Goal: Task Accomplishment & Management: Manage account settings

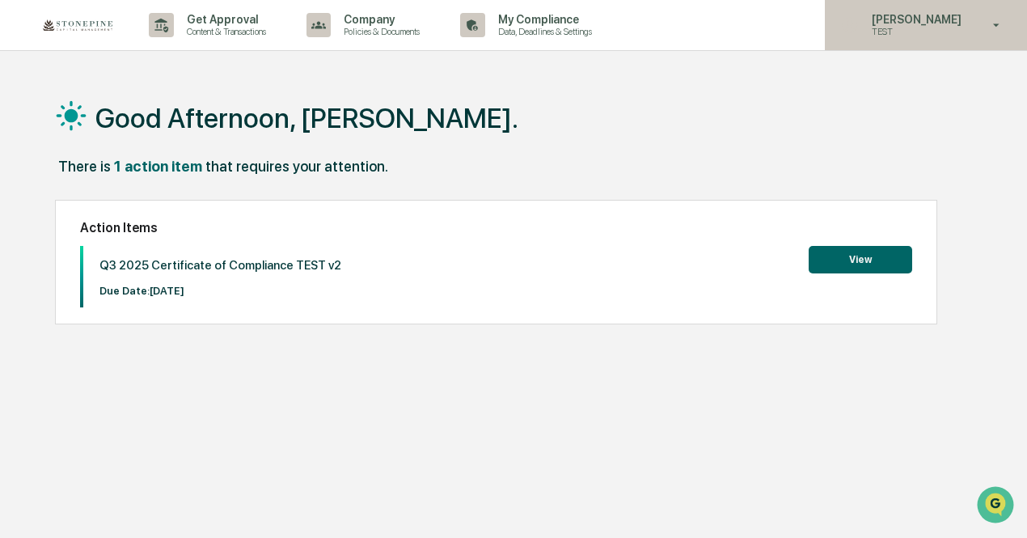
click at [916, 28] on p "TEST" at bounding box center [914, 31] width 111 height 11
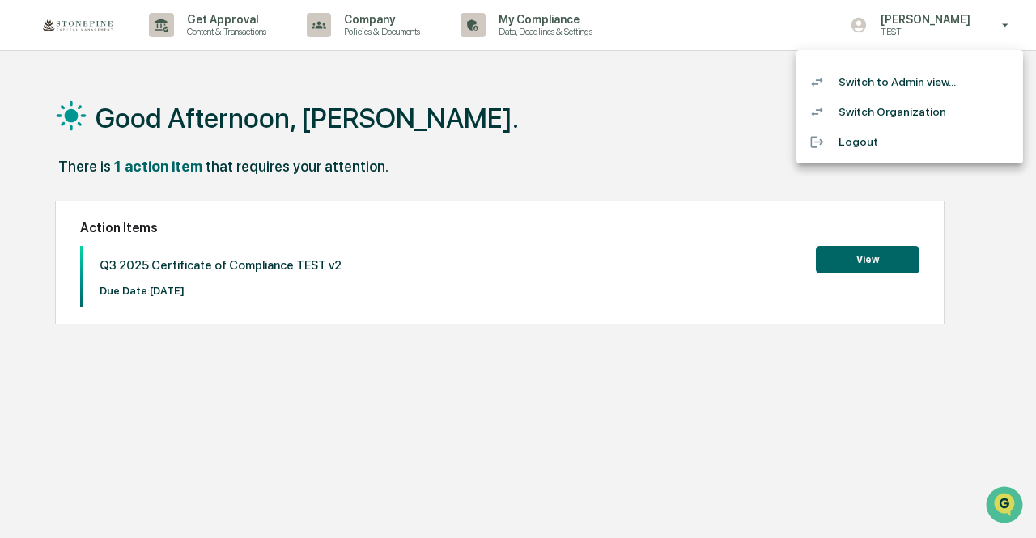
click at [828, 297] on div at bounding box center [518, 269] width 1036 height 538
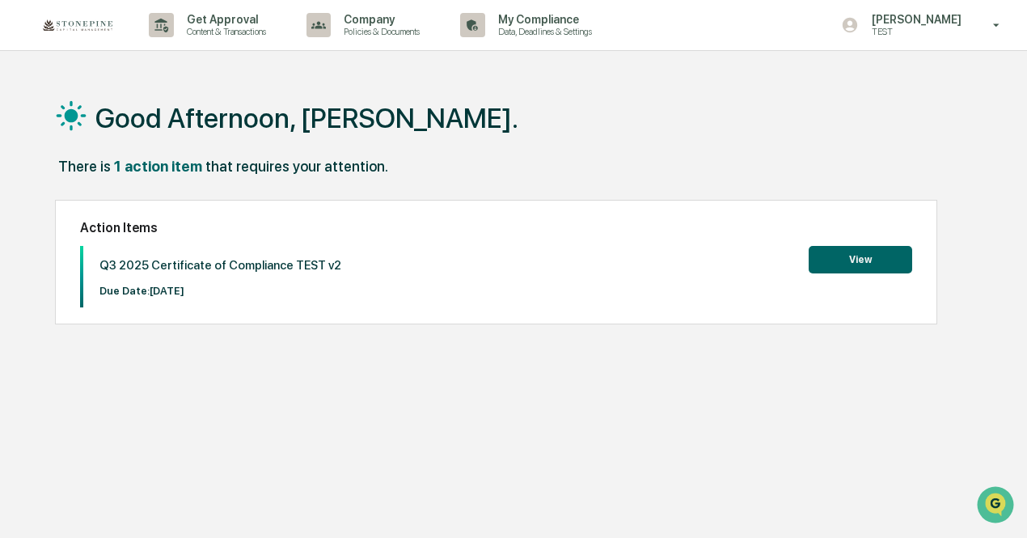
click at [848, 265] on button "View" at bounding box center [861, 260] width 104 height 28
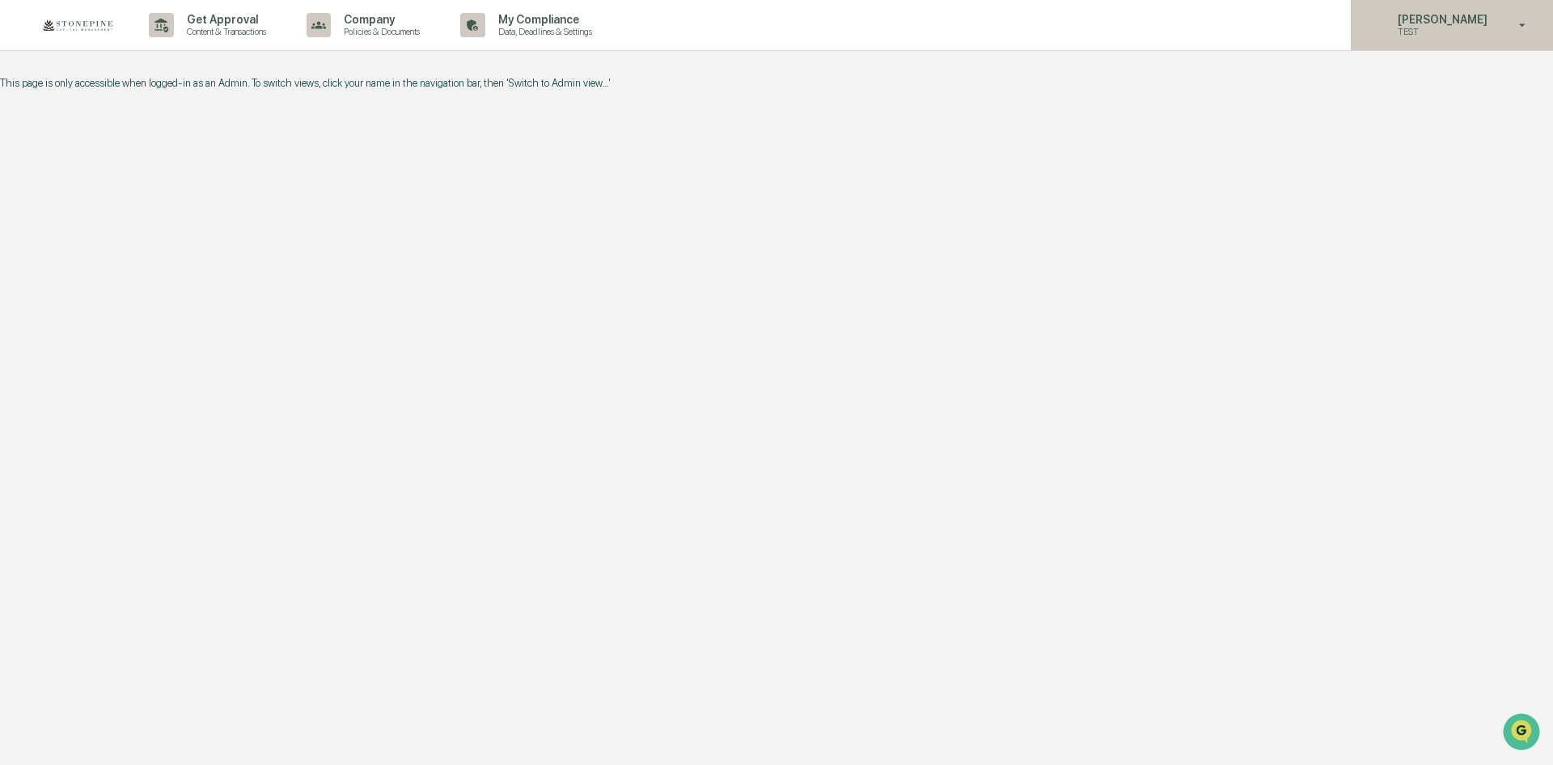
click at [1443, 23] on p "[PERSON_NAME]" at bounding box center [1440, 19] width 111 height 13
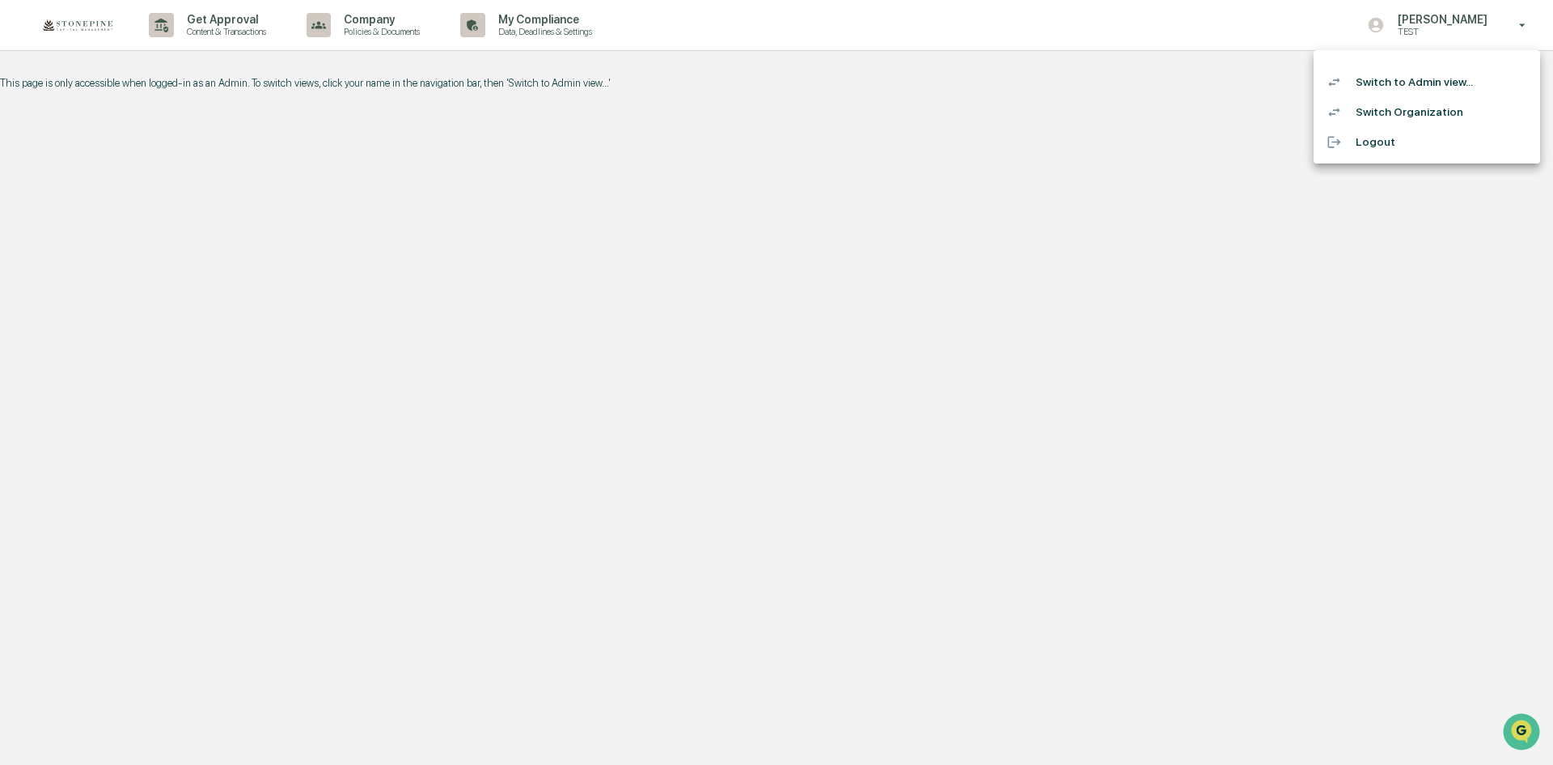
click at [1409, 88] on li "Switch to Admin view..." at bounding box center [1427, 82] width 227 height 30
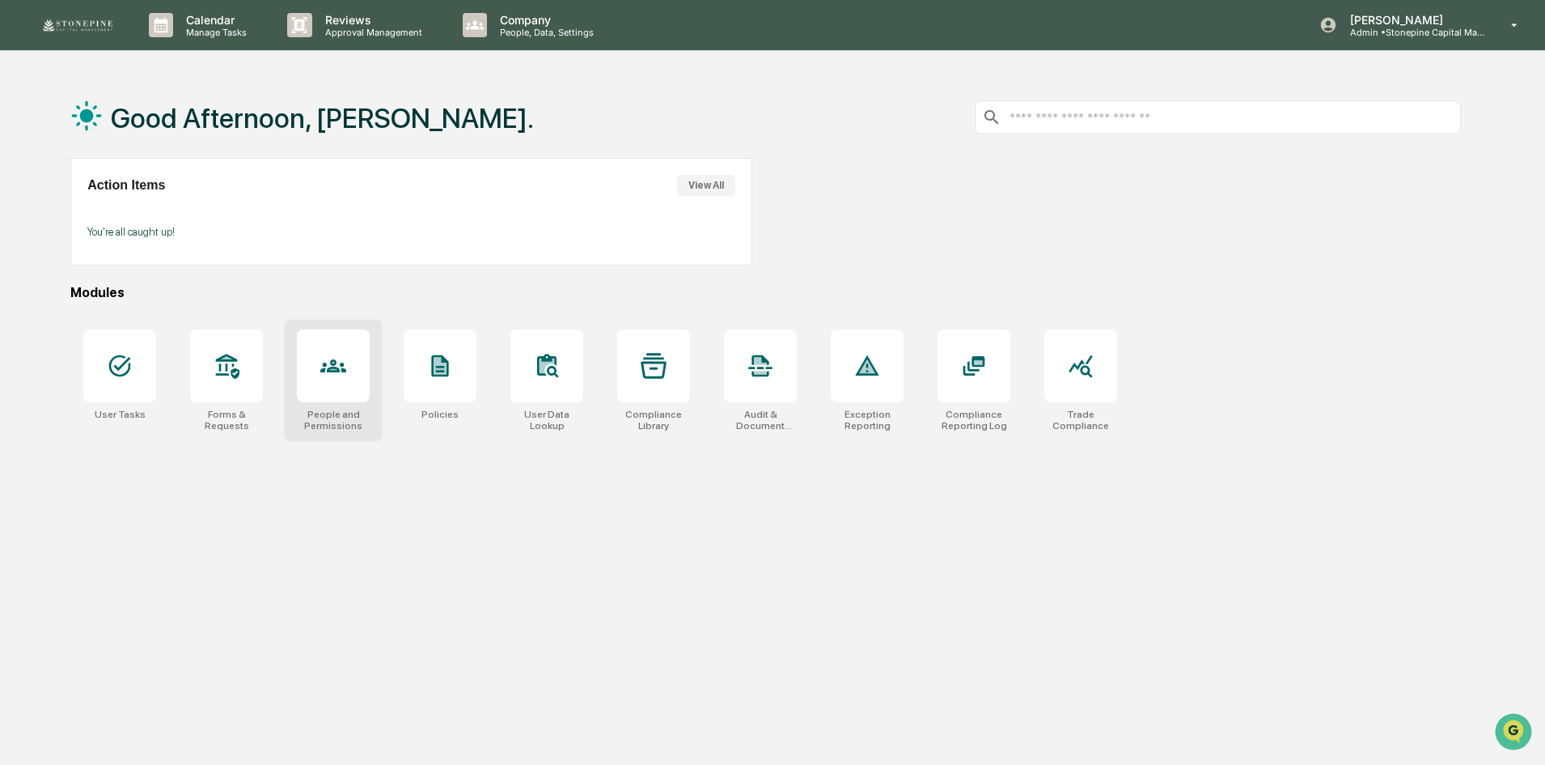
click at [354, 375] on div at bounding box center [333, 365] width 73 height 73
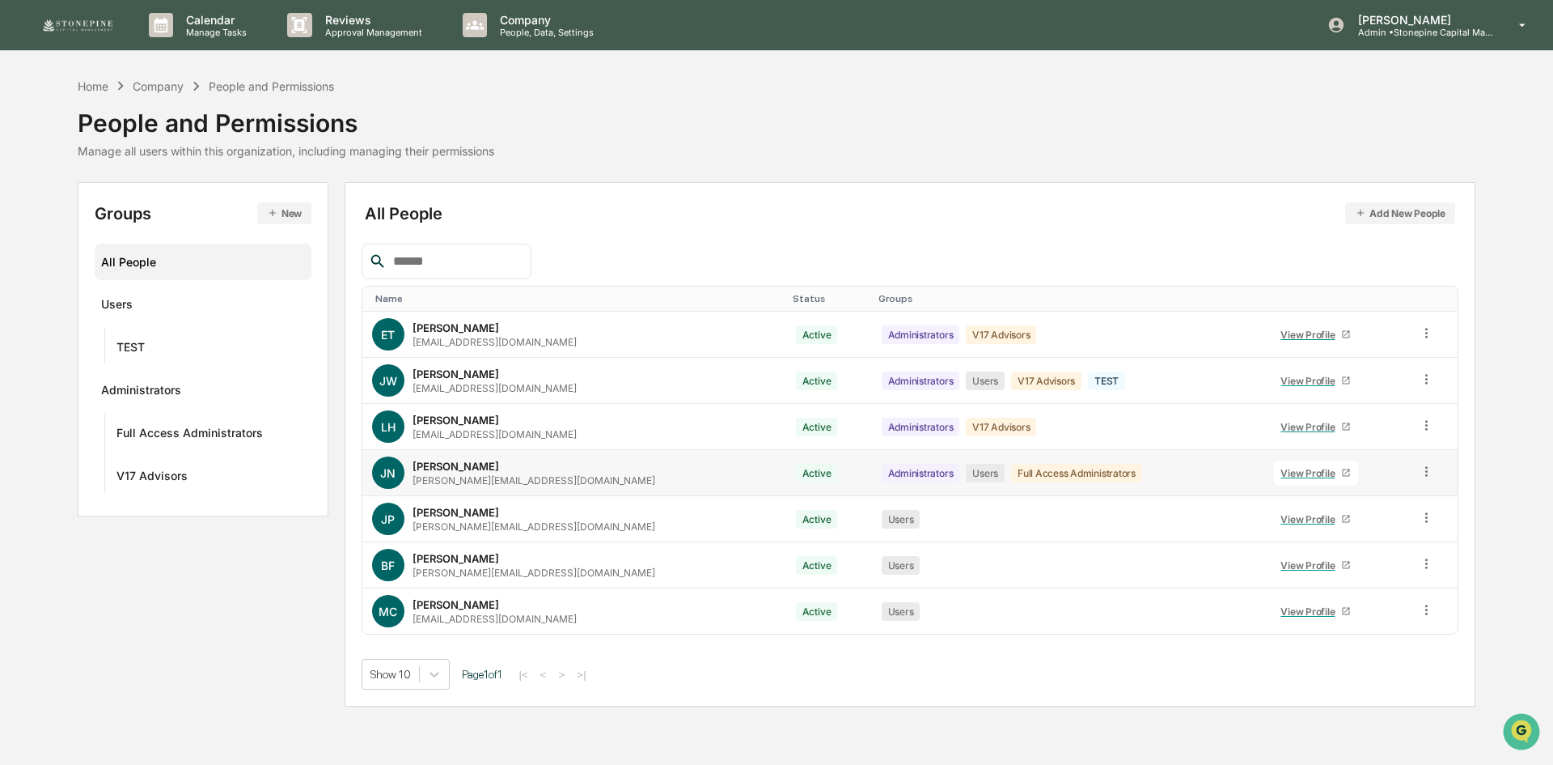
click at [1426, 472] on icon at bounding box center [1426, 471] width 15 height 15
click at [1351, 495] on div "Groups & Permissions" at bounding box center [1351, 497] width 139 height 19
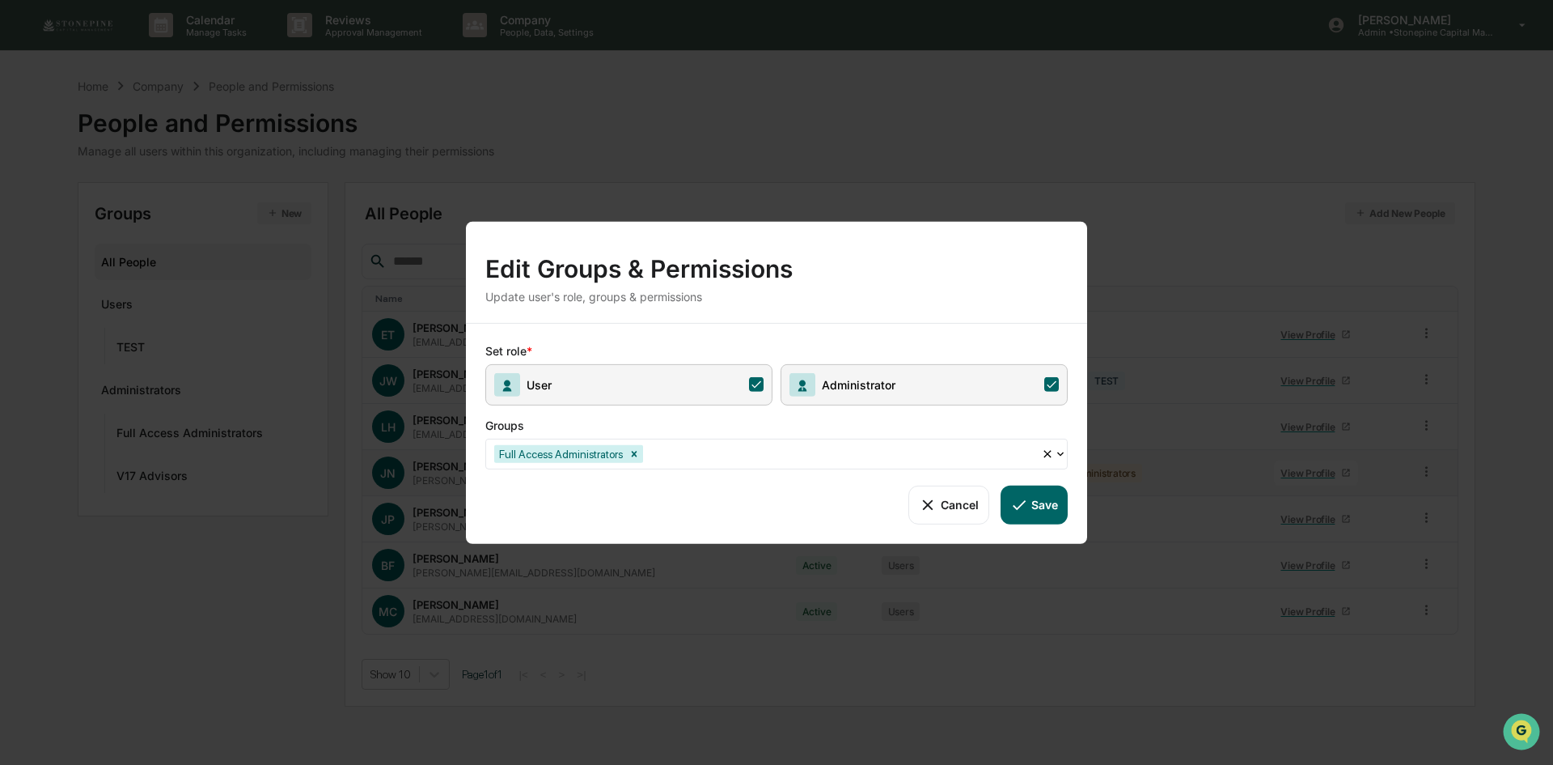
click at [756, 447] on div at bounding box center [839, 453] width 387 height 19
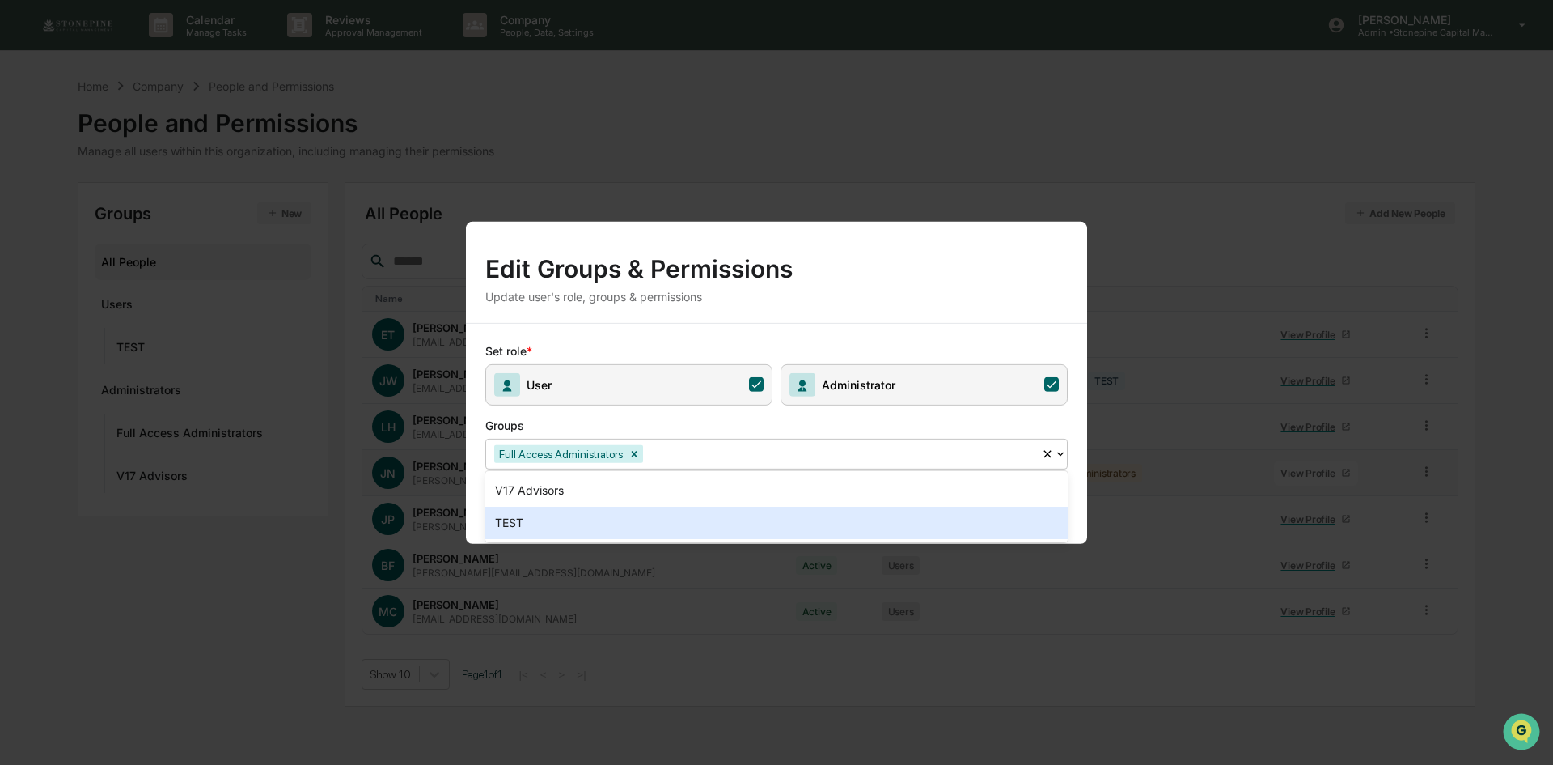
click at [719, 511] on div "TEST" at bounding box center [776, 522] width 583 height 32
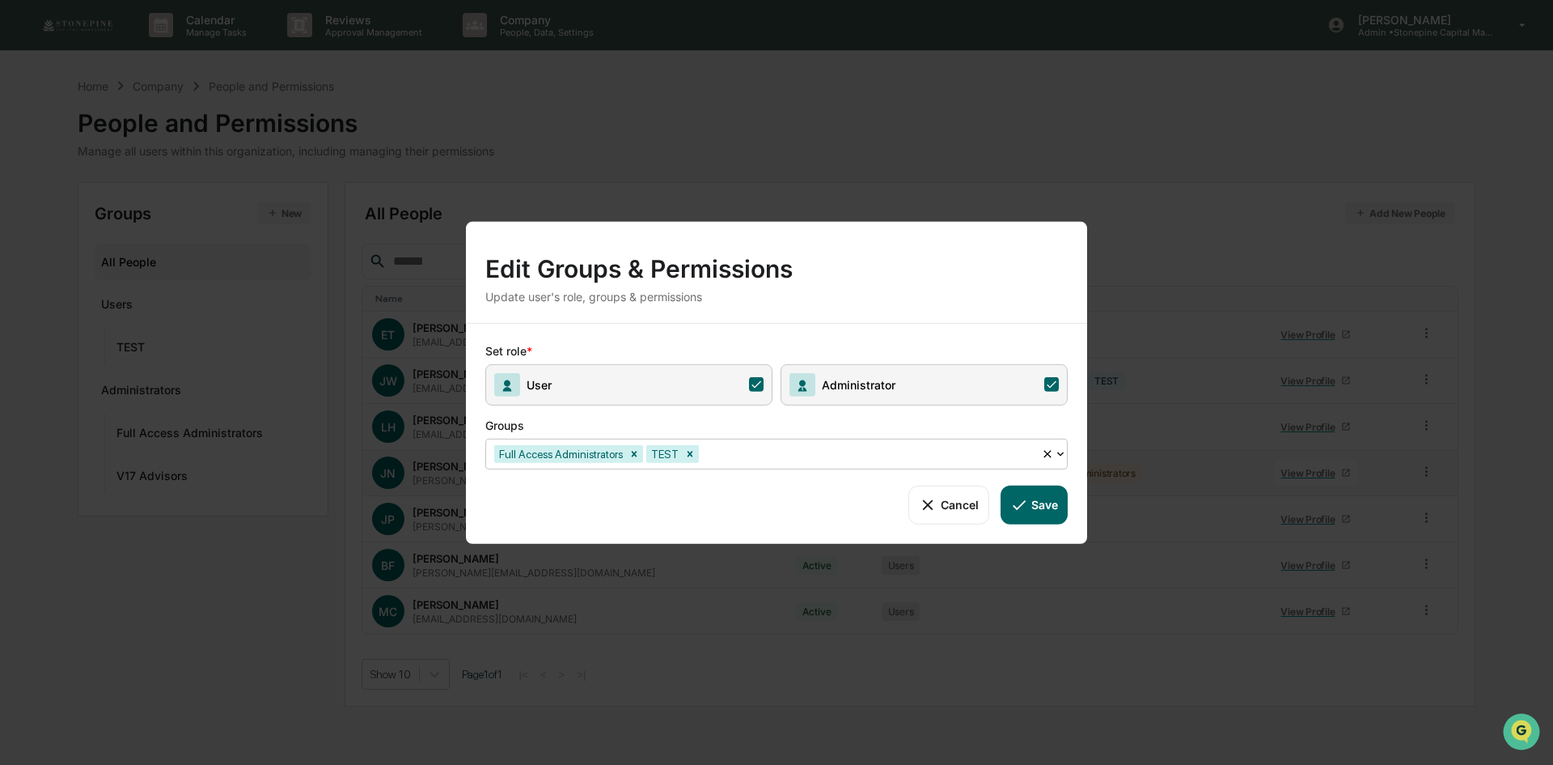
click at [1032, 508] on button "Save" at bounding box center [1034, 504] width 67 height 39
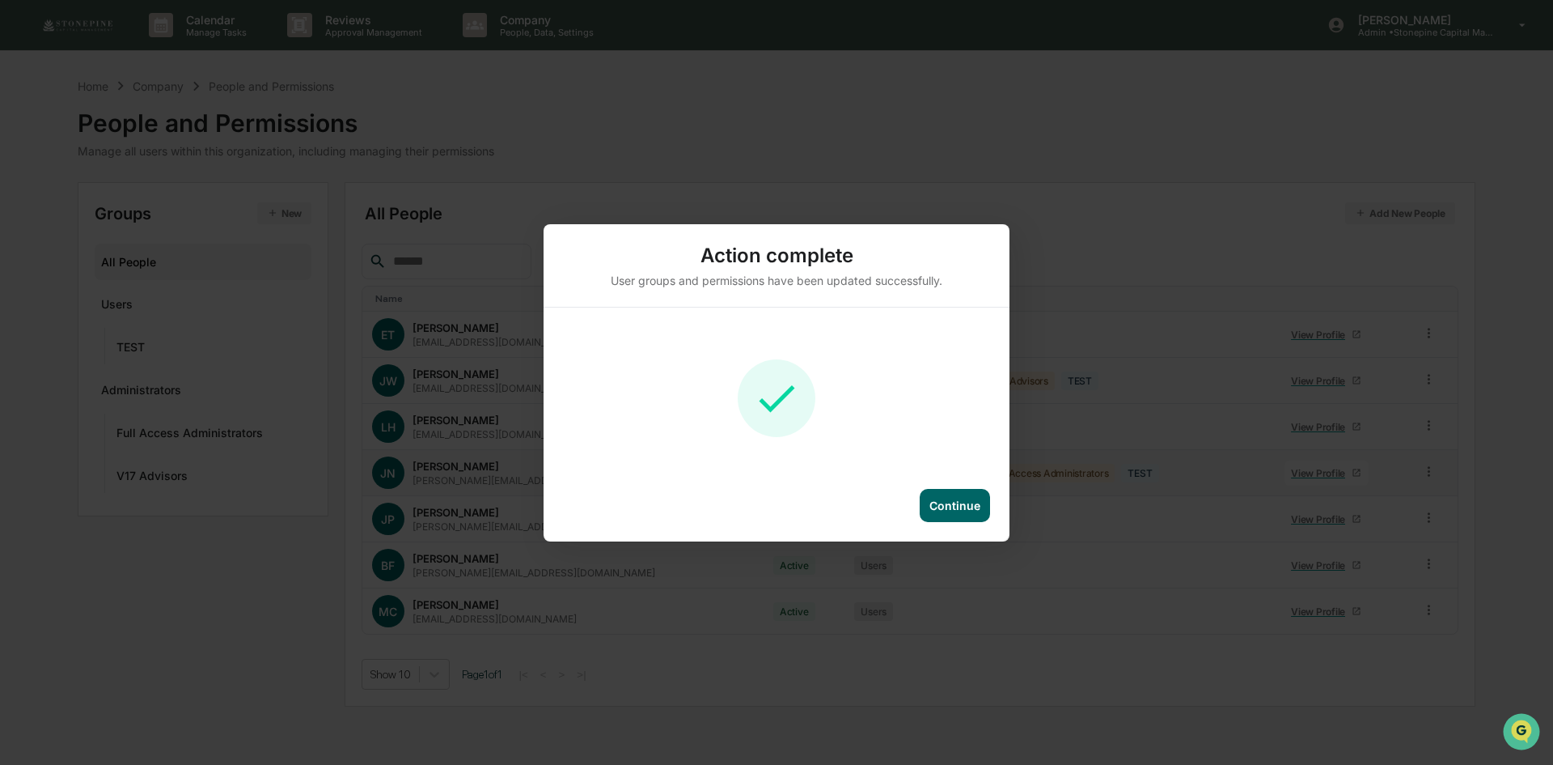
click at [943, 503] on div "Continue" at bounding box center [955, 505] width 51 height 14
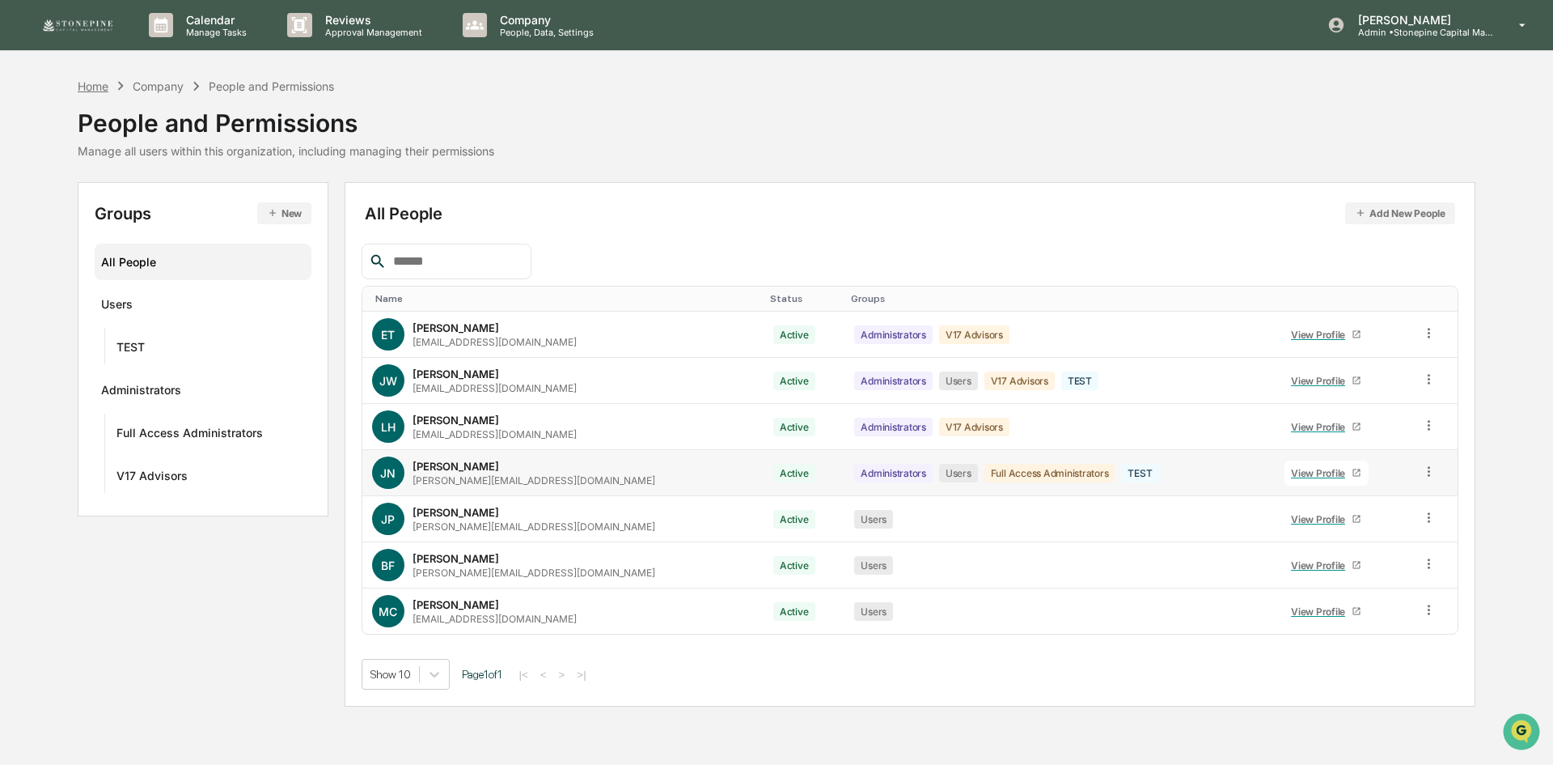
click at [100, 87] on div "Home" at bounding box center [93, 86] width 31 height 14
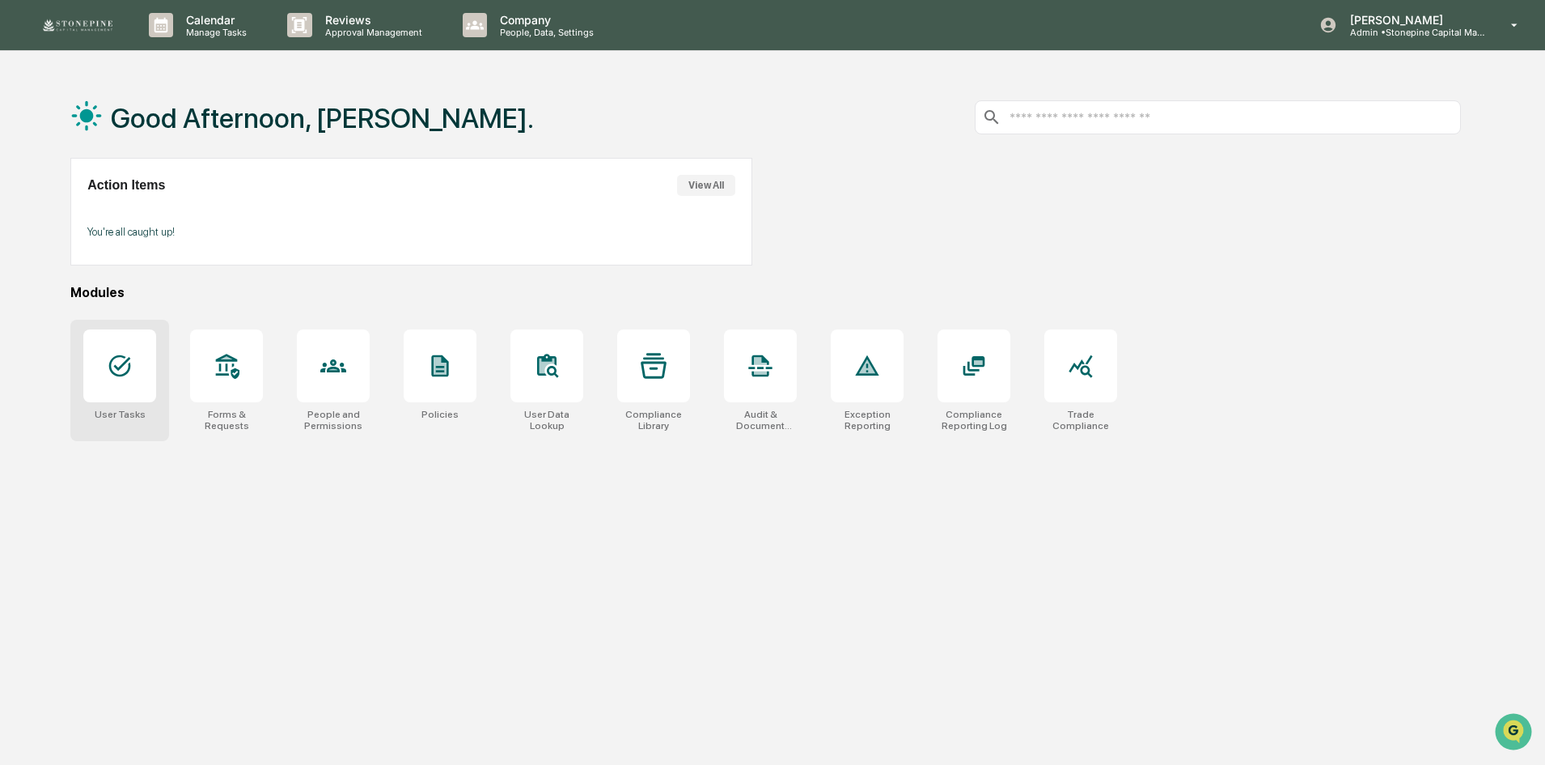
click at [130, 375] on icon at bounding box center [120, 366] width 26 height 26
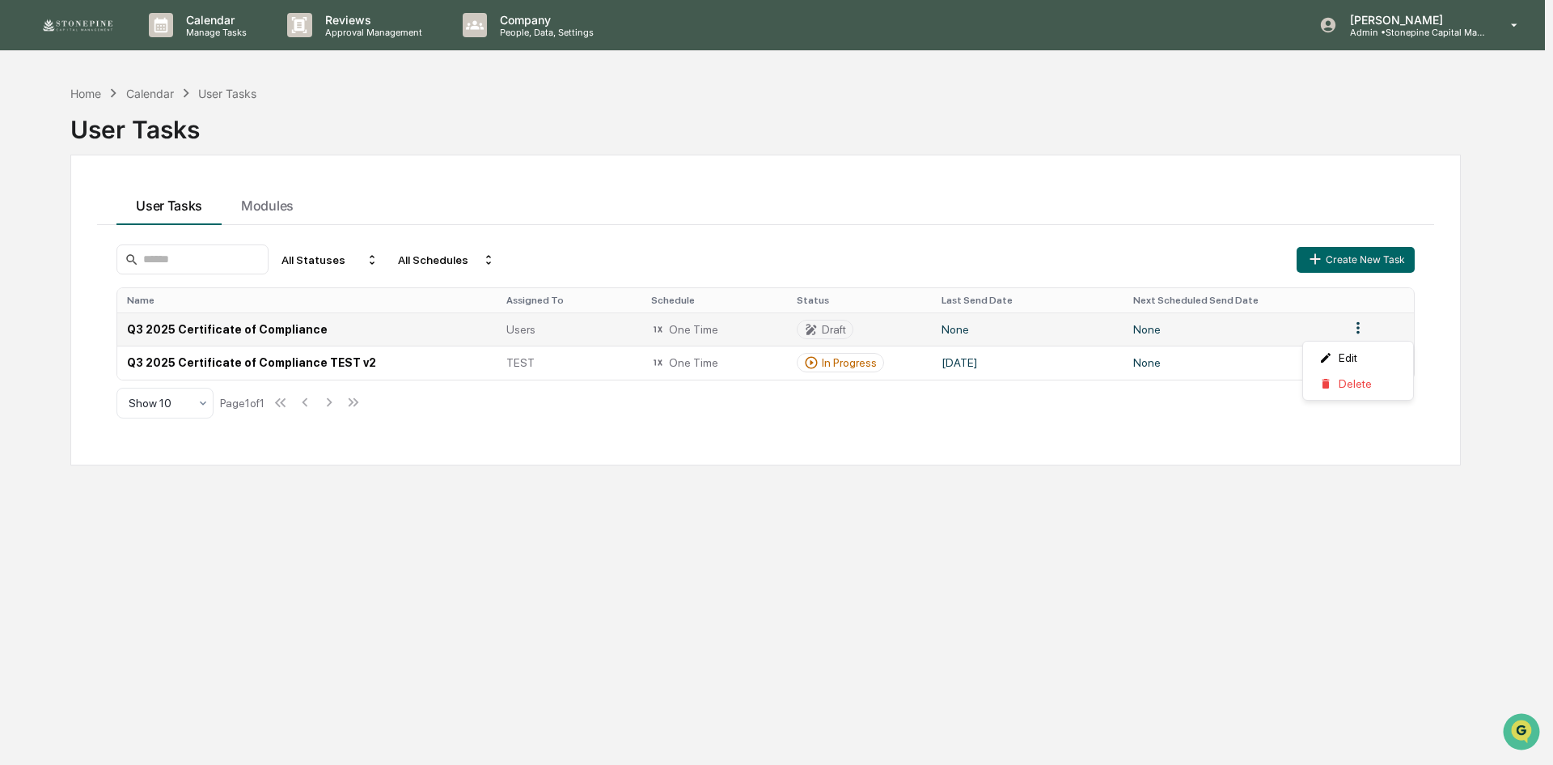
click at [1354, 326] on html "Calendar Manage Tasks Reviews Approval Management Company People, Data, Setting…" at bounding box center [776, 382] width 1553 height 765
click at [1354, 362] on div "Edit" at bounding box center [1359, 358] width 104 height 26
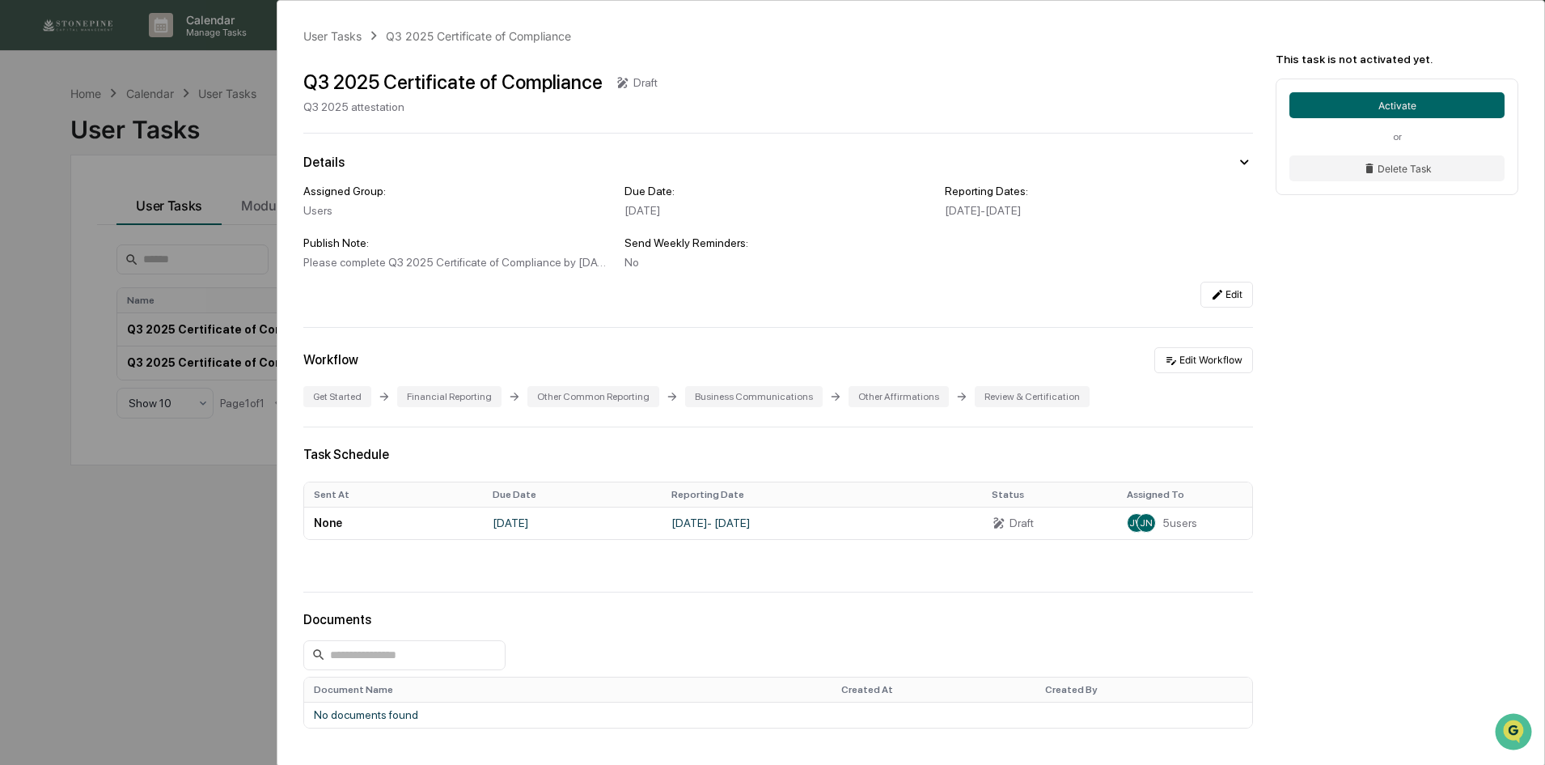
click at [633, 80] on div "Draft" at bounding box center [645, 82] width 24 height 13
click at [509, 80] on div "Q3 2025 Certificate of Compliance" at bounding box center [452, 81] width 299 height 23
click at [1225, 290] on button "Edit" at bounding box center [1227, 295] width 53 height 26
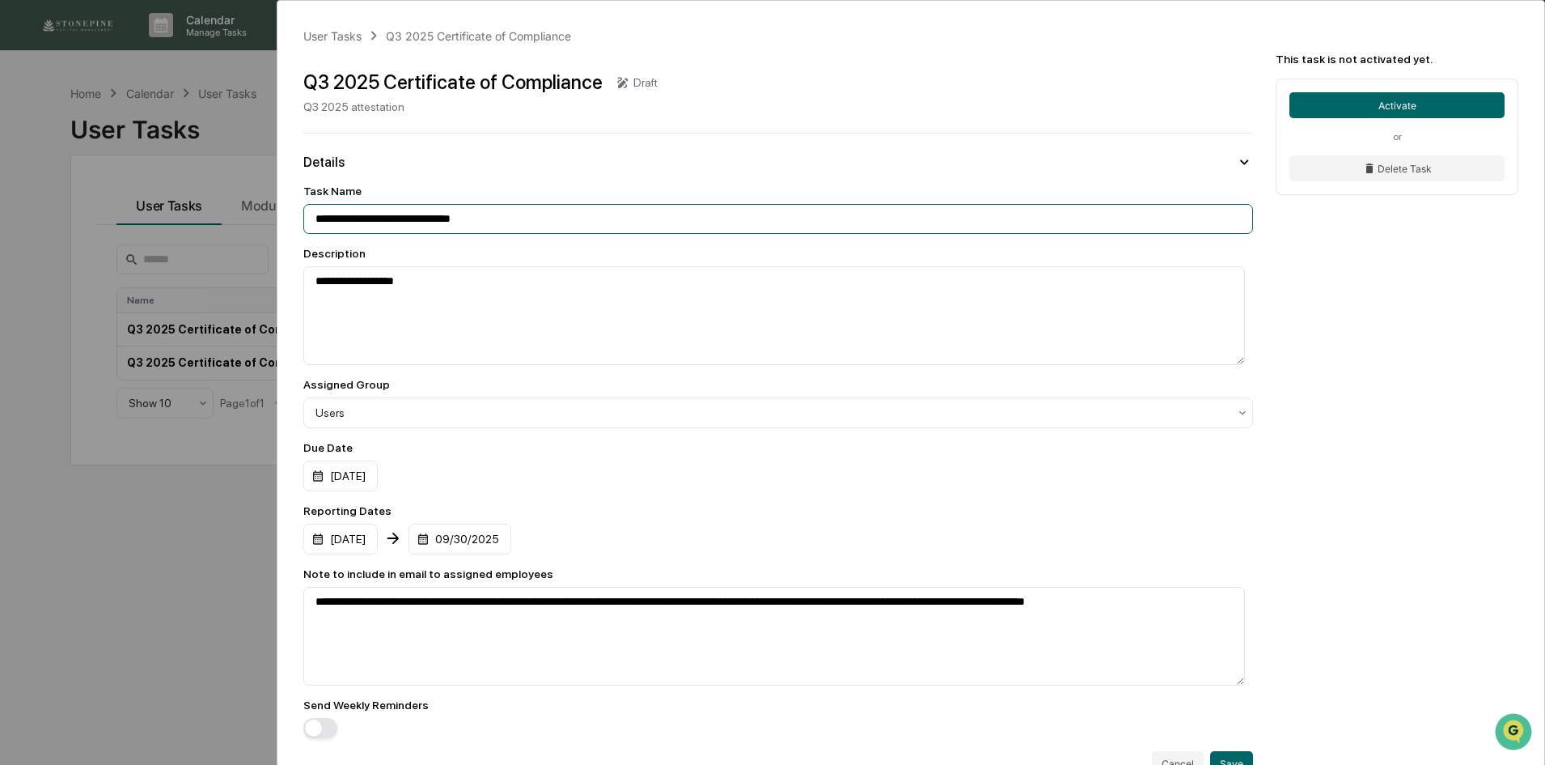
click at [552, 221] on input "**********" at bounding box center [778, 219] width 950 height 30
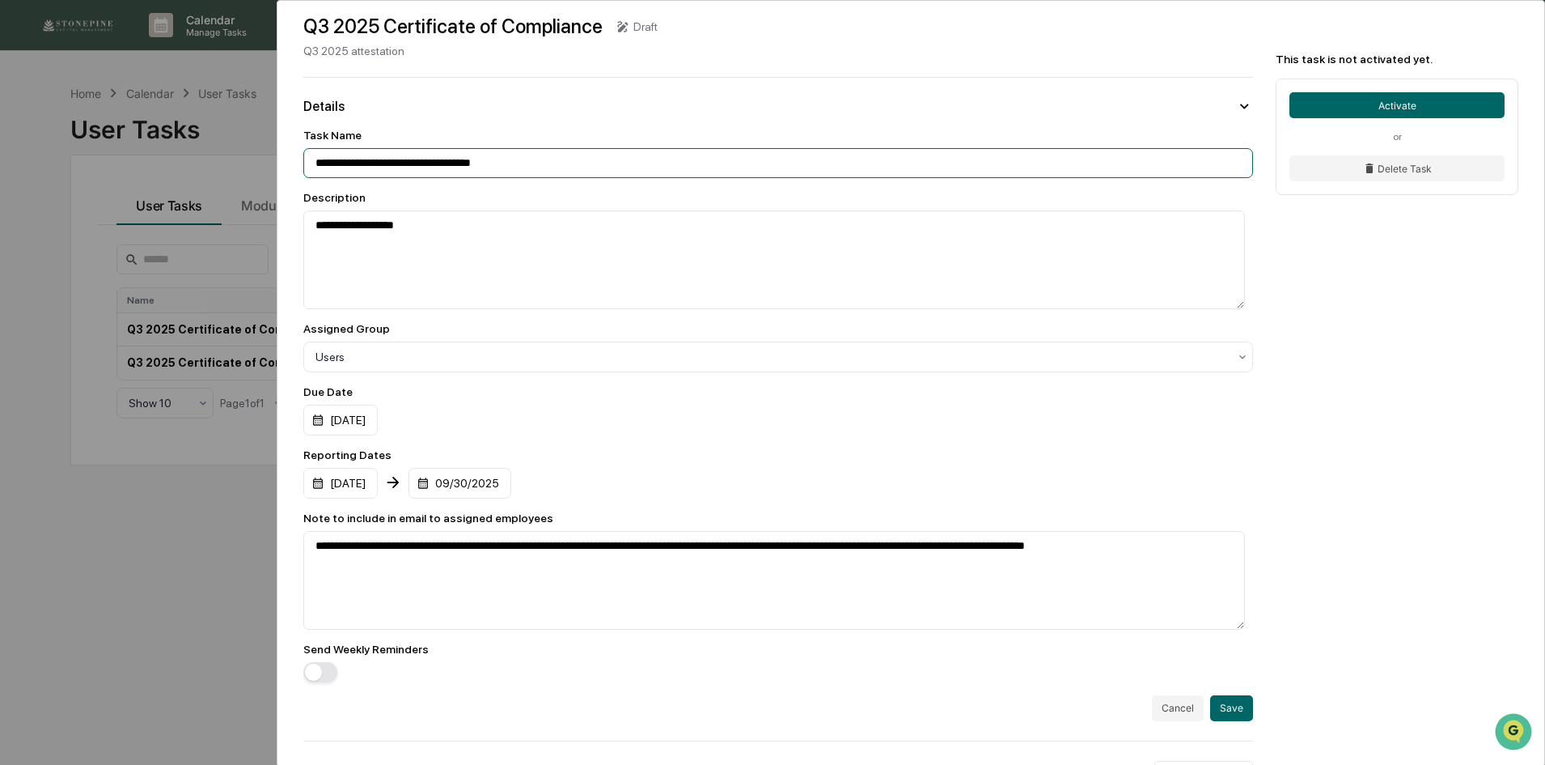
scroll to position [81, 0]
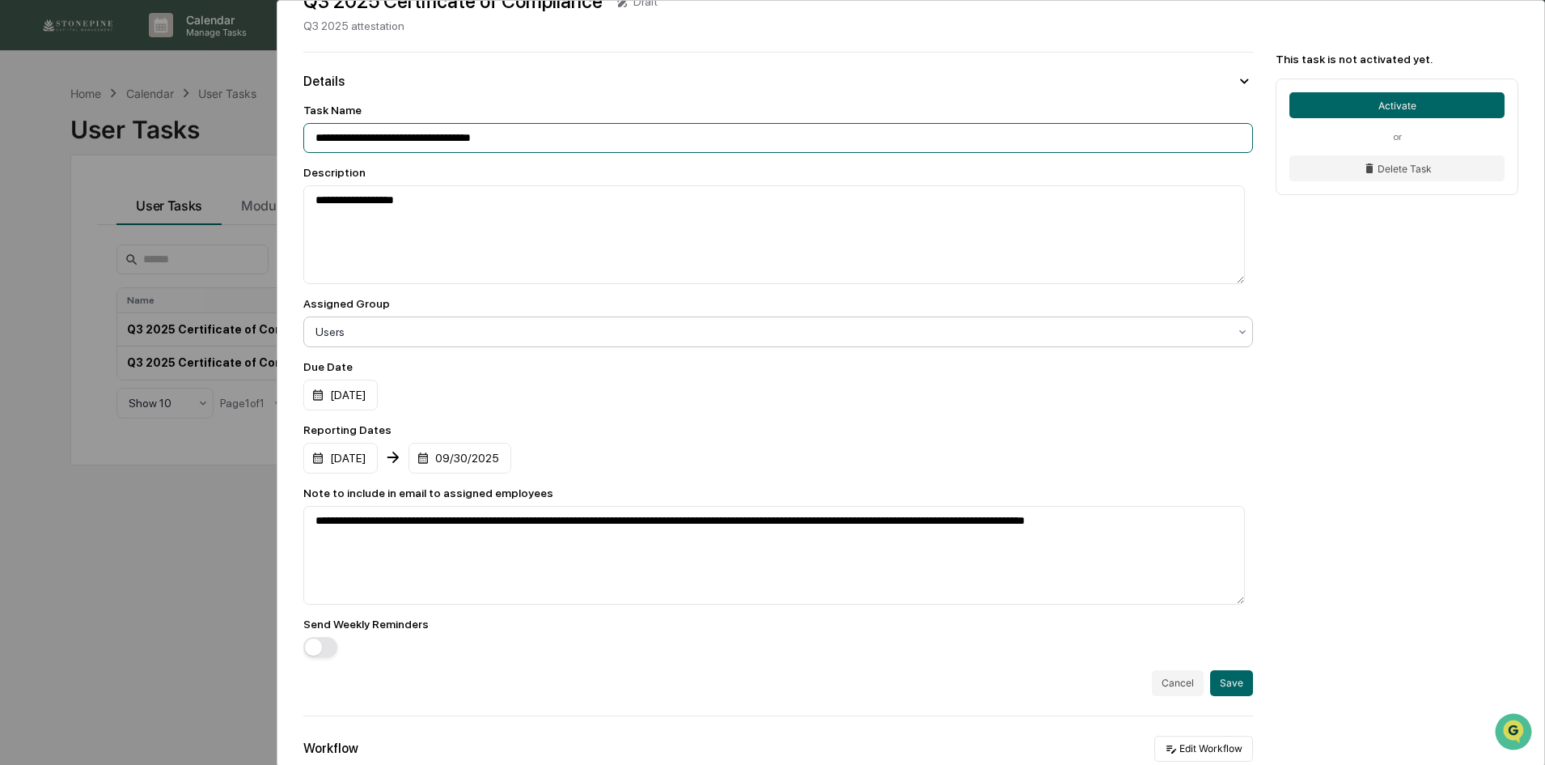
type input "**********"
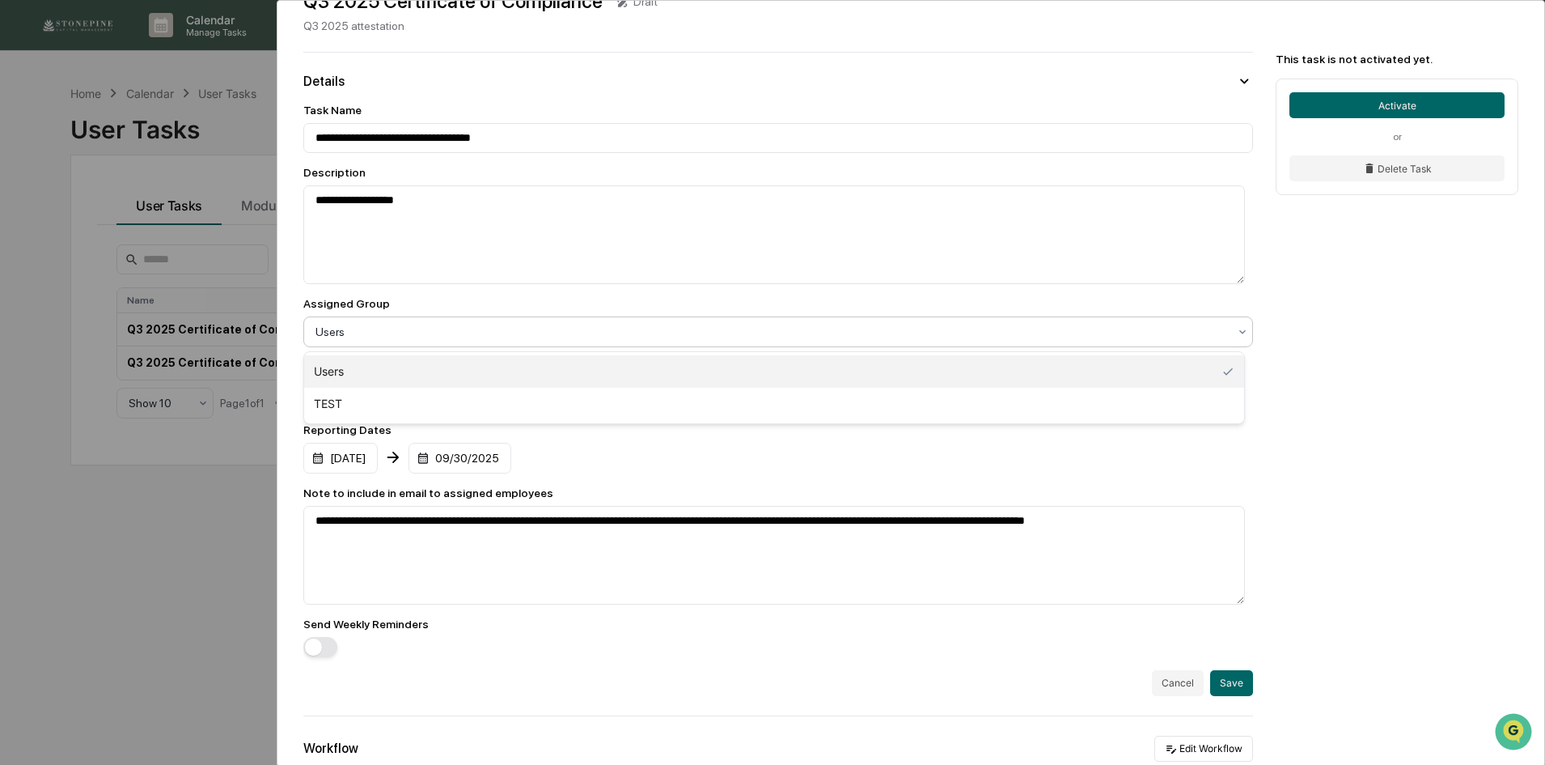
click at [523, 332] on div at bounding box center [772, 332] width 913 height 16
click at [502, 398] on div "TEST" at bounding box center [774, 404] width 940 height 32
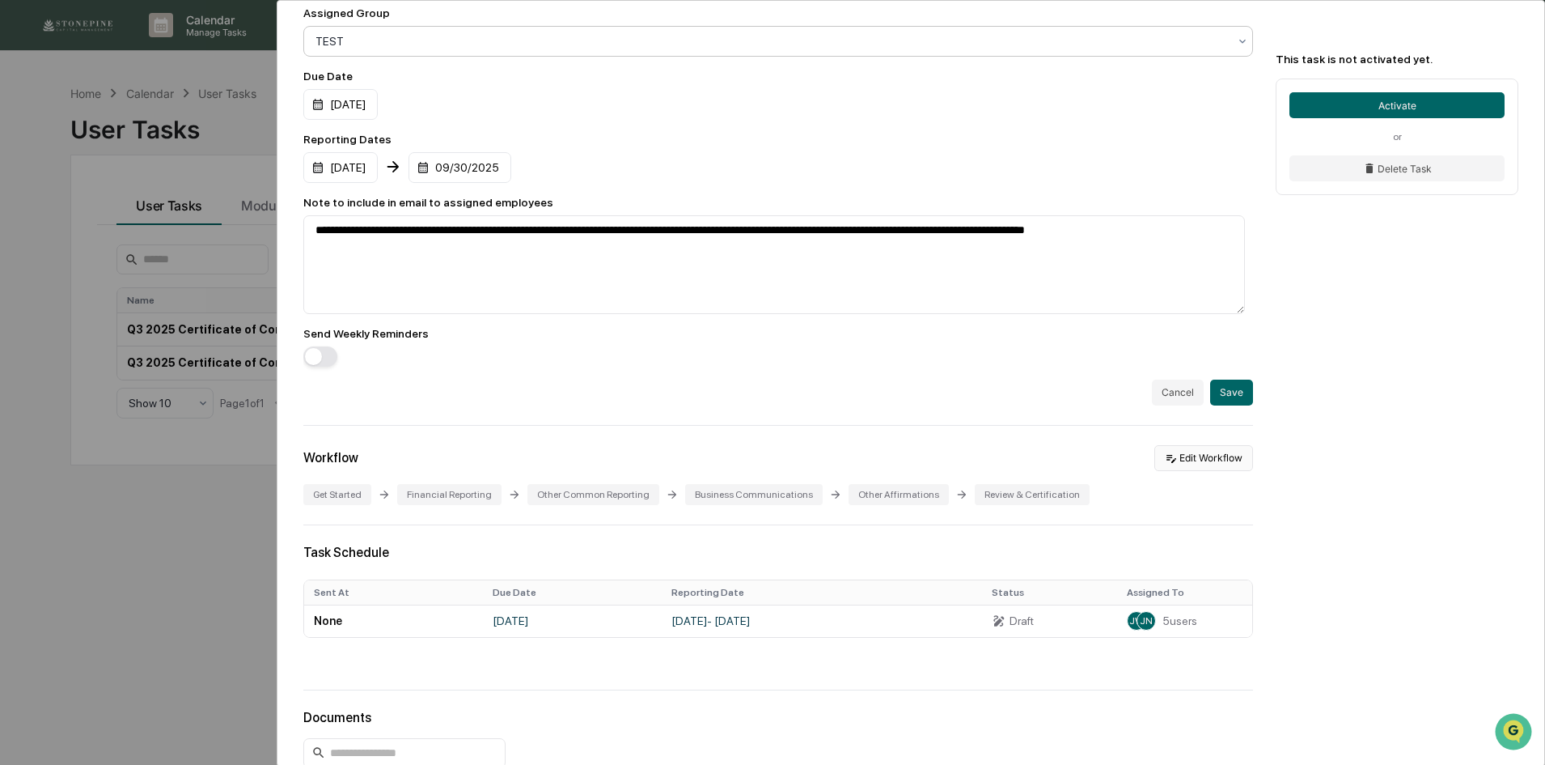
scroll to position [405, 0]
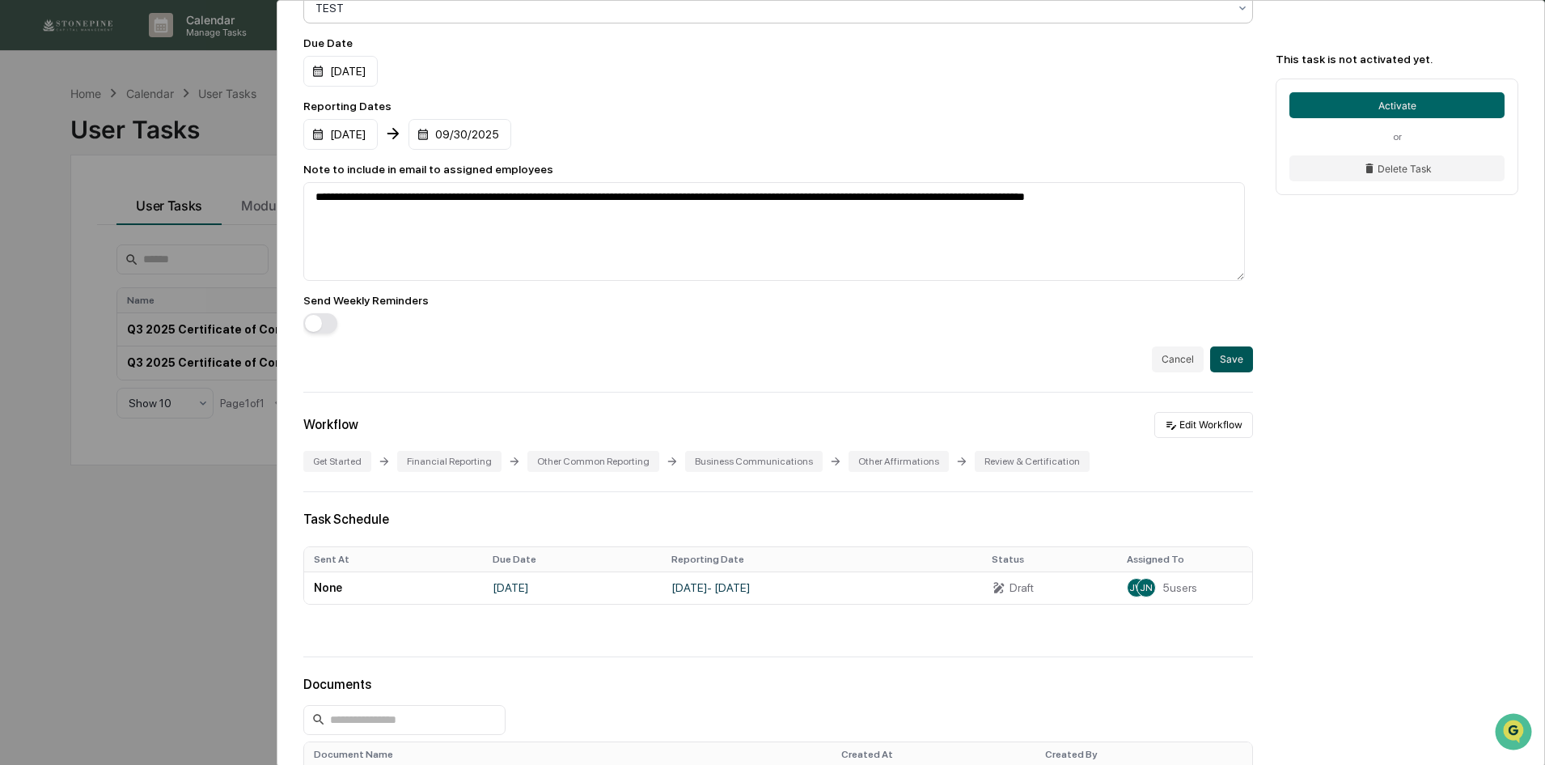
click at [1227, 364] on button "Save" at bounding box center [1231, 359] width 43 height 26
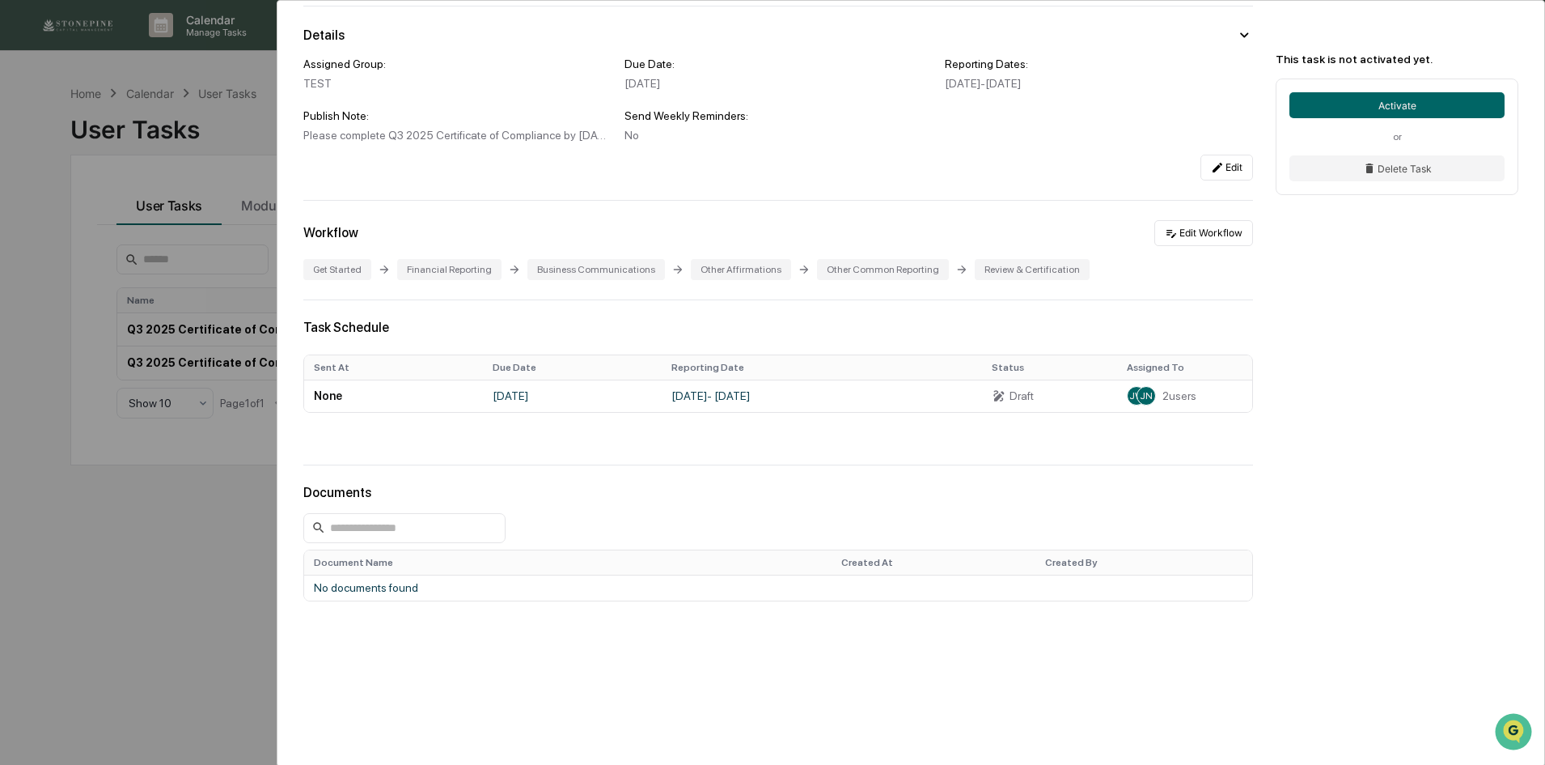
scroll to position [132, 0]
click at [231, 536] on div "User Tasks Q3 2025 Certificate of Compliance TEST Q3 2025 Certificate of Compli…" at bounding box center [772, 382] width 1545 height 765
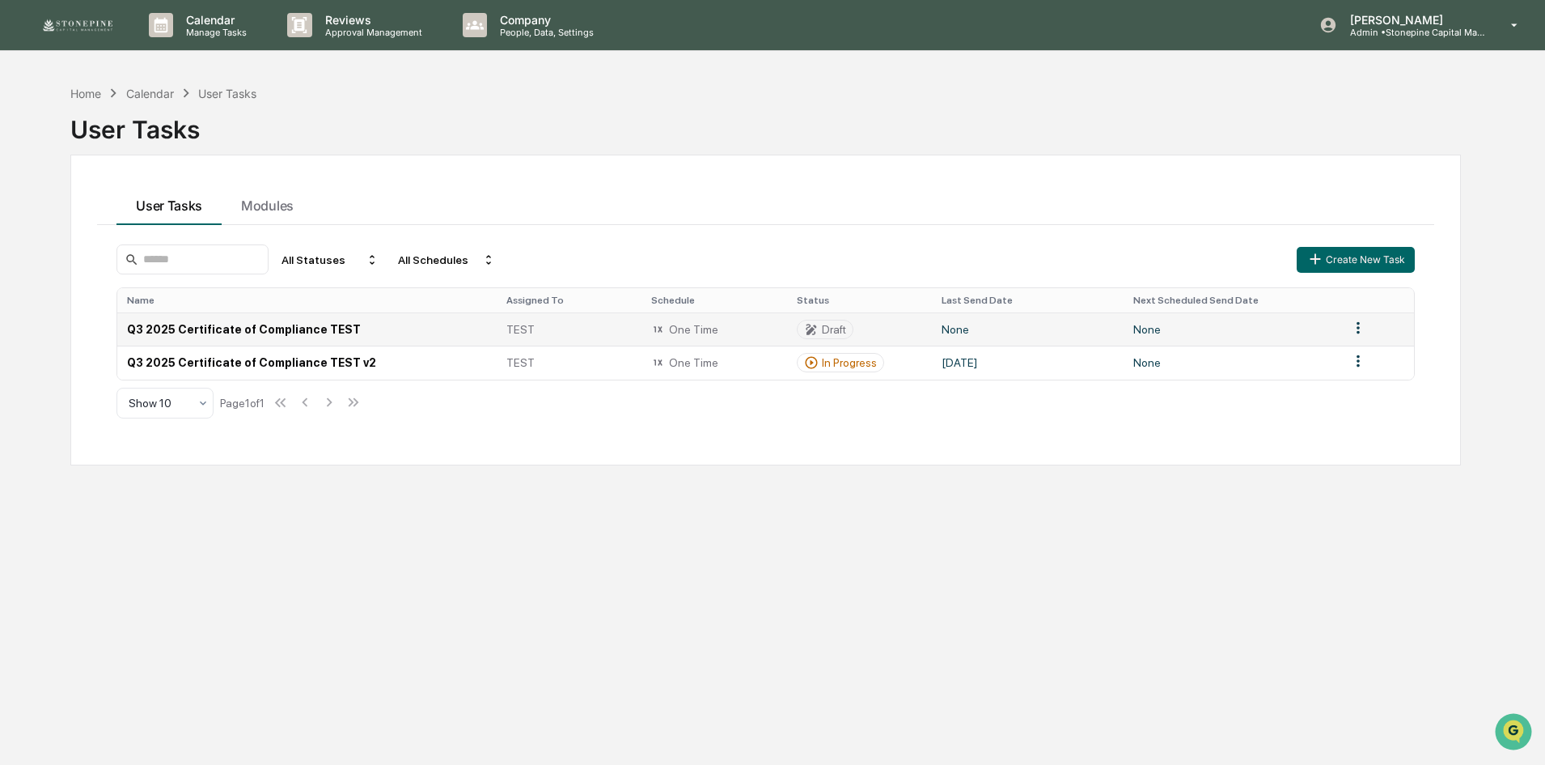
click at [284, 327] on td "Q3 2025 Certificate of Compliance TEST" at bounding box center [306, 328] width 379 height 33
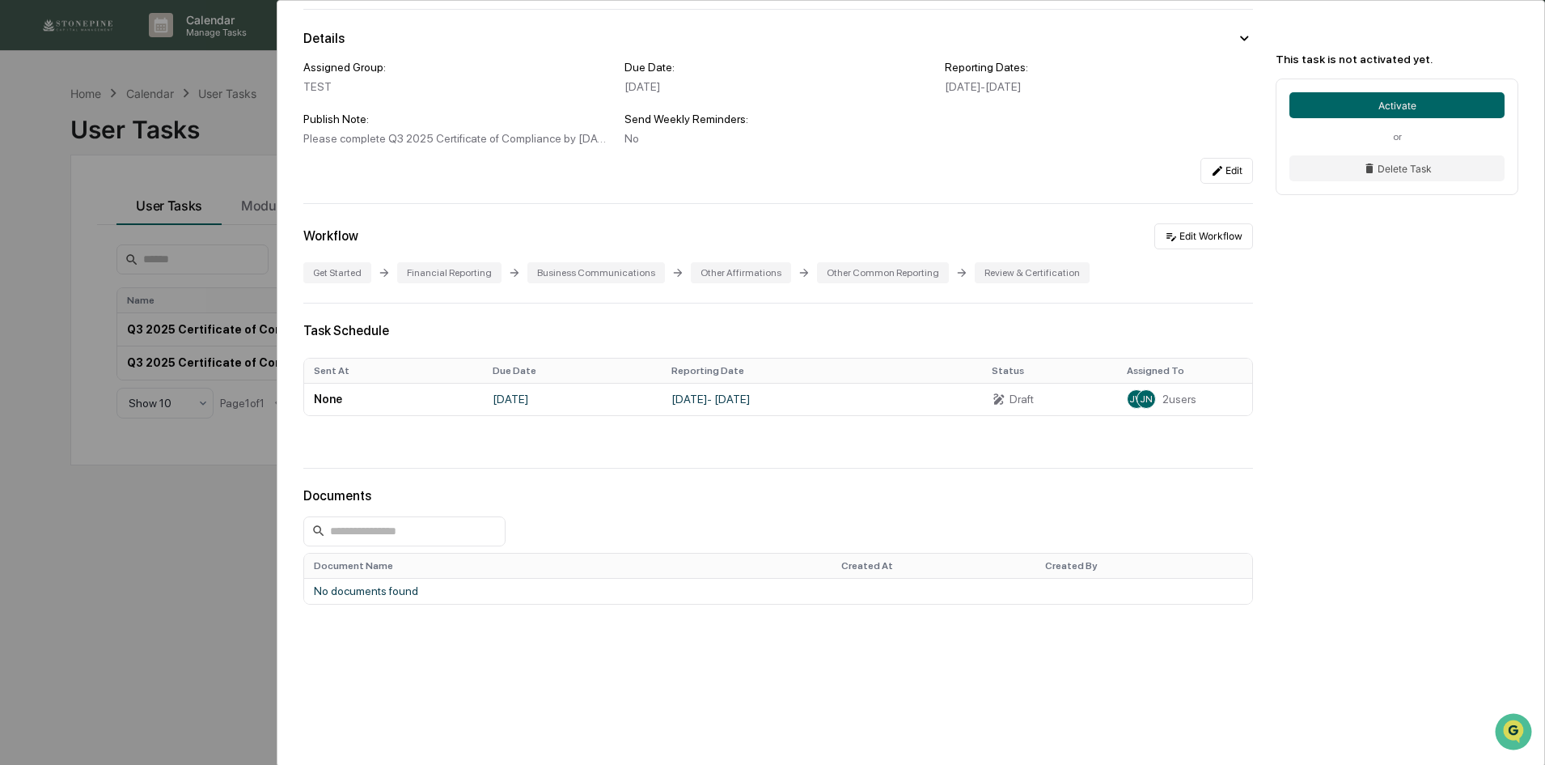
scroll to position [132, 0]
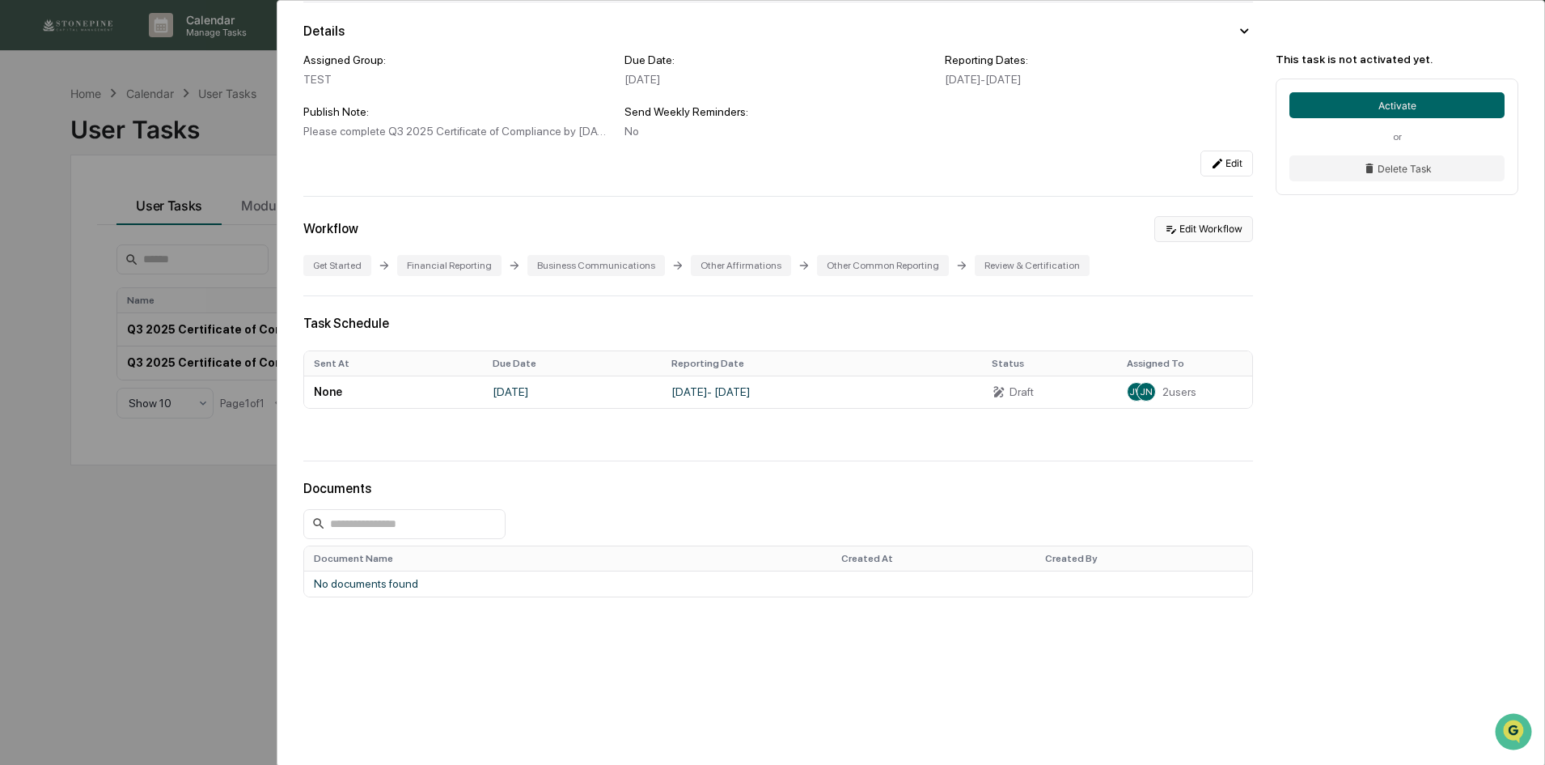
click at [1211, 225] on button "Edit Workflow" at bounding box center [1204, 229] width 99 height 26
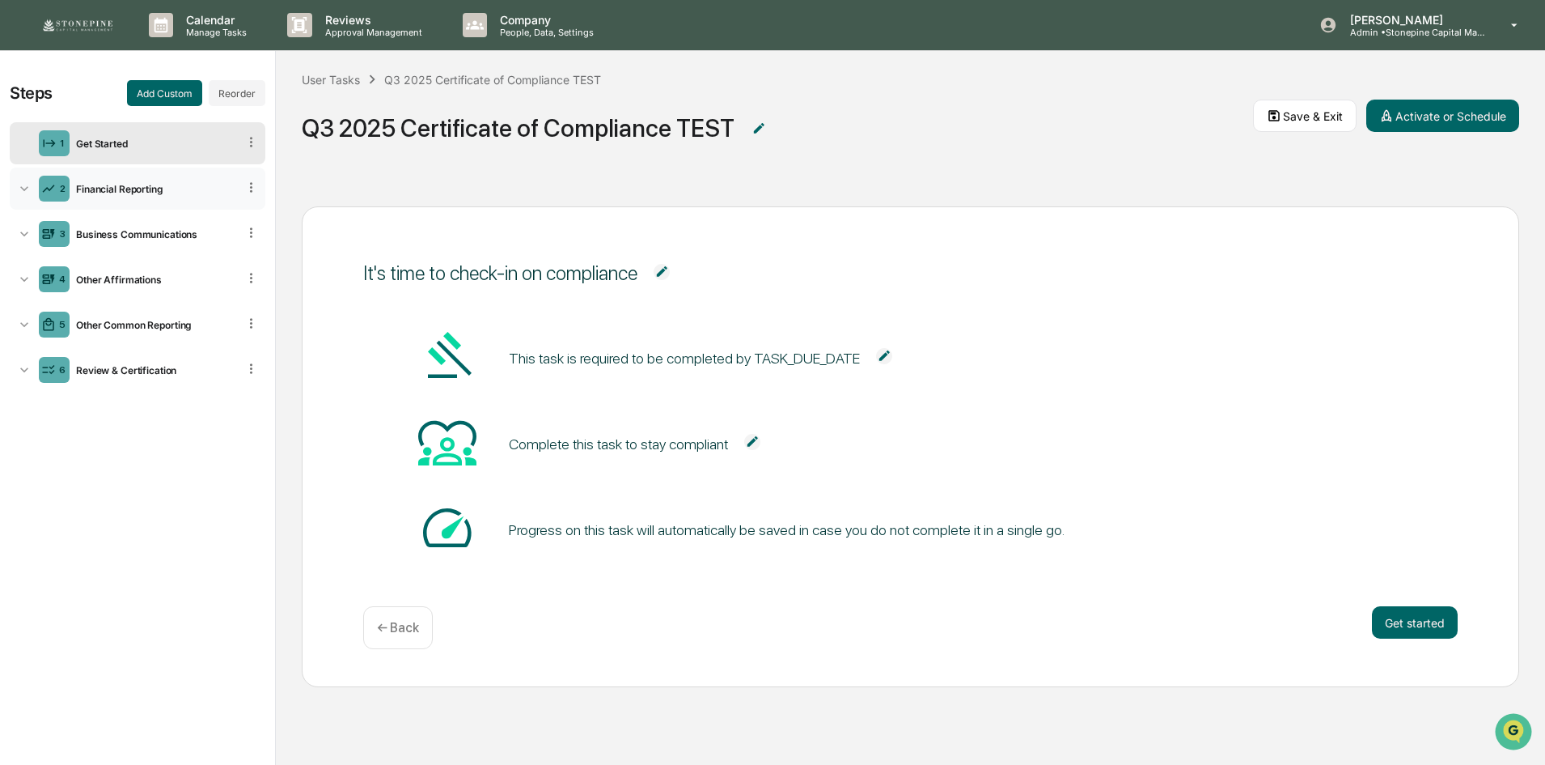
click at [144, 199] on div "2 Financial Reporting" at bounding box center [138, 188] width 256 height 42
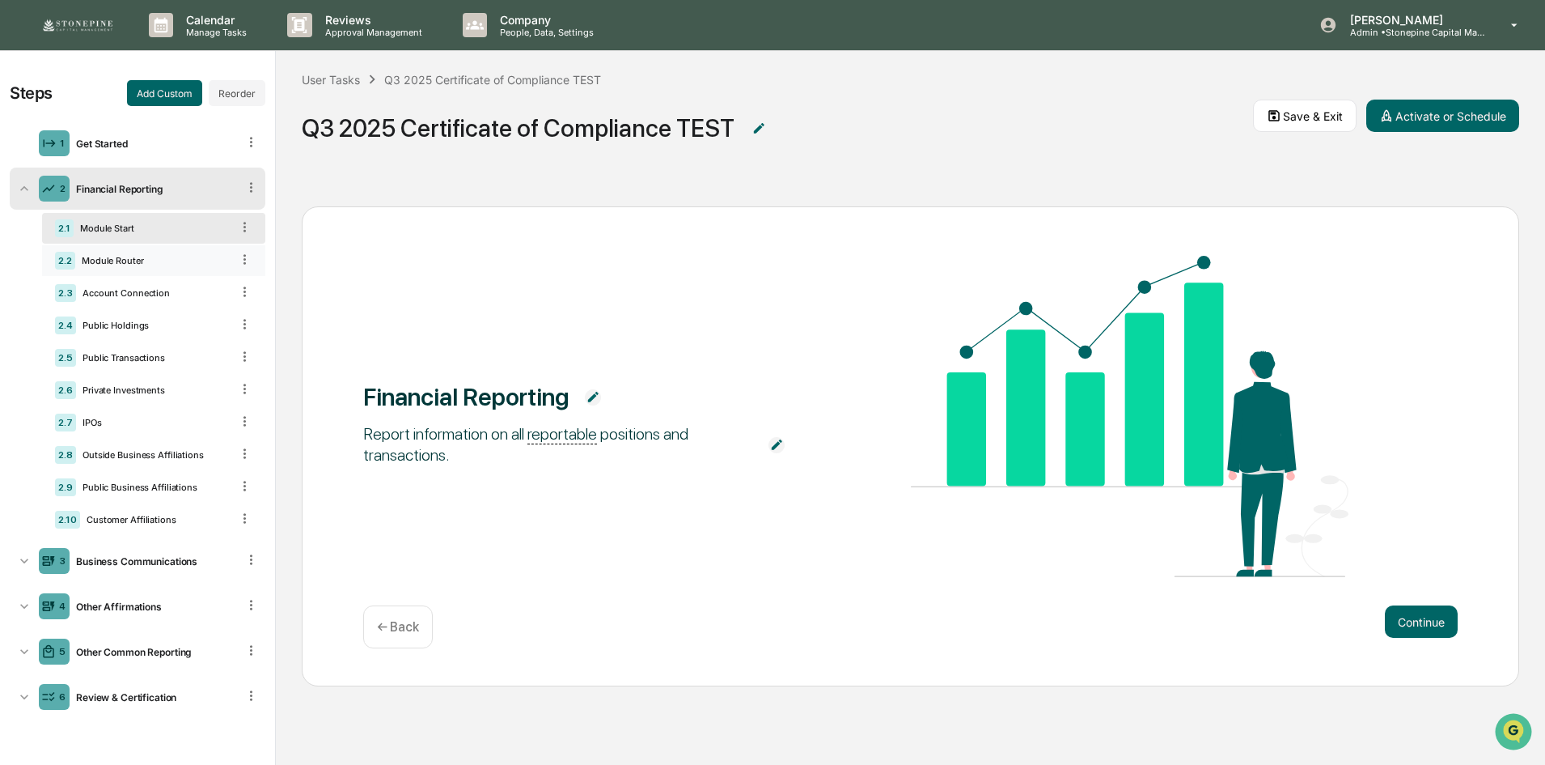
click at [125, 258] on div "Module Router" at bounding box center [152, 260] width 155 height 11
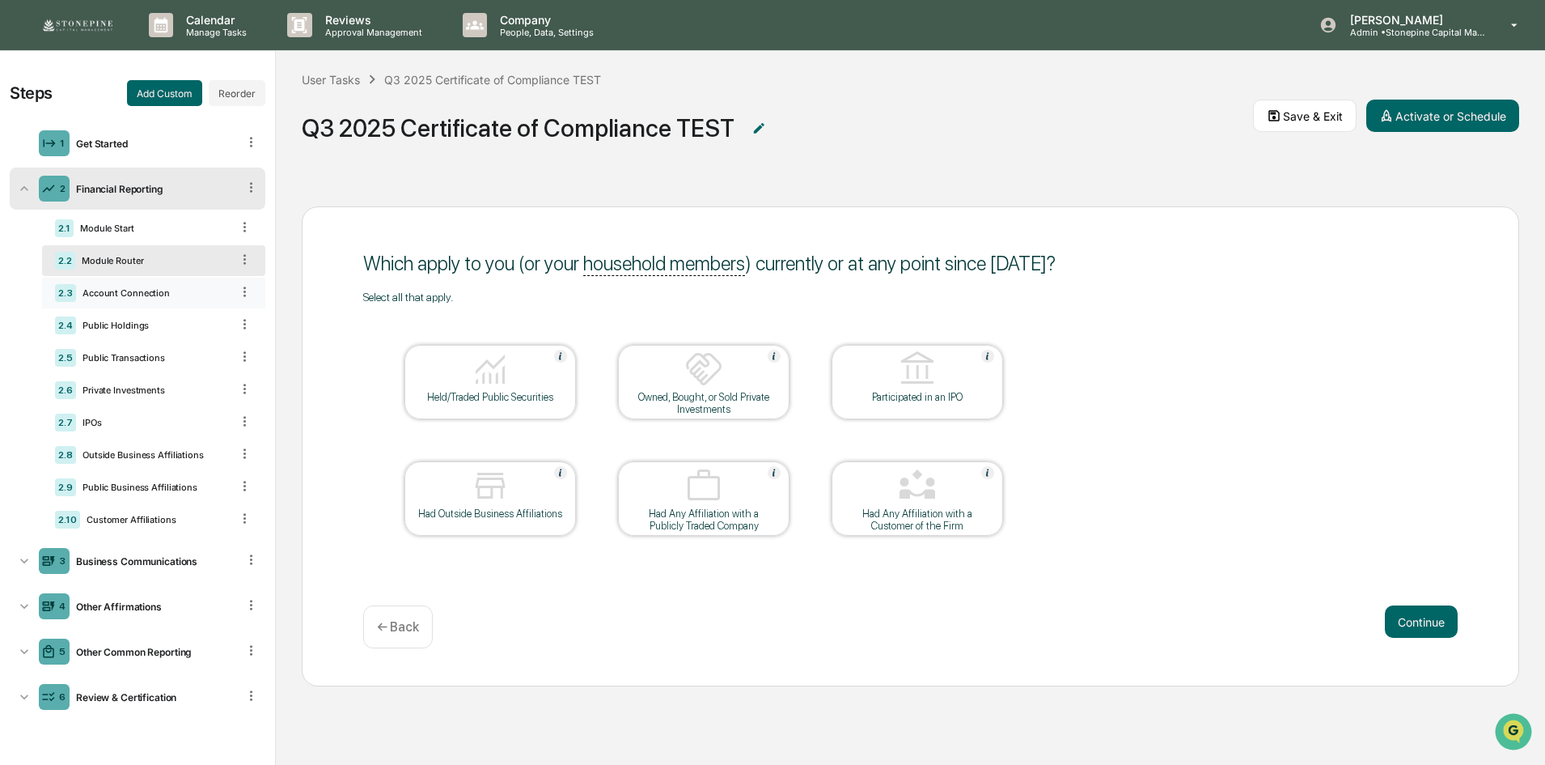
click at [129, 280] on div "2.3 Account Connection" at bounding box center [153, 293] width 223 height 31
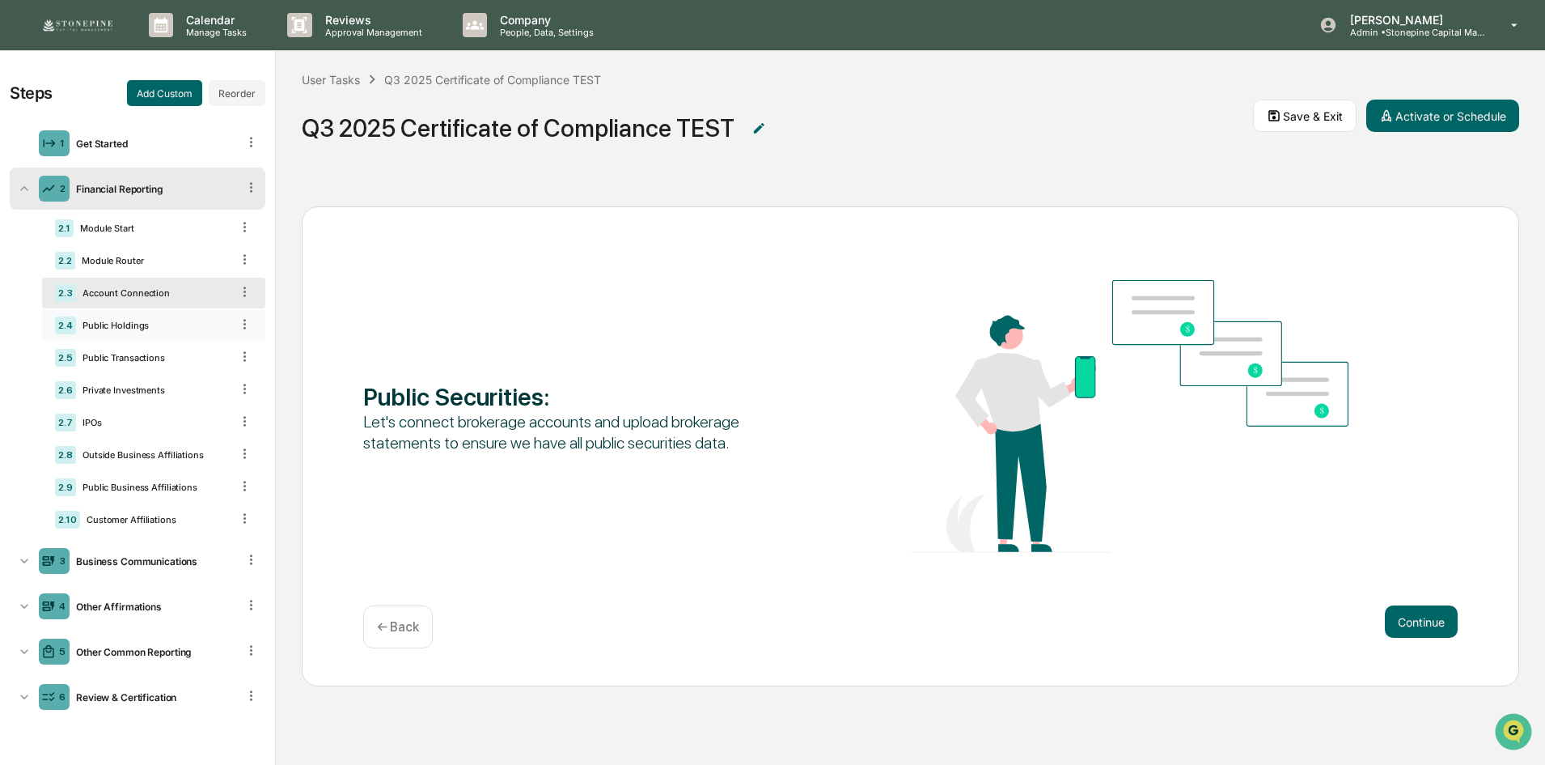
click at [132, 313] on div "2.4 Public Holdings" at bounding box center [153, 325] width 223 height 31
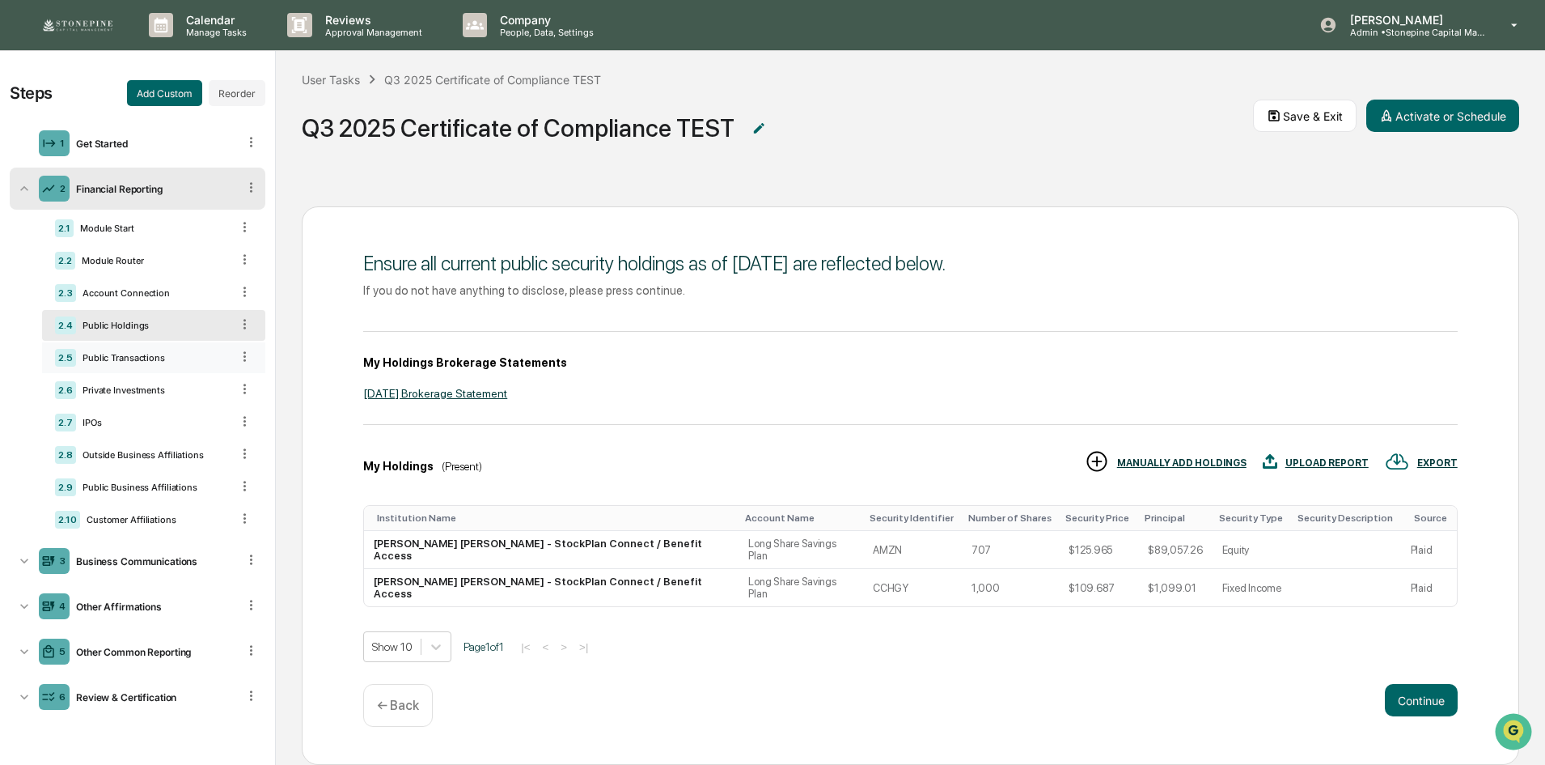
click at [135, 361] on div "Public Transactions" at bounding box center [153, 357] width 155 height 11
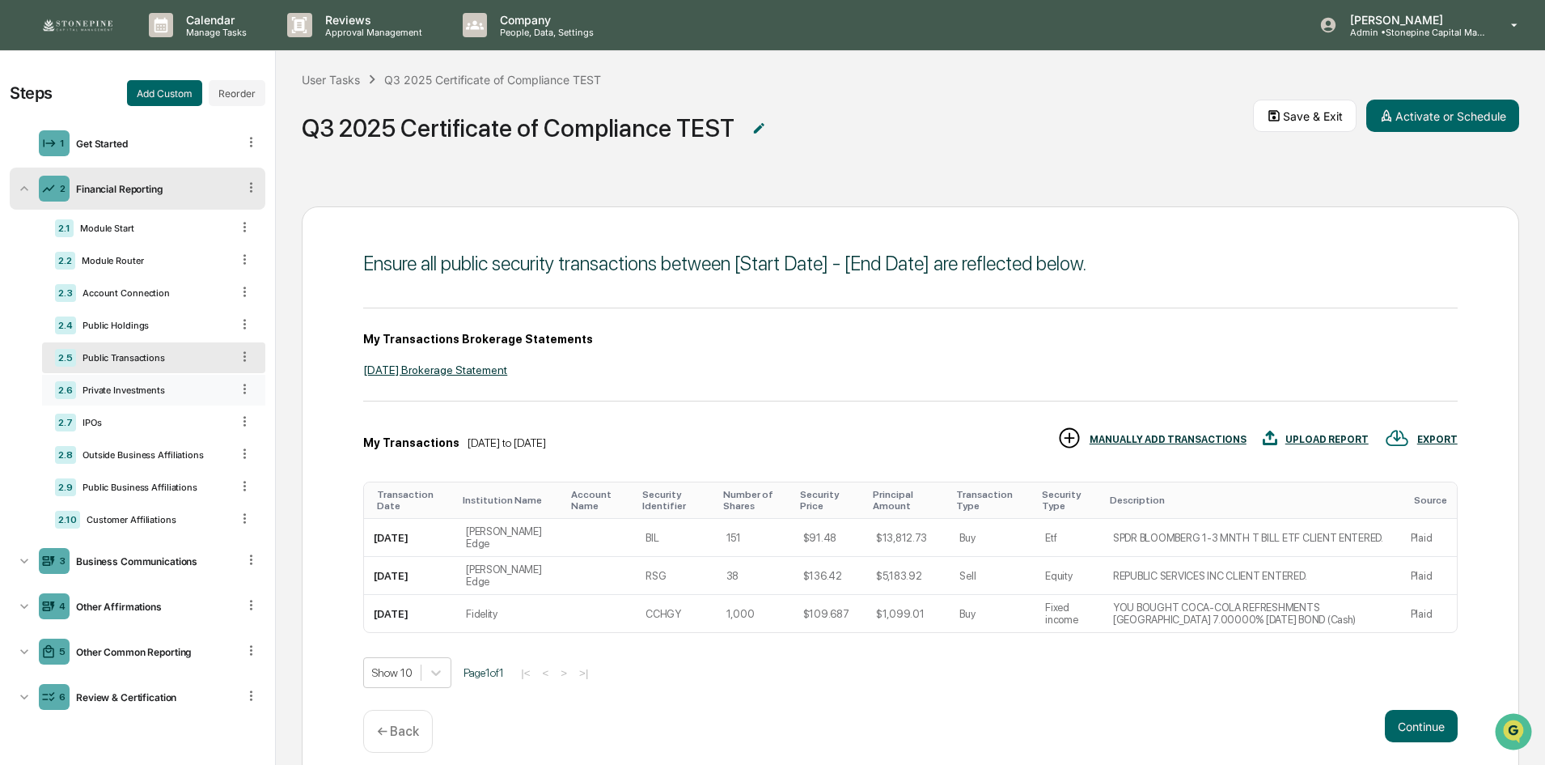
click at [136, 404] on div "2.6 Private Investments" at bounding box center [153, 390] width 223 height 31
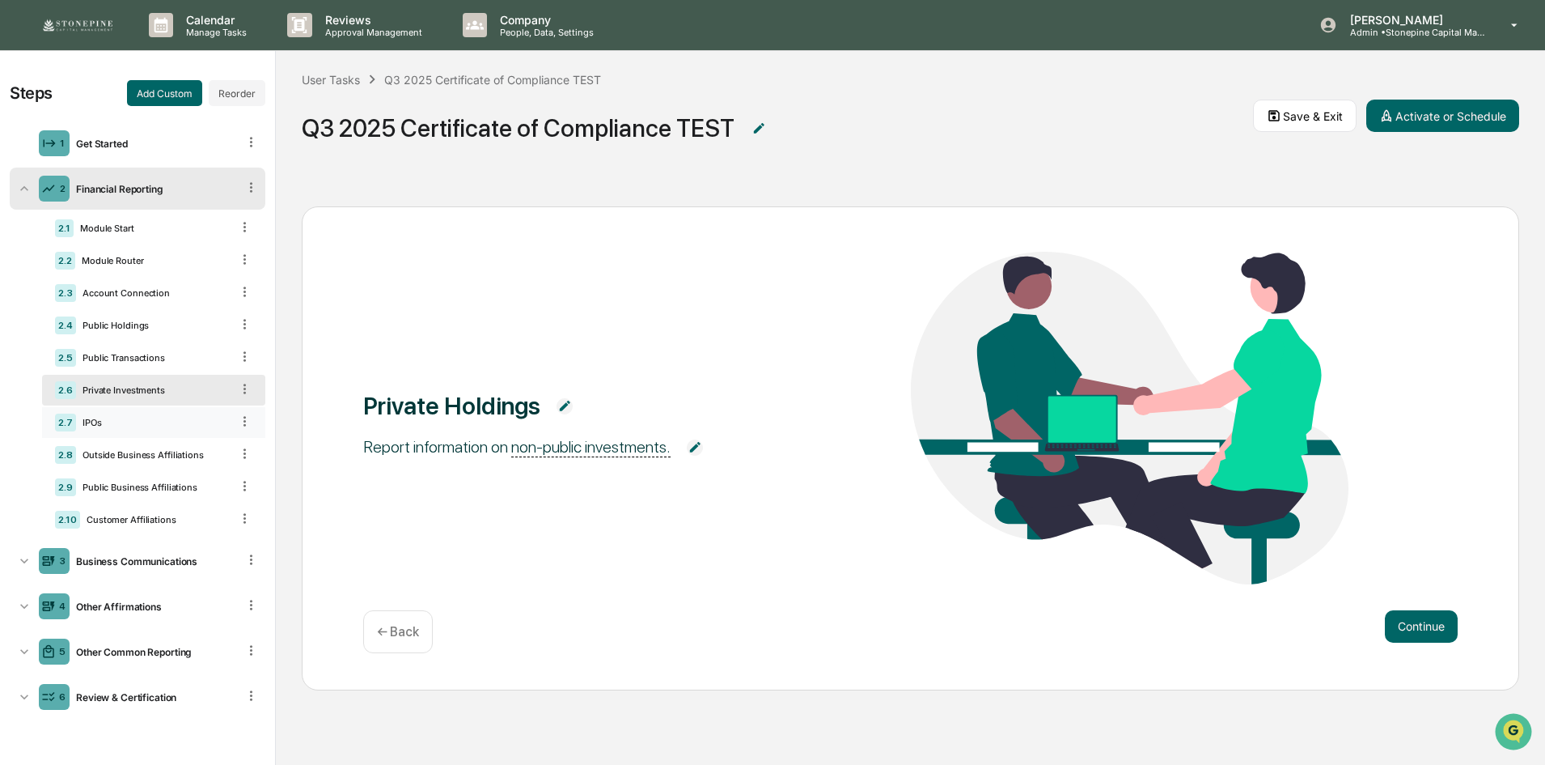
click at [147, 433] on div "2.7 IPOs" at bounding box center [153, 422] width 223 height 31
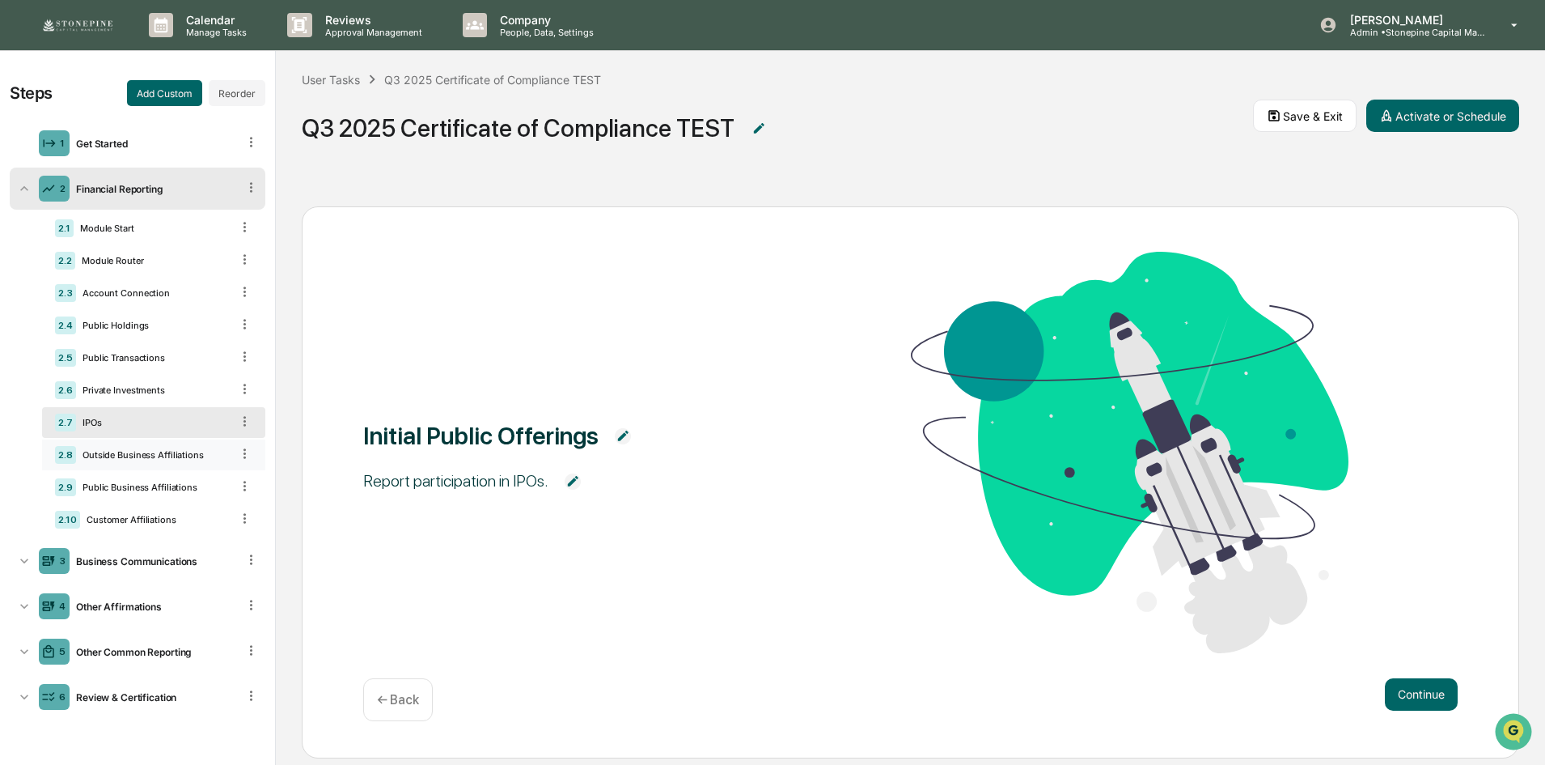
click at [150, 450] on div "Outside Business Affiliations" at bounding box center [153, 454] width 155 height 11
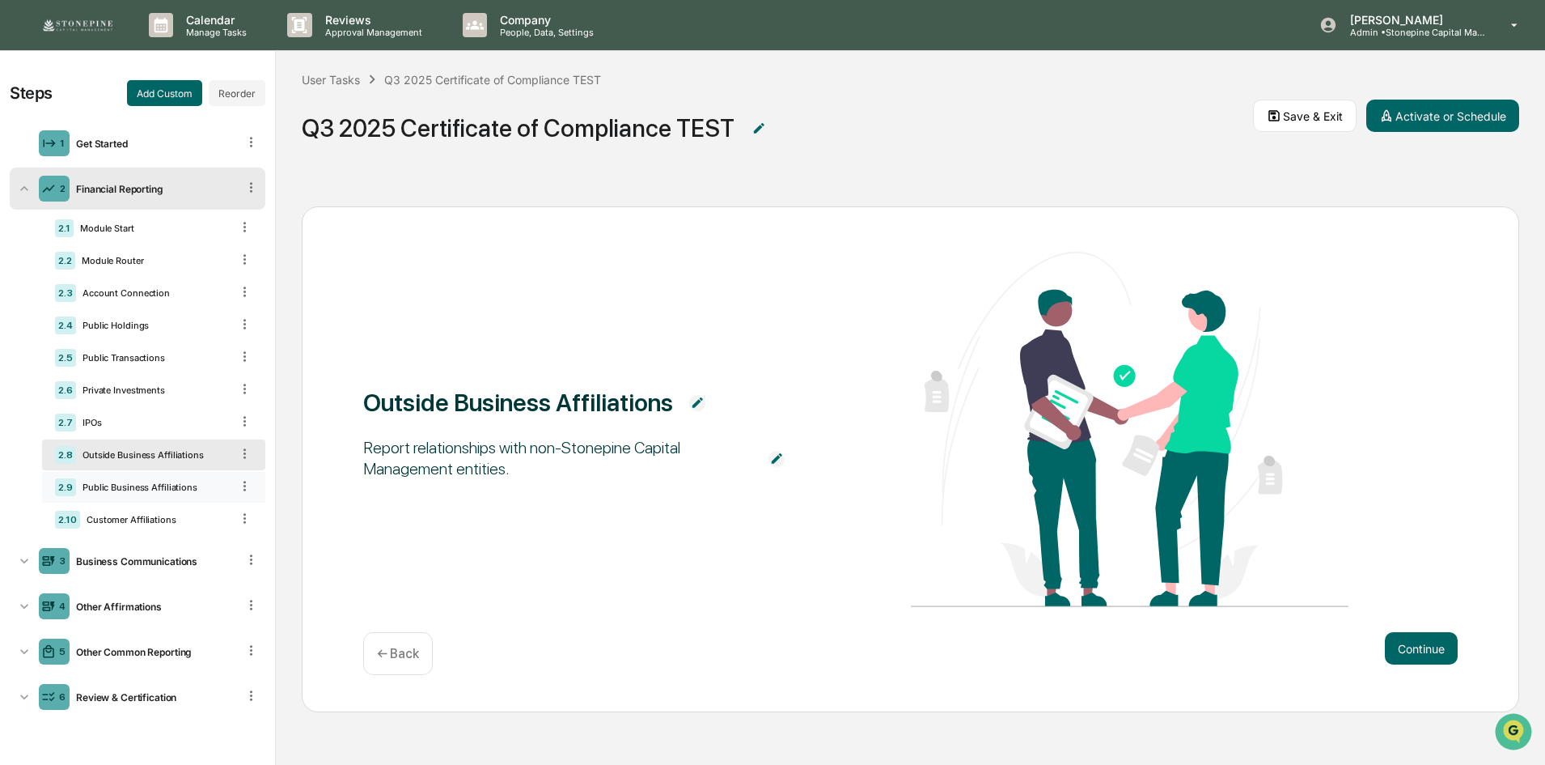
click at [160, 491] on div "Public Business Affiliations" at bounding box center [153, 486] width 155 height 11
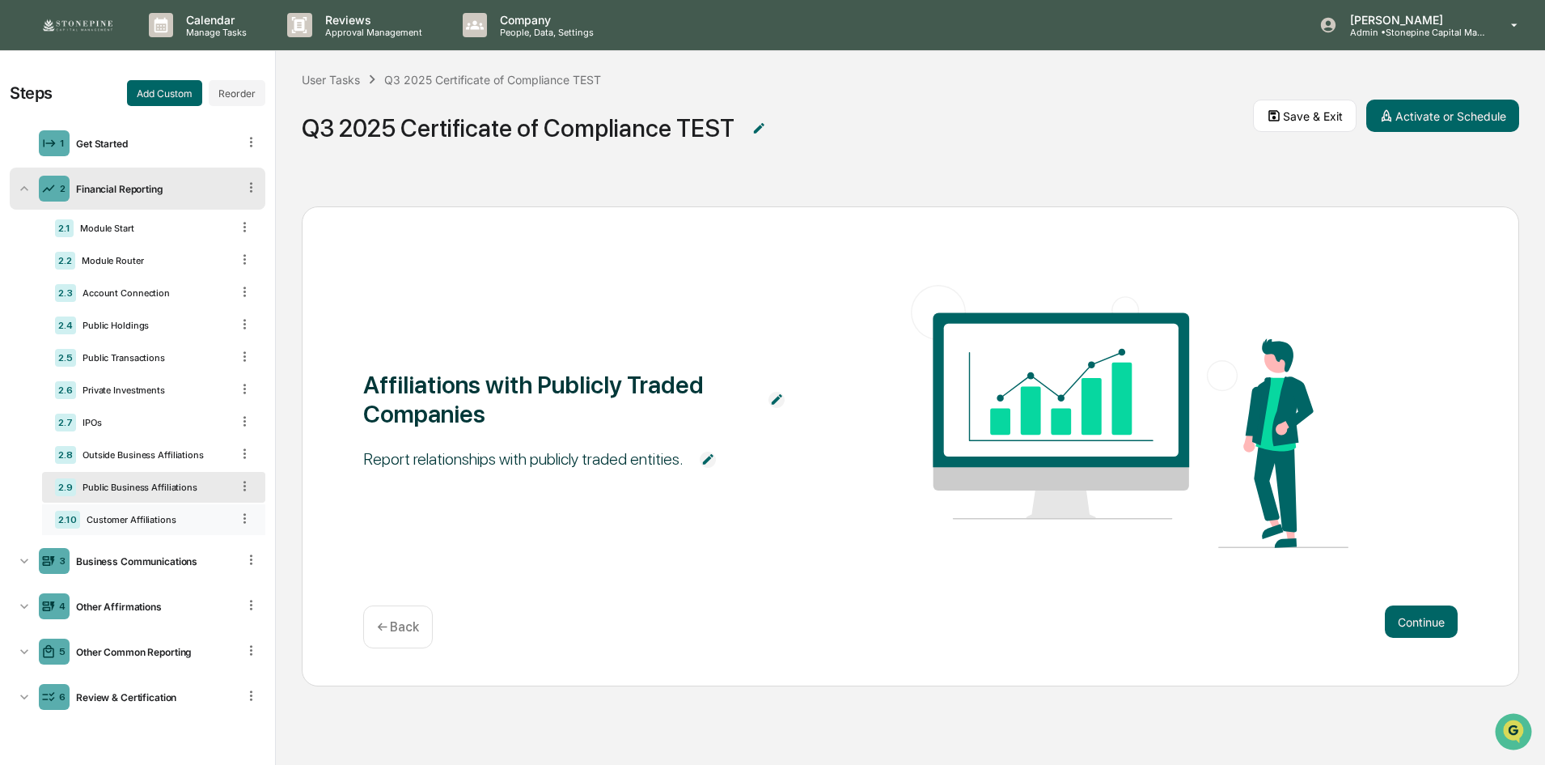
click at [161, 508] on div "2.10 Customer Affiliations" at bounding box center [153, 519] width 223 height 31
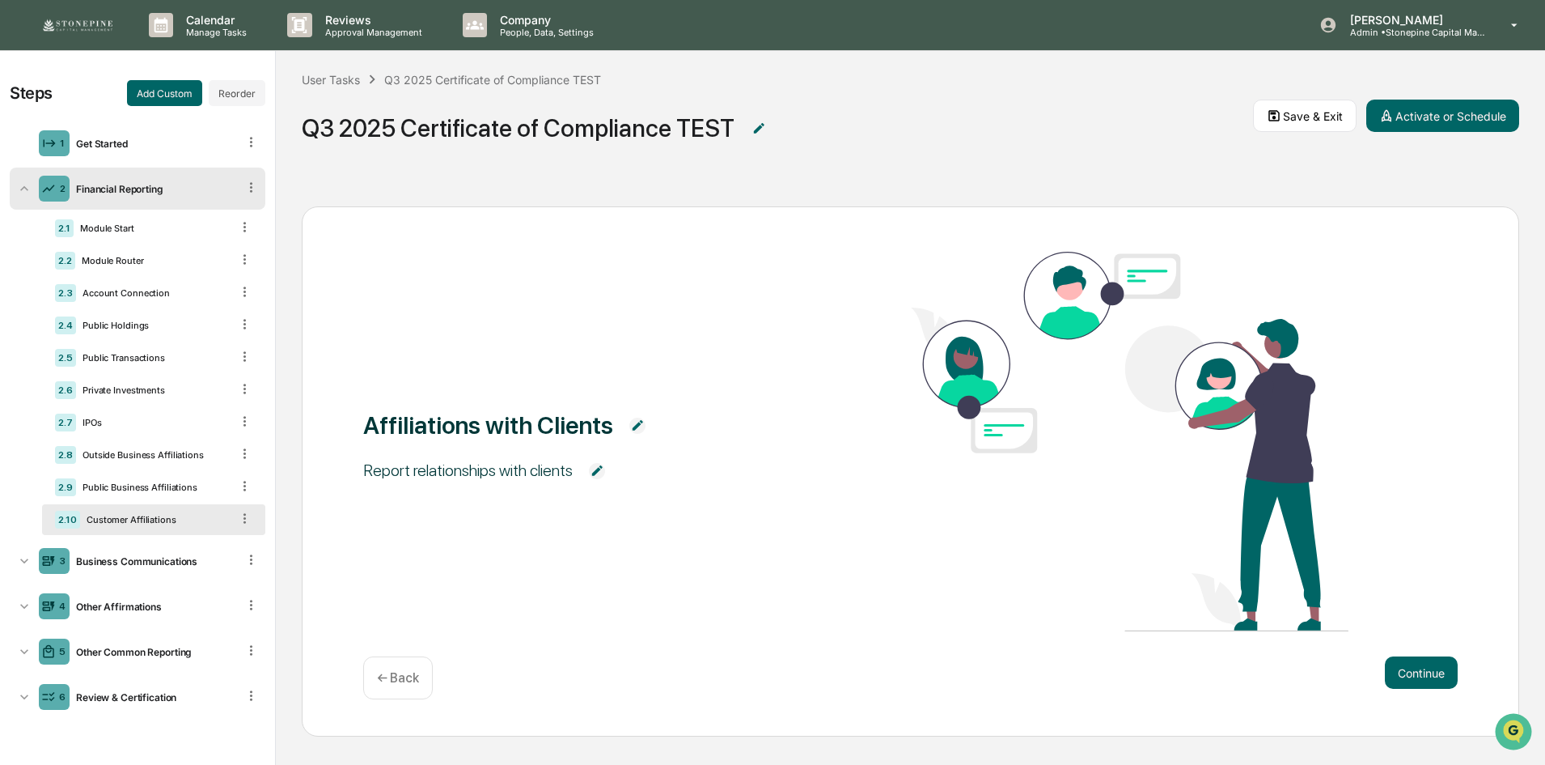
click at [98, 26] on img at bounding box center [78, 25] width 78 height 16
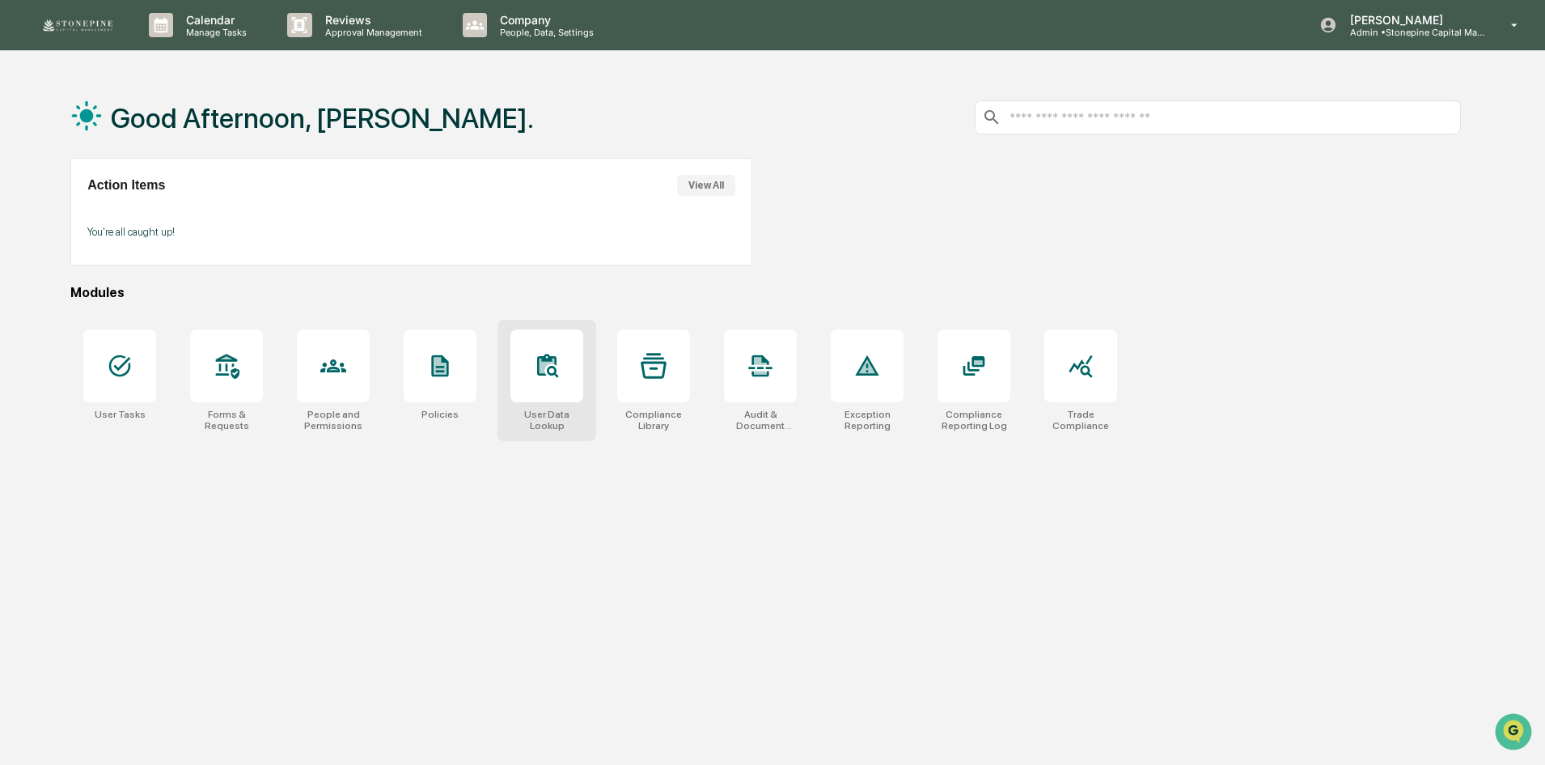
click at [529, 352] on div at bounding box center [547, 365] width 73 height 73
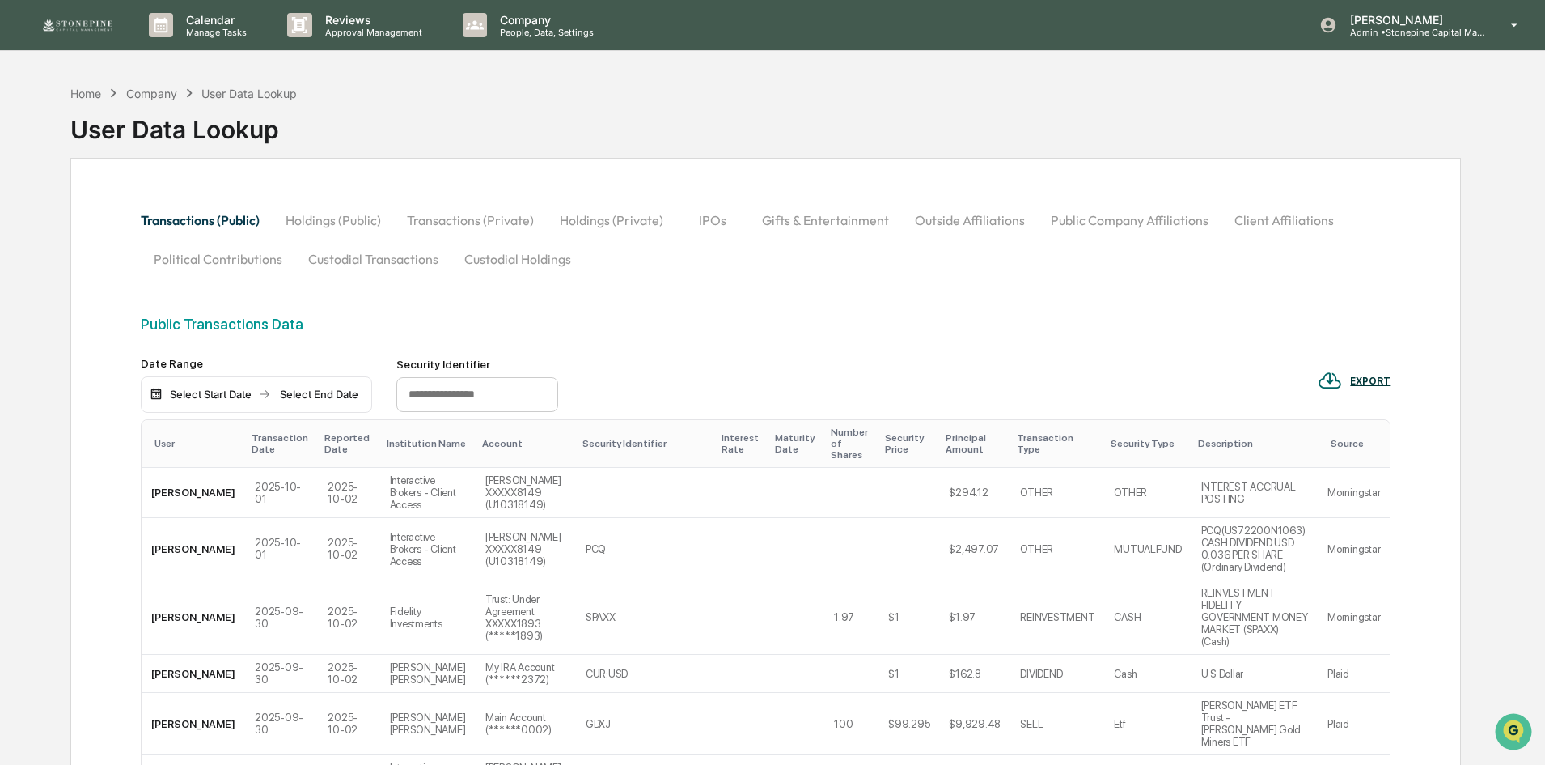
click at [1375, 383] on div "EXPORT" at bounding box center [1370, 380] width 40 height 11
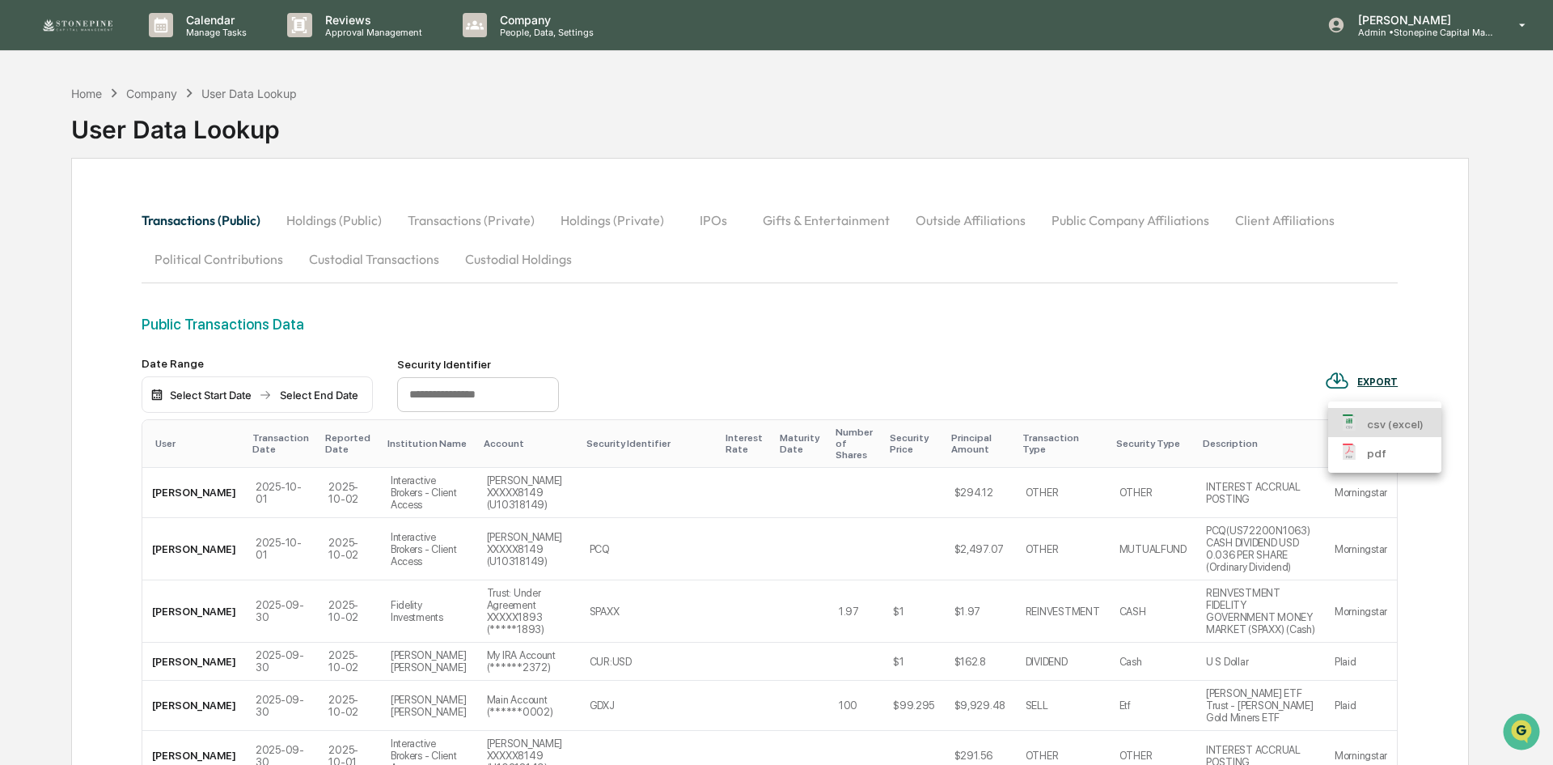
click at [1377, 425] on p "csv (excel)" at bounding box center [1395, 424] width 57 height 17
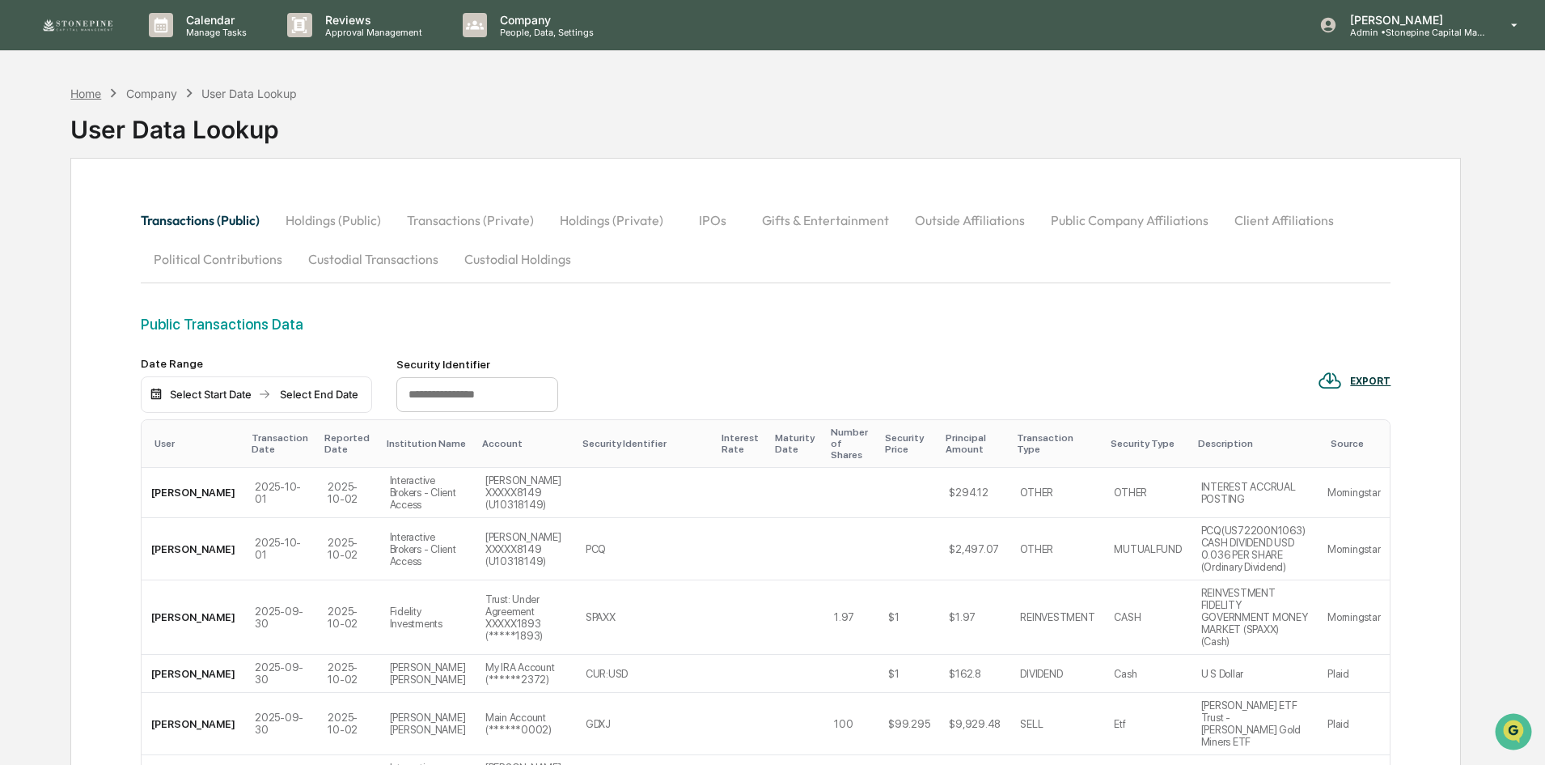
click at [77, 93] on div "Home" at bounding box center [85, 94] width 31 height 14
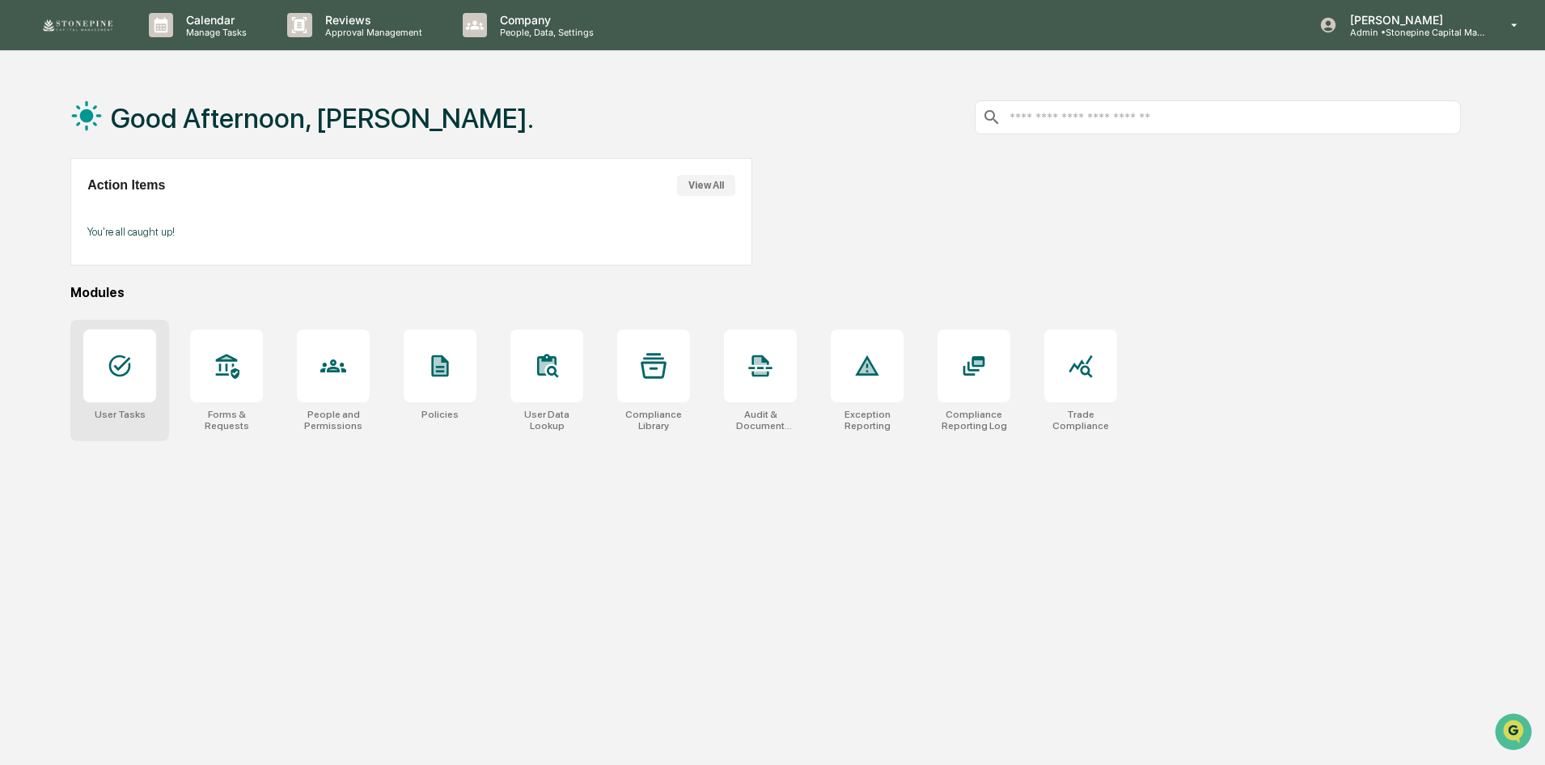
click at [124, 365] on icon at bounding box center [120, 366] width 22 height 22
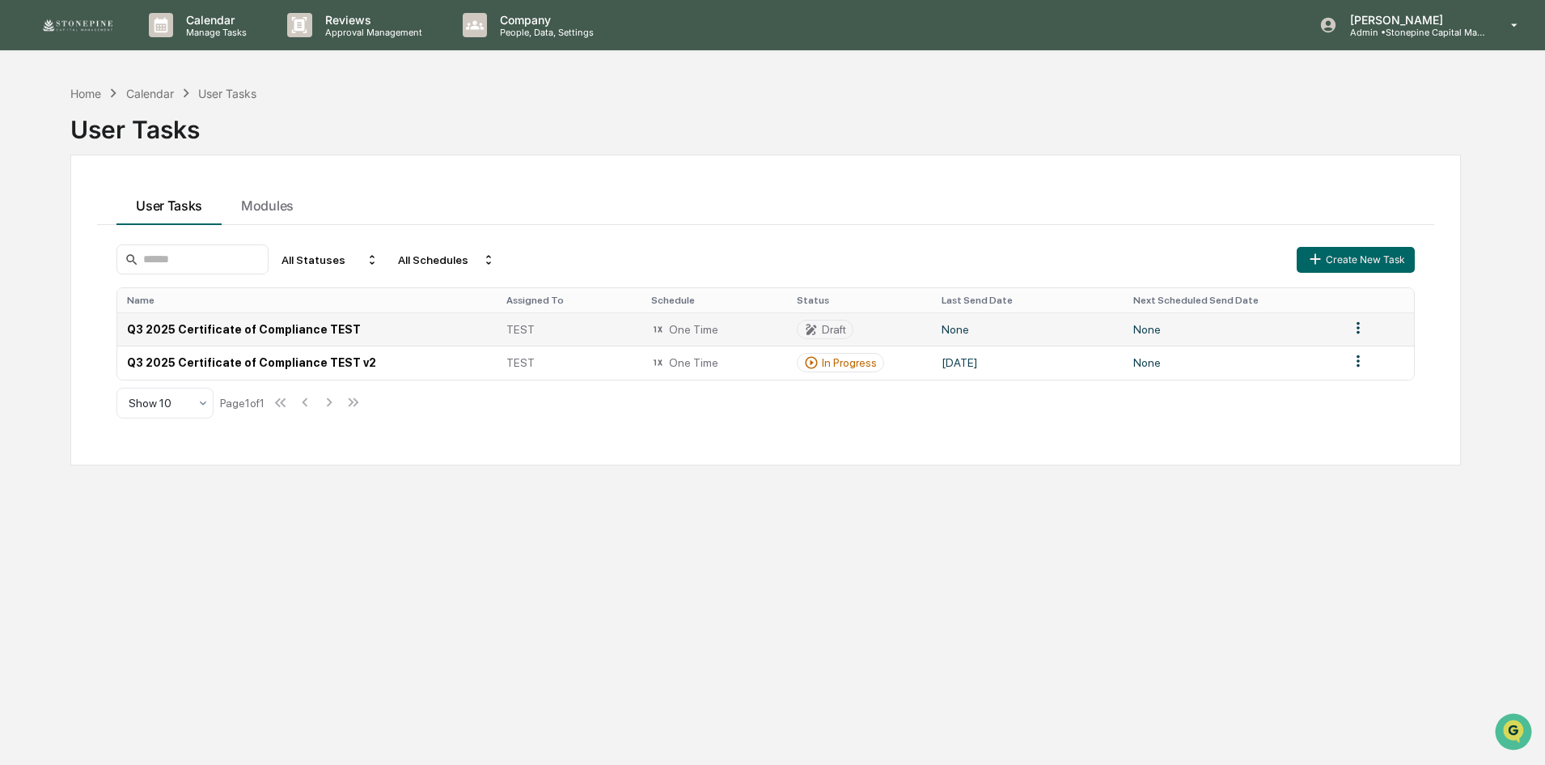
click at [277, 332] on td "Q3 2025 Certificate of Compliance TEST" at bounding box center [306, 328] width 379 height 33
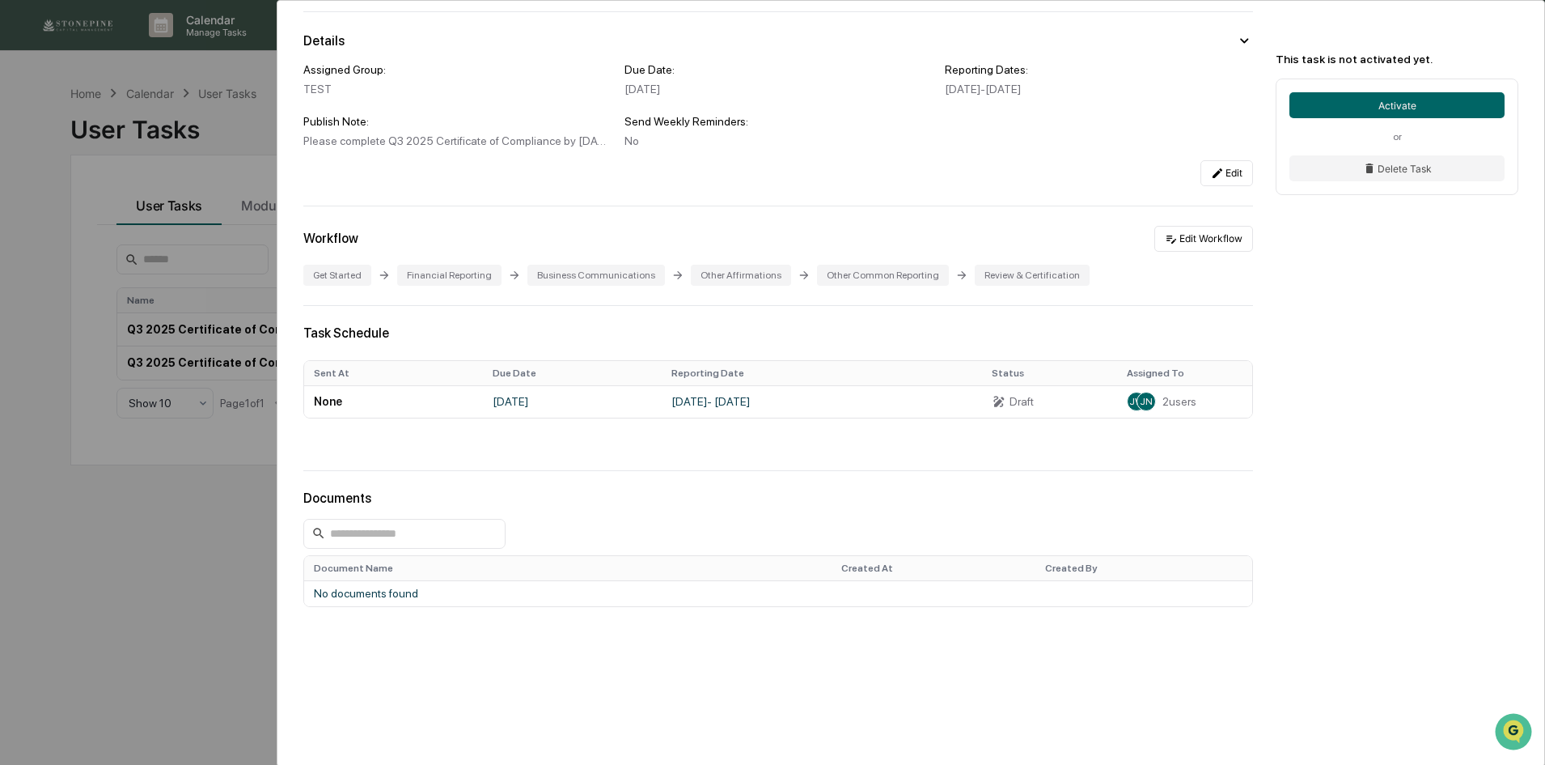
scroll to position [132, 0]
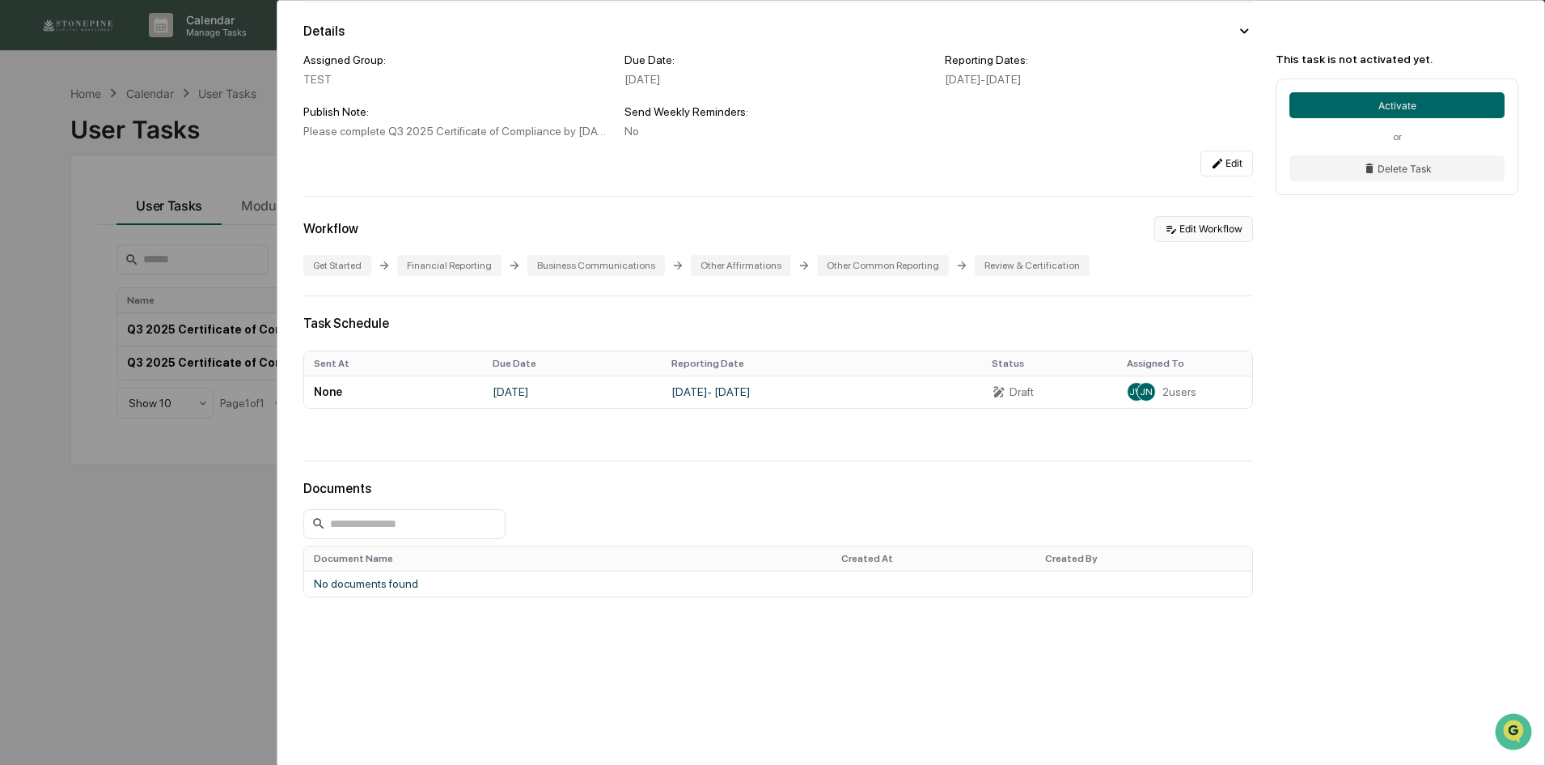
click at [1186, 228] on button "Edit Workflow" at bounding box center [1204, 229] width 99 height 26
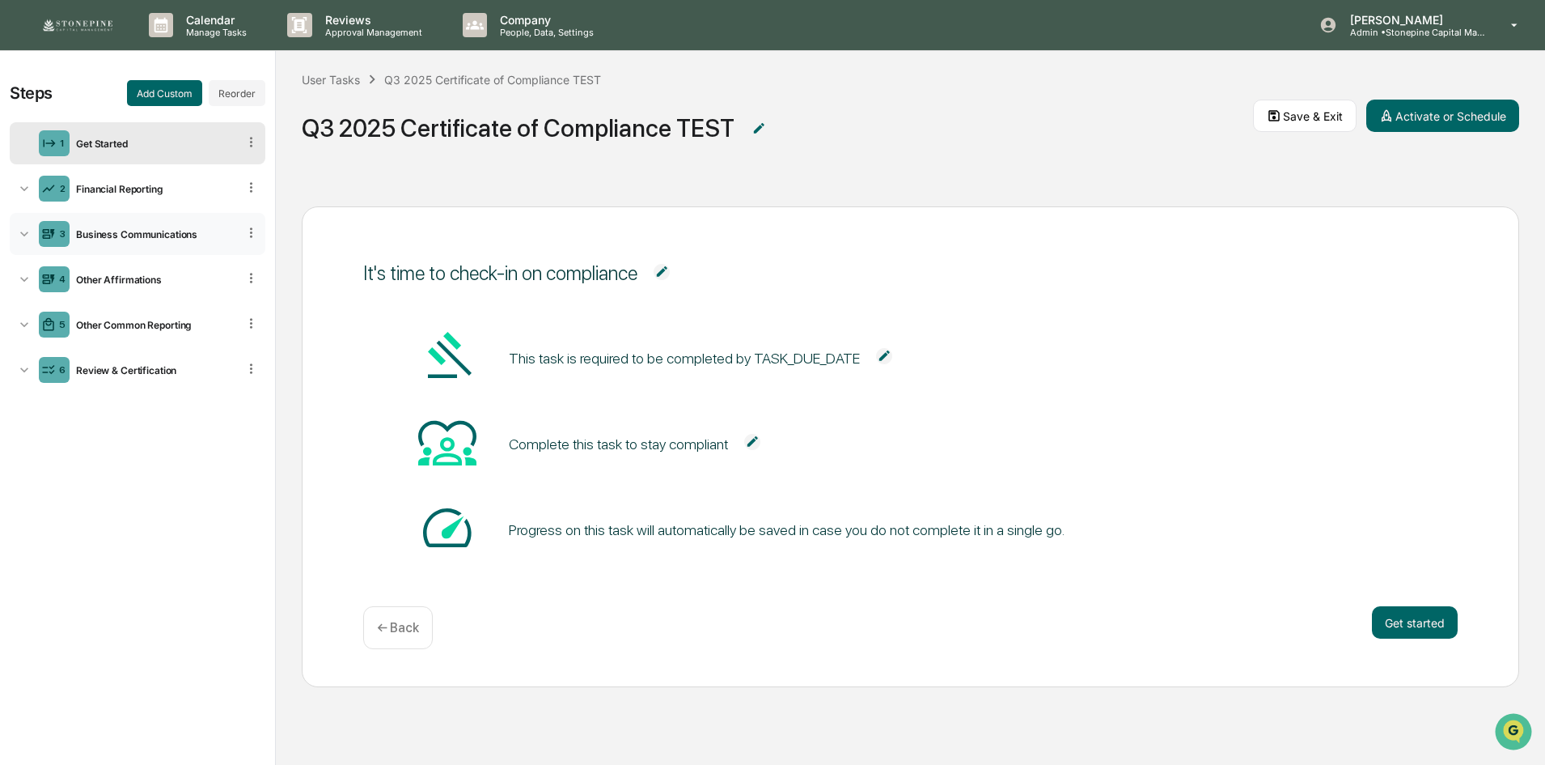
click at [161, 226] on div "3 Business Communications" at bounding box center [138, 234] width 256 height 42
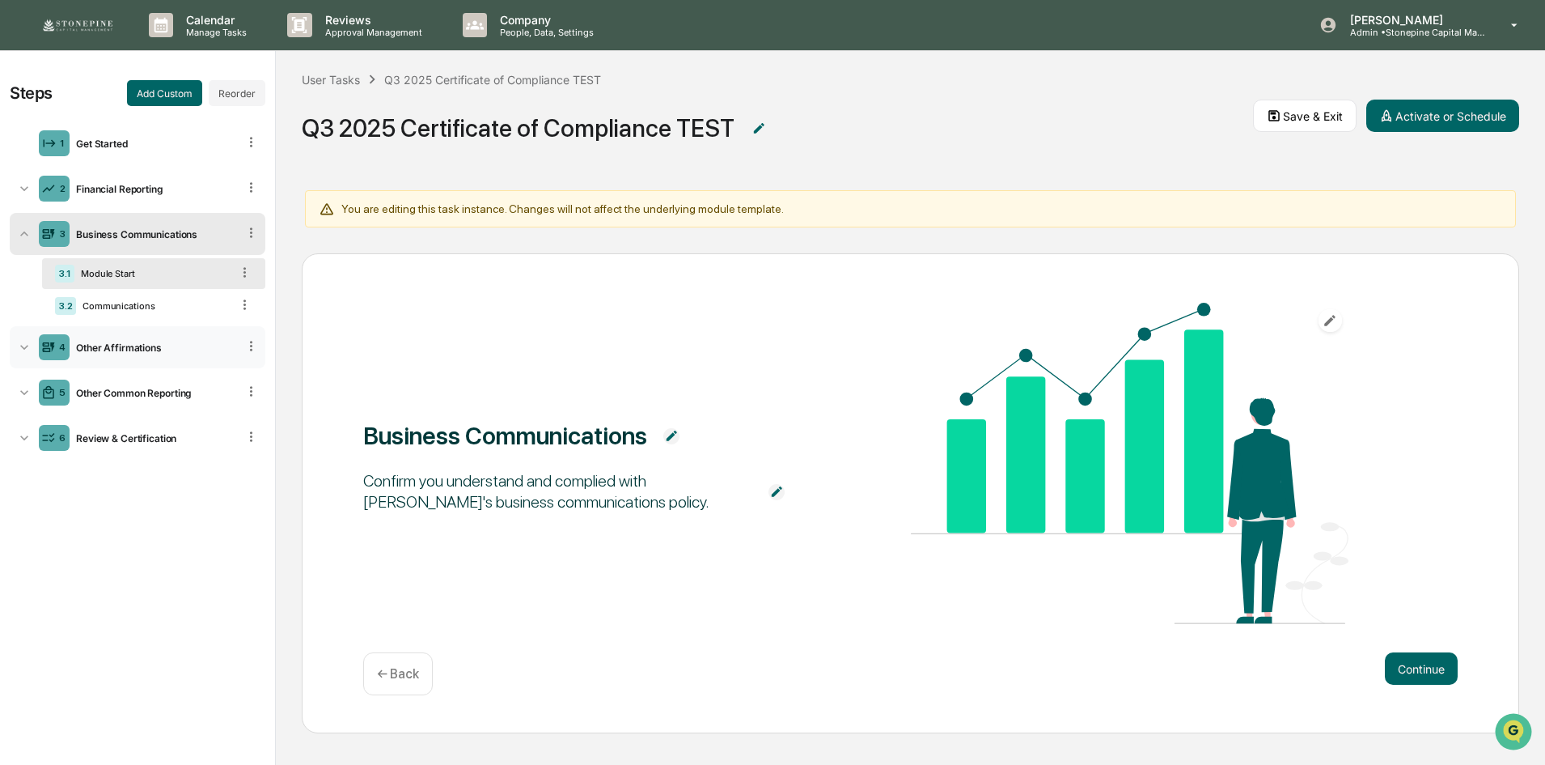
click at [162, 352] on div "Other Affirmations" at bounding box center [153, 347] width 167 height 12
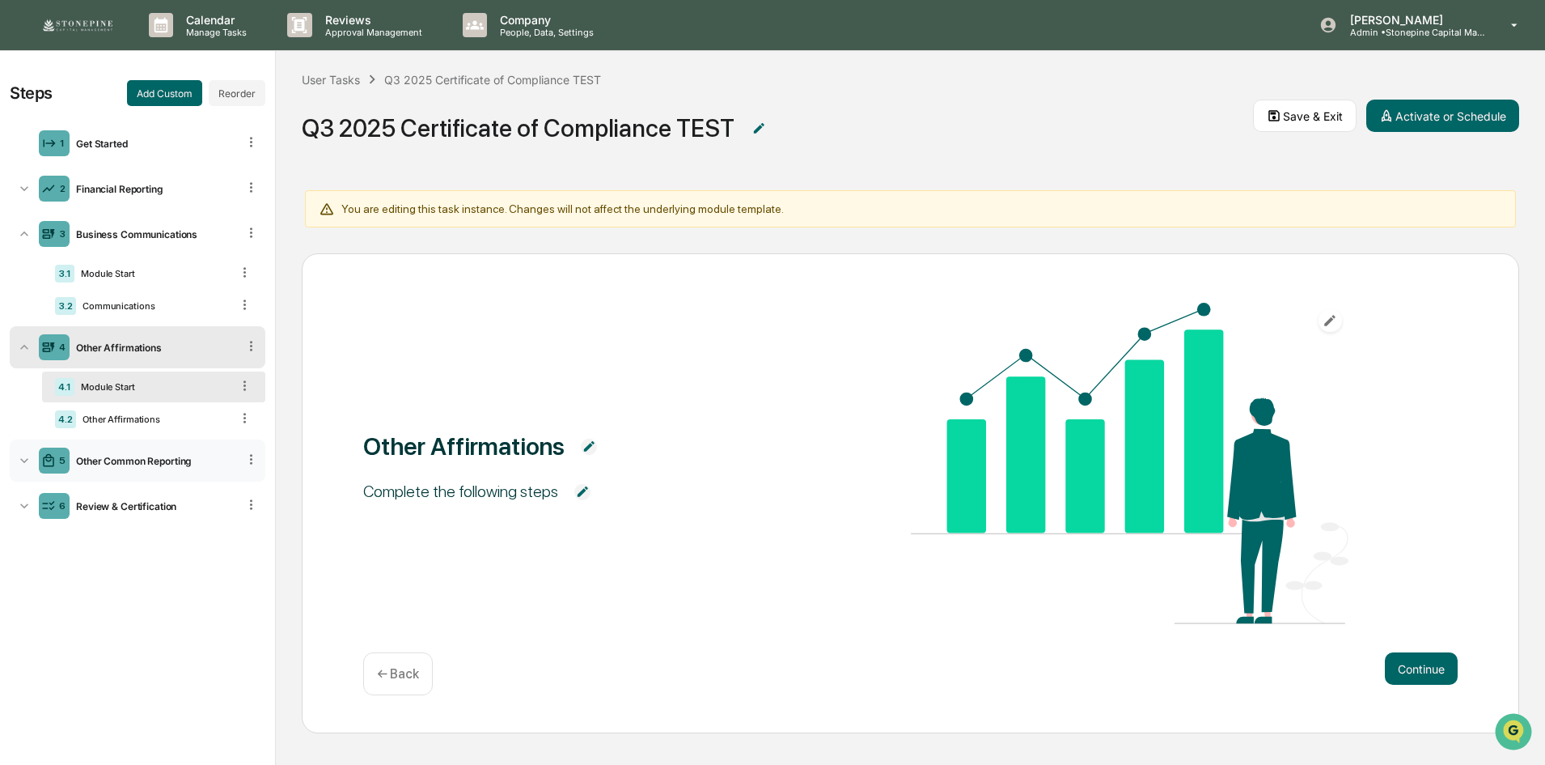
click at [159, 460] on div "Other Common Reporting" at bounding box center [153, 461] width 167 height 12
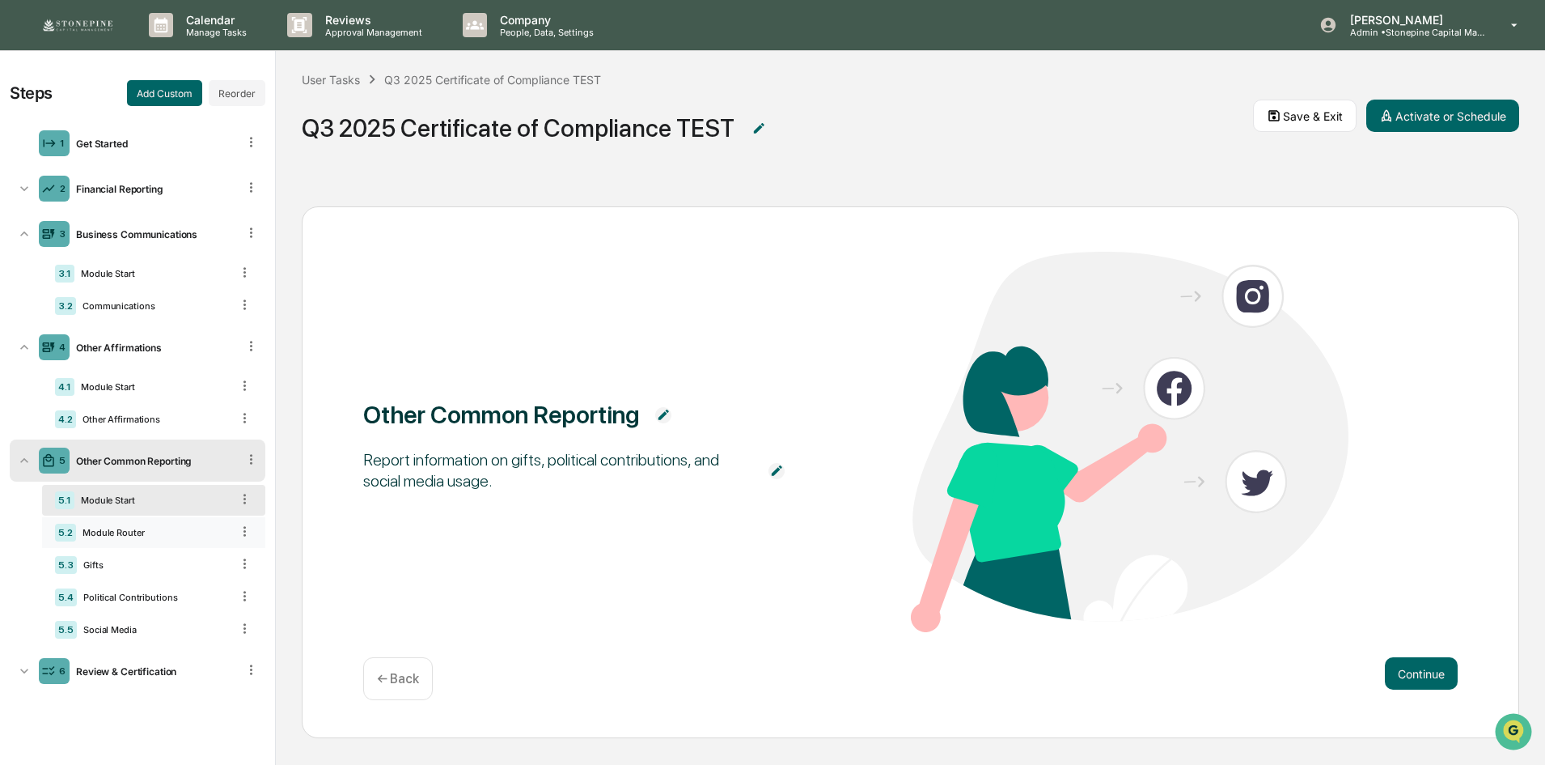
click at [135, 536] on div "Module Router" at bounding box center [153, 532] width 155 height 11
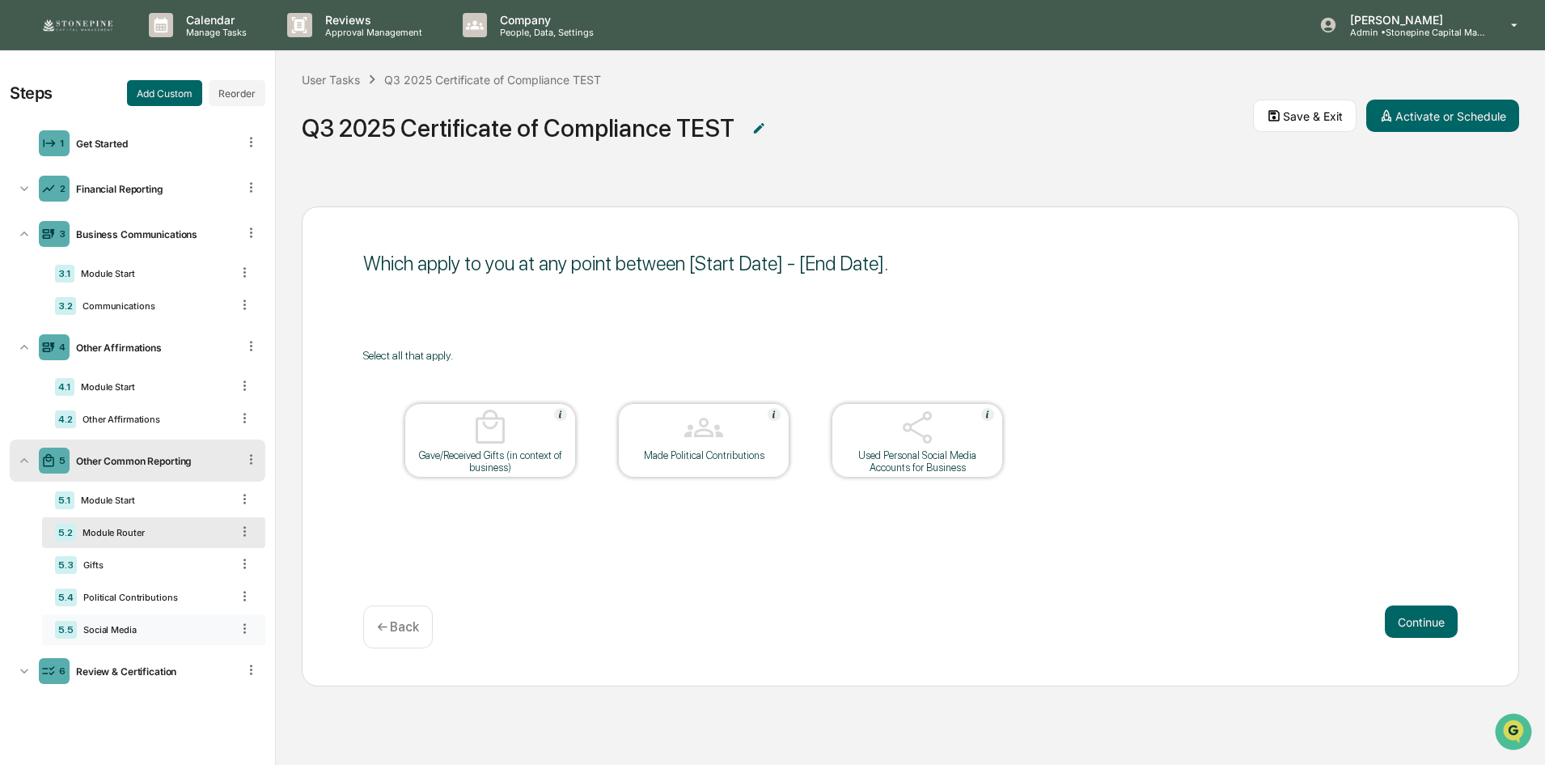
click at [247, 632] on icon at bounding box center [244, 628] width 15 height 15
click at [232, 647] on div "Delete" at bounding box center [225, 651] width 53 height 26
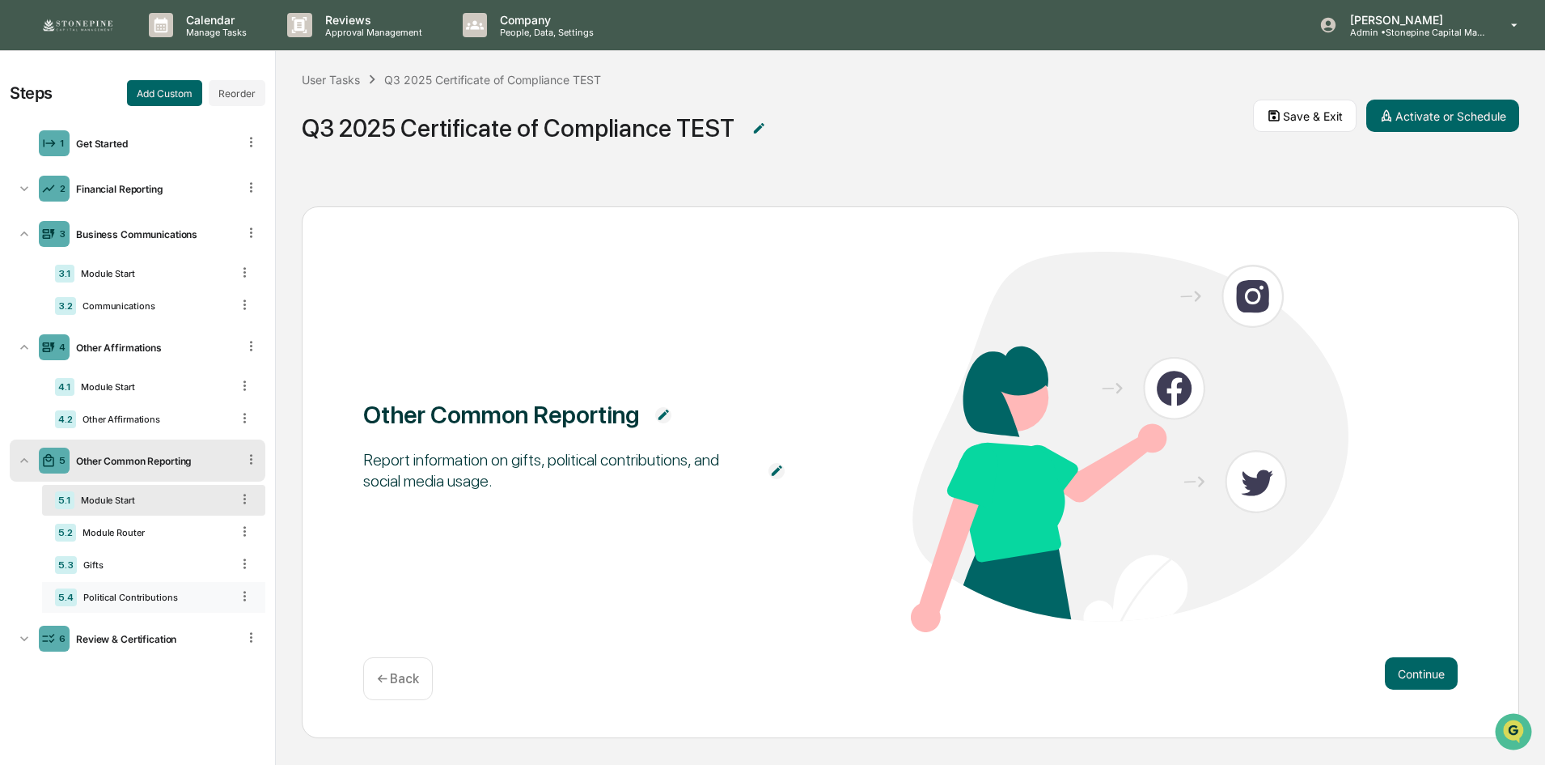
click at [196, 600] on div "Political Contributions" at bounding box center [154, 596] width 154 height 11
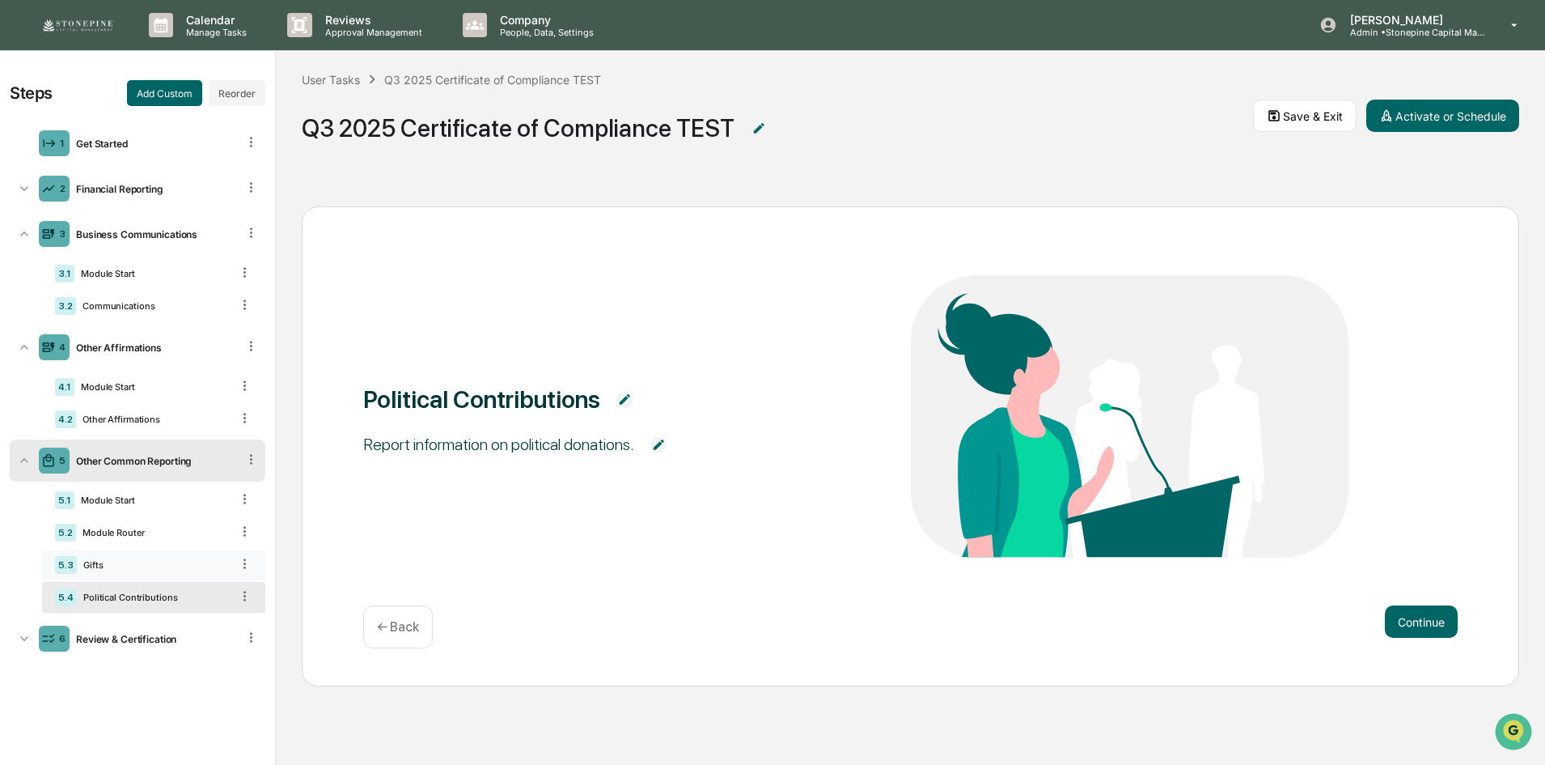
click at [179, 568] on div "Gifts" at bounding box center [154, 564] width 154 height 11
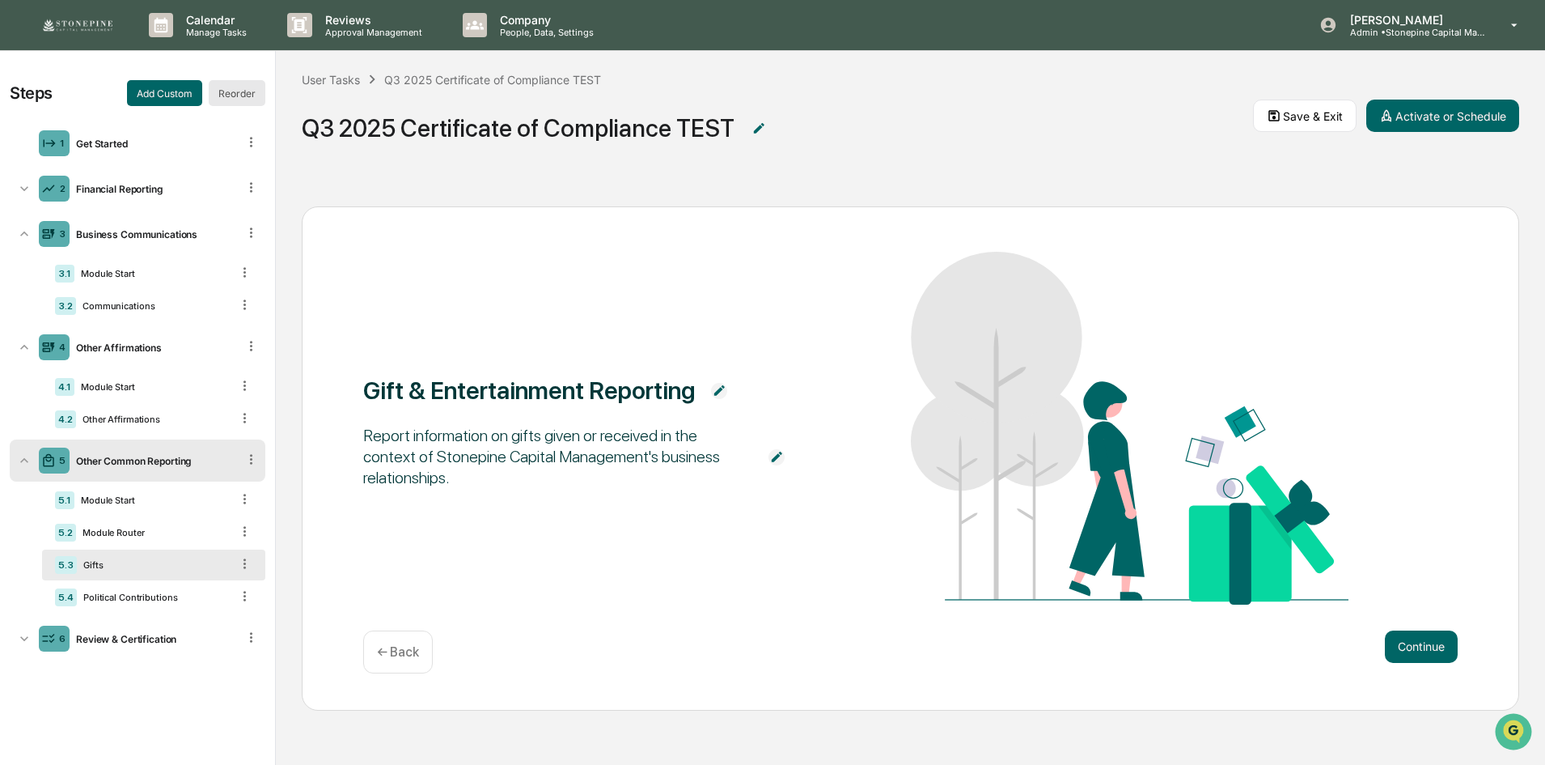
click at [255, 93] on button "Reorder" at bounding box center [237, 93] width 57 height 26
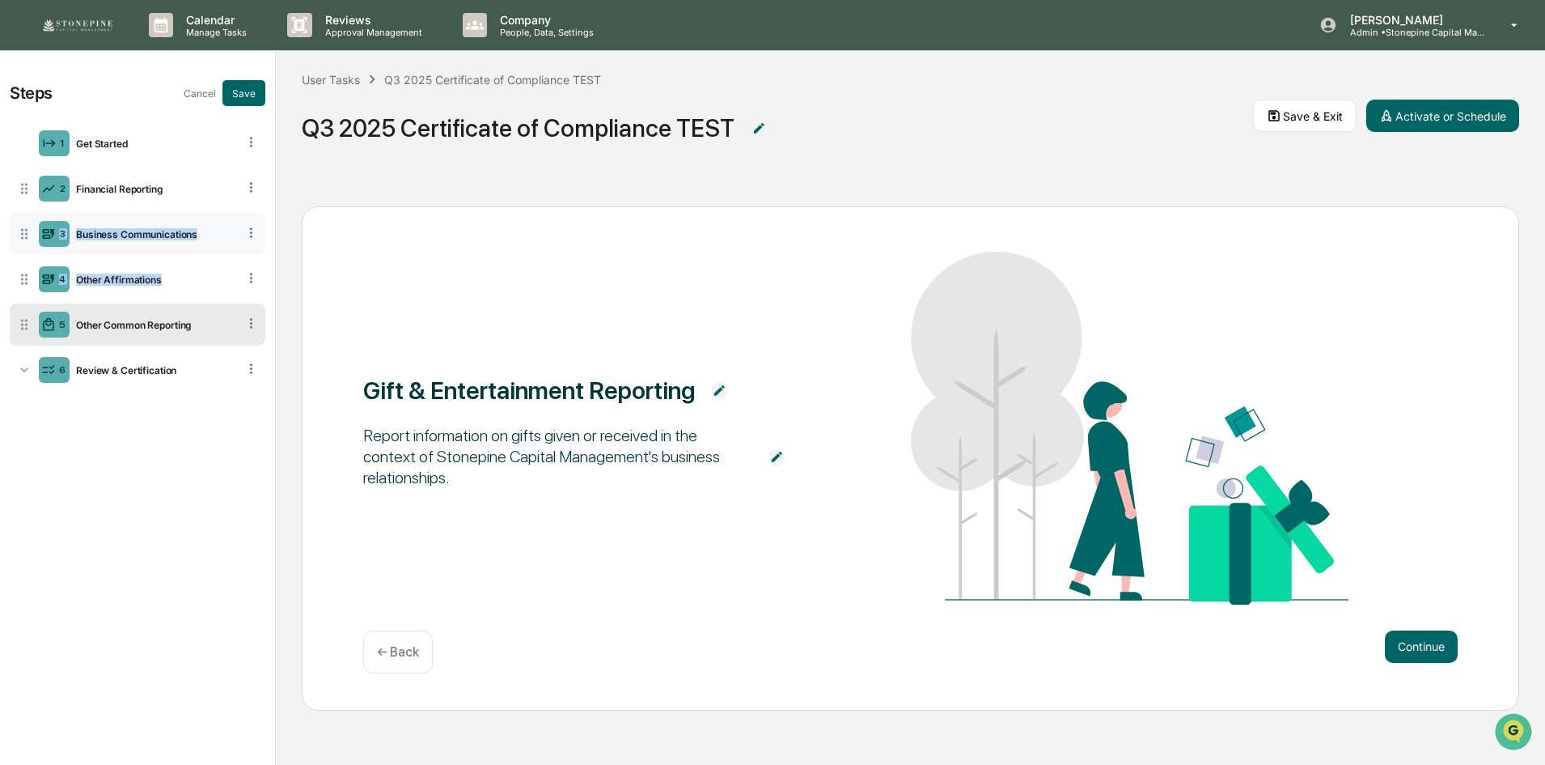
drag, startPoint x: 26, startPoint y: 334, endPoint x: 44, endPoint y: 222, distance: 113.1
click at [44, 222] on ul "1 Get Started 2 Financial Reporting 3 Business Communications 4 Other Affirmati…" at bounding box center [138, 256] width 256 height 275
click at [176, 492] on div "Steps Cancel Save 1 Get Started 2 Financial Reporting 3 Business Communications…" at bounding box center [137, 408] width 275 height 714
drag, startPoint x: 28, startPoint y: 325, endPoint x: 33, endPoint y: 229, distance: 96.4
click at [33, 229] on div "3 Other Common Reporting" at bounding box center [138, 228] width 256 height 42
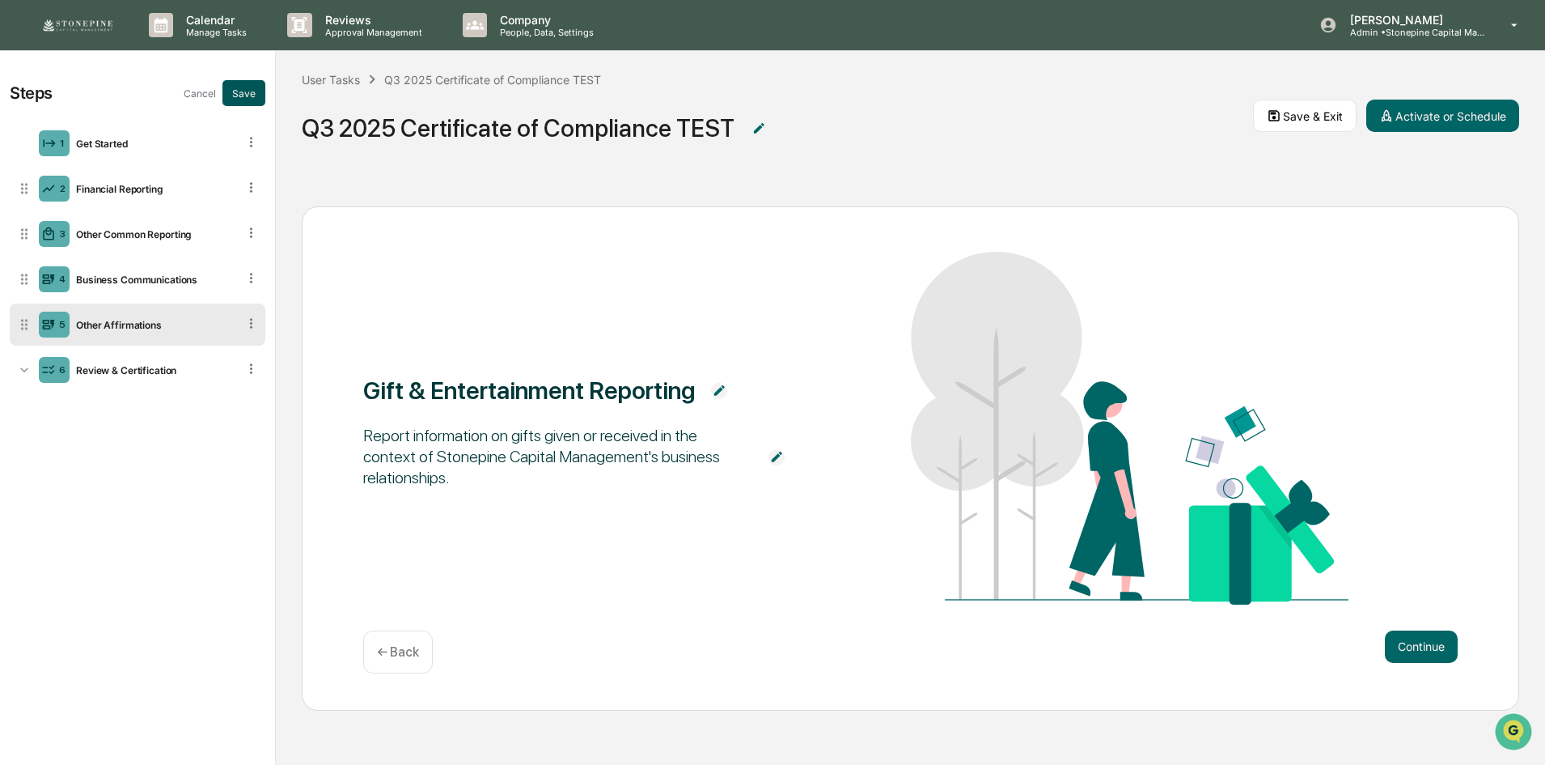
click at [232, 95] on button "Save" at bounding box center [243, 93] width 43 height 26
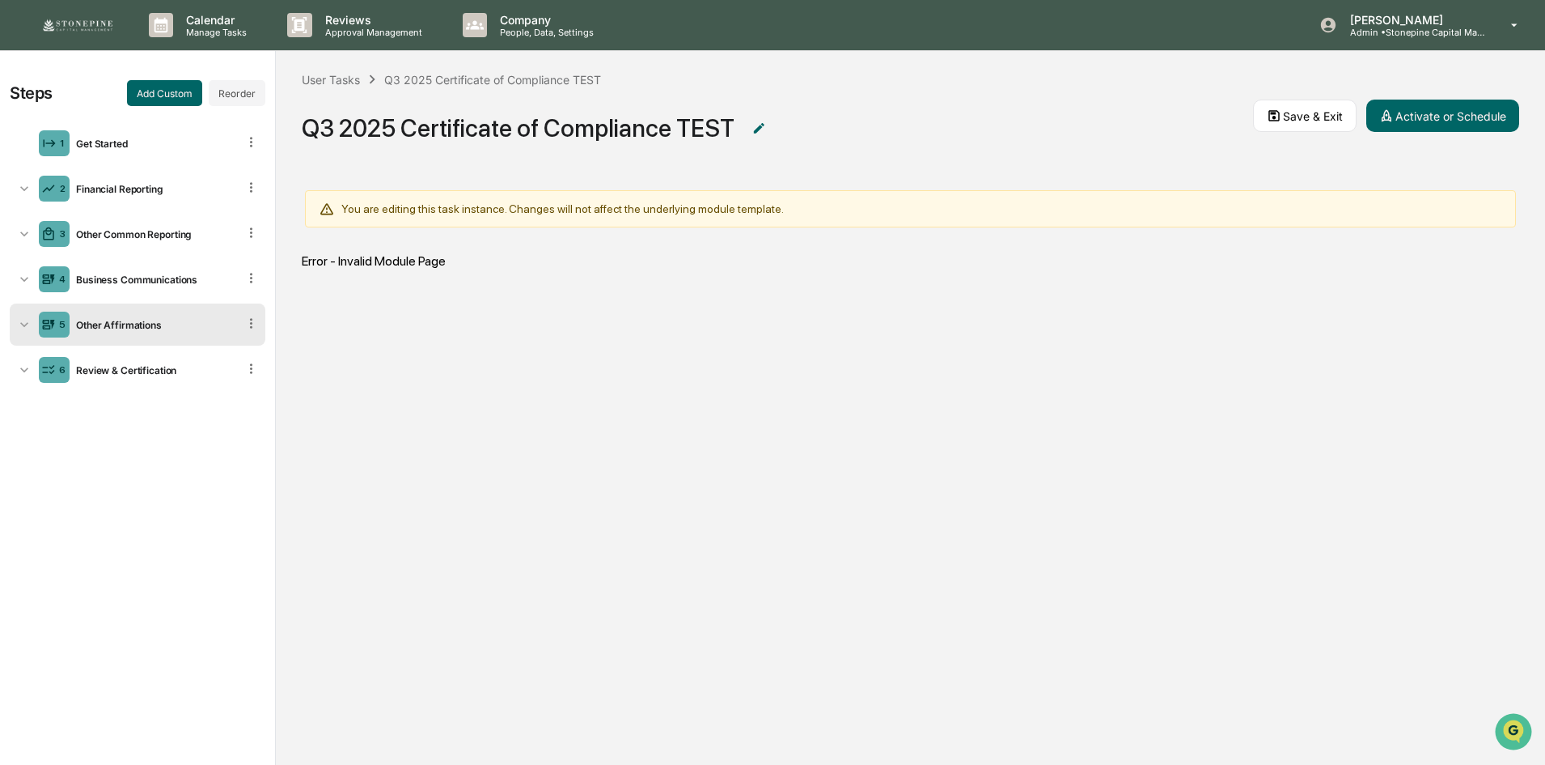
click at [193, 485] on div "Steps Add Custom Reorder 1 Get Started 2 Financial Reporting 3 Other Common Rep…" at bounding box center [137, 408] width 275 height 714
click at [117, 358] on div "6 Review & Certification" at bounding box center [138, 370] width 256 height 42
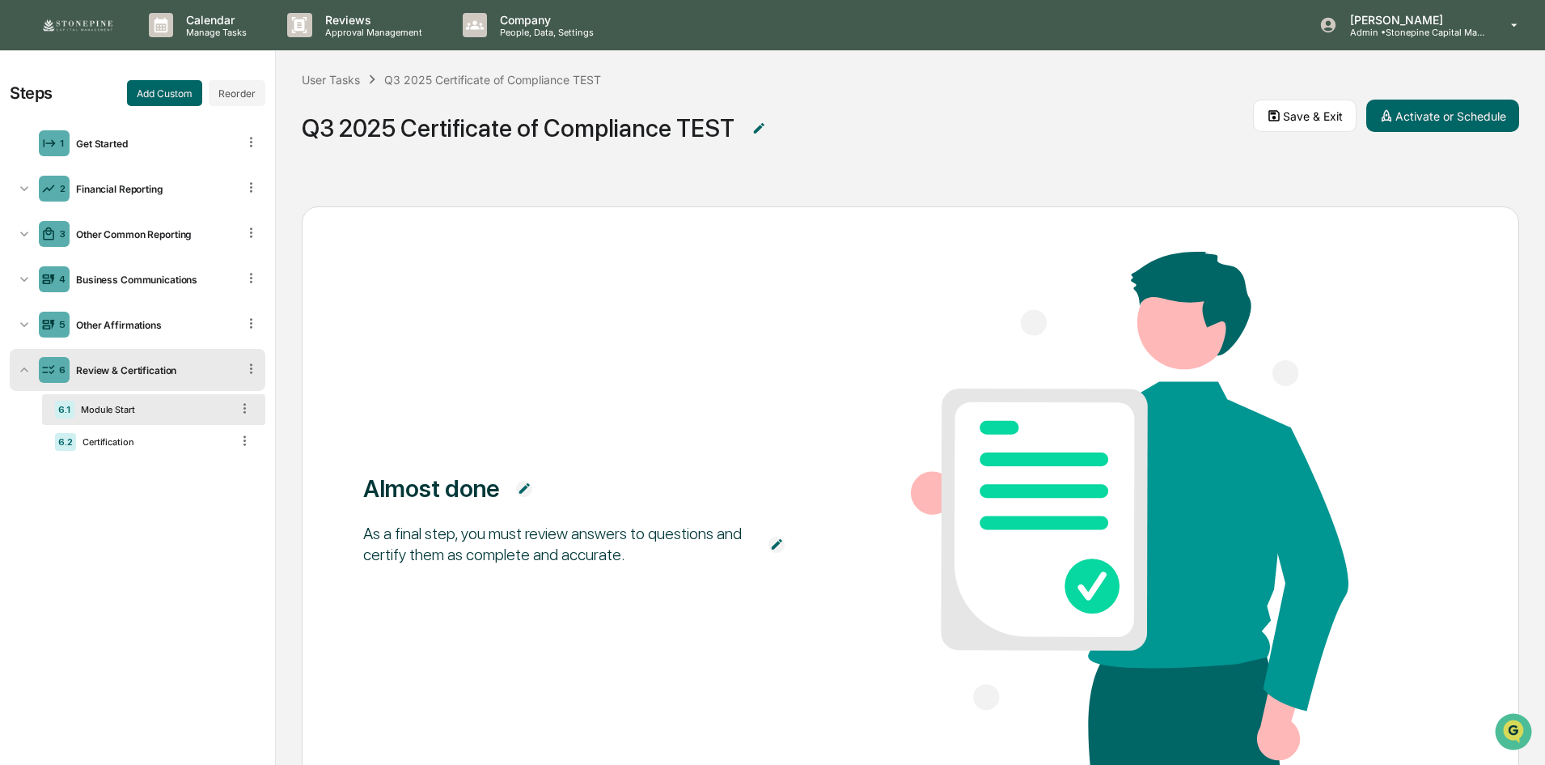
click at [138, 547] on div "Steps Add Custom Reorder 1 Get Started 2 Financial Reporting 3 Other Common Rep…" at bounding box center [137, 408] width 275 height 714
click at [1032, 133] on span "Q3 2025 Certificate of Compliance TEST" at bounding box center [777, 126] width 951 height 53
click at [1281, 116] on icon at bounding box center [1274, 115] width 15 height 15
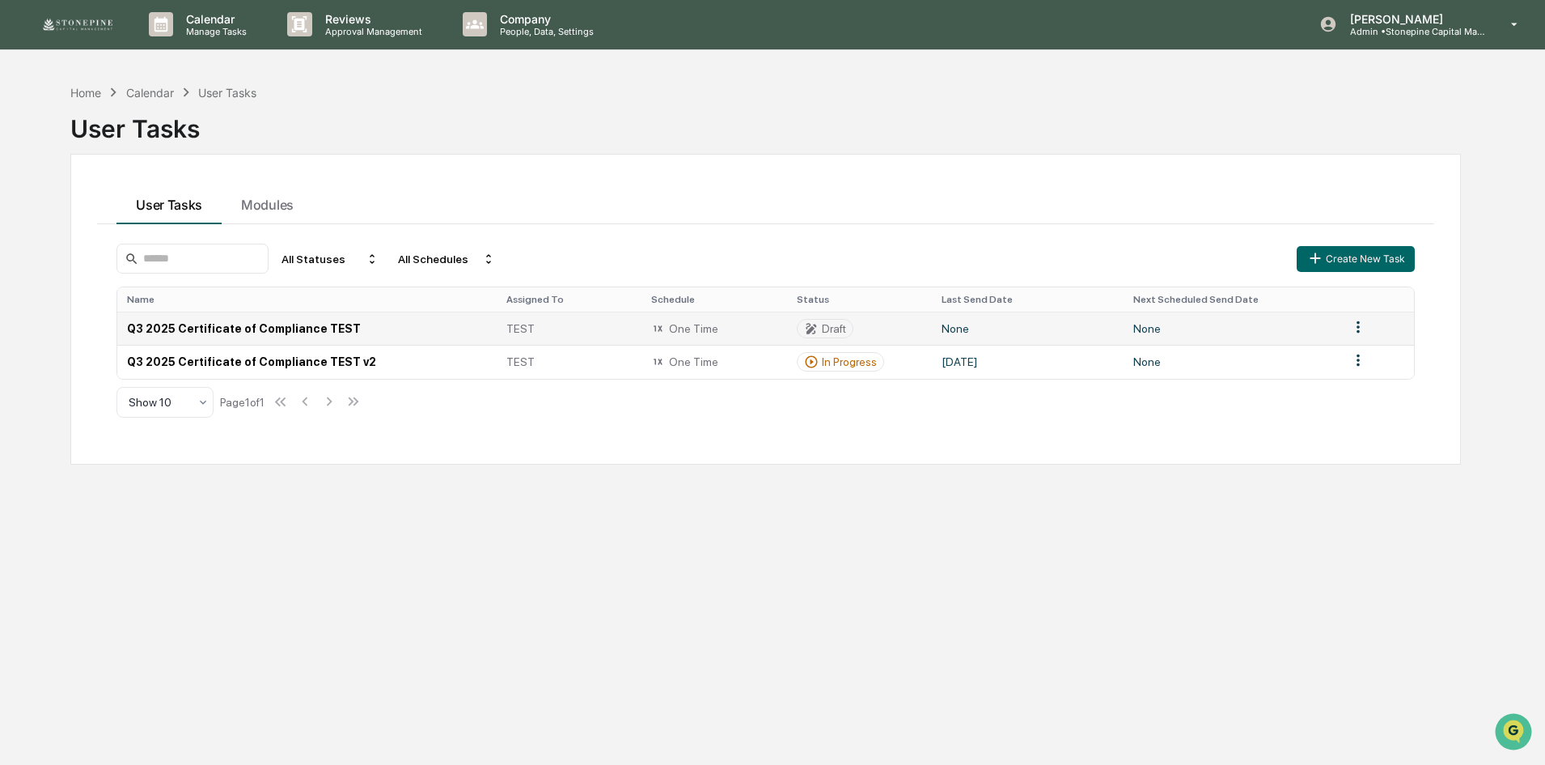
click at [335, 328] on td "Q3 2025 Certificate of Compliance TEST" at bounding box center [306, 327] width 379 height 33
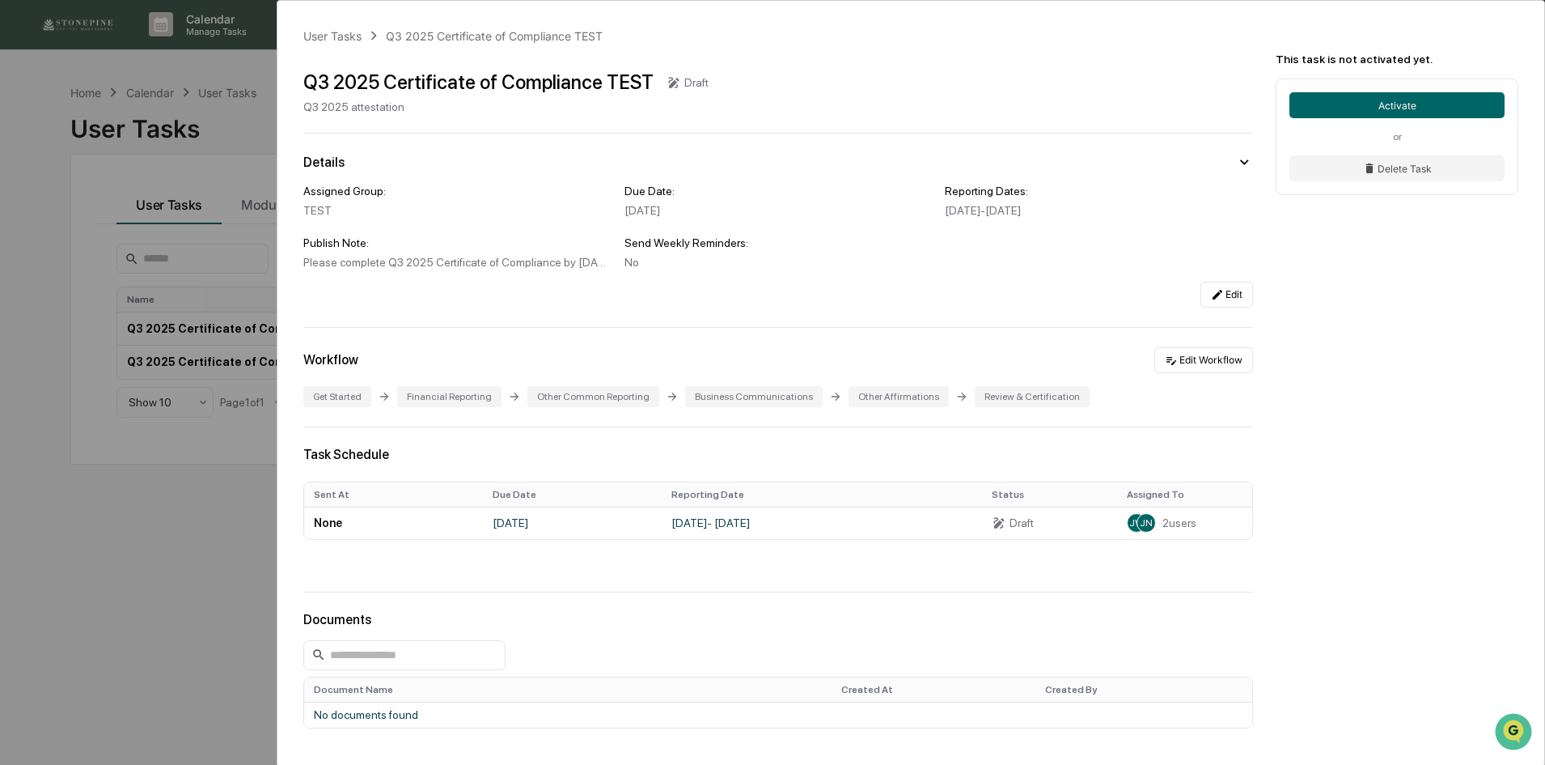
click at [224, 560] on div "User Tasks Q3 2025 Certificate of Compliance TEST Q3 2025 Certificate of Compli…" at bounding box center [772, 382] width 1545 height 765
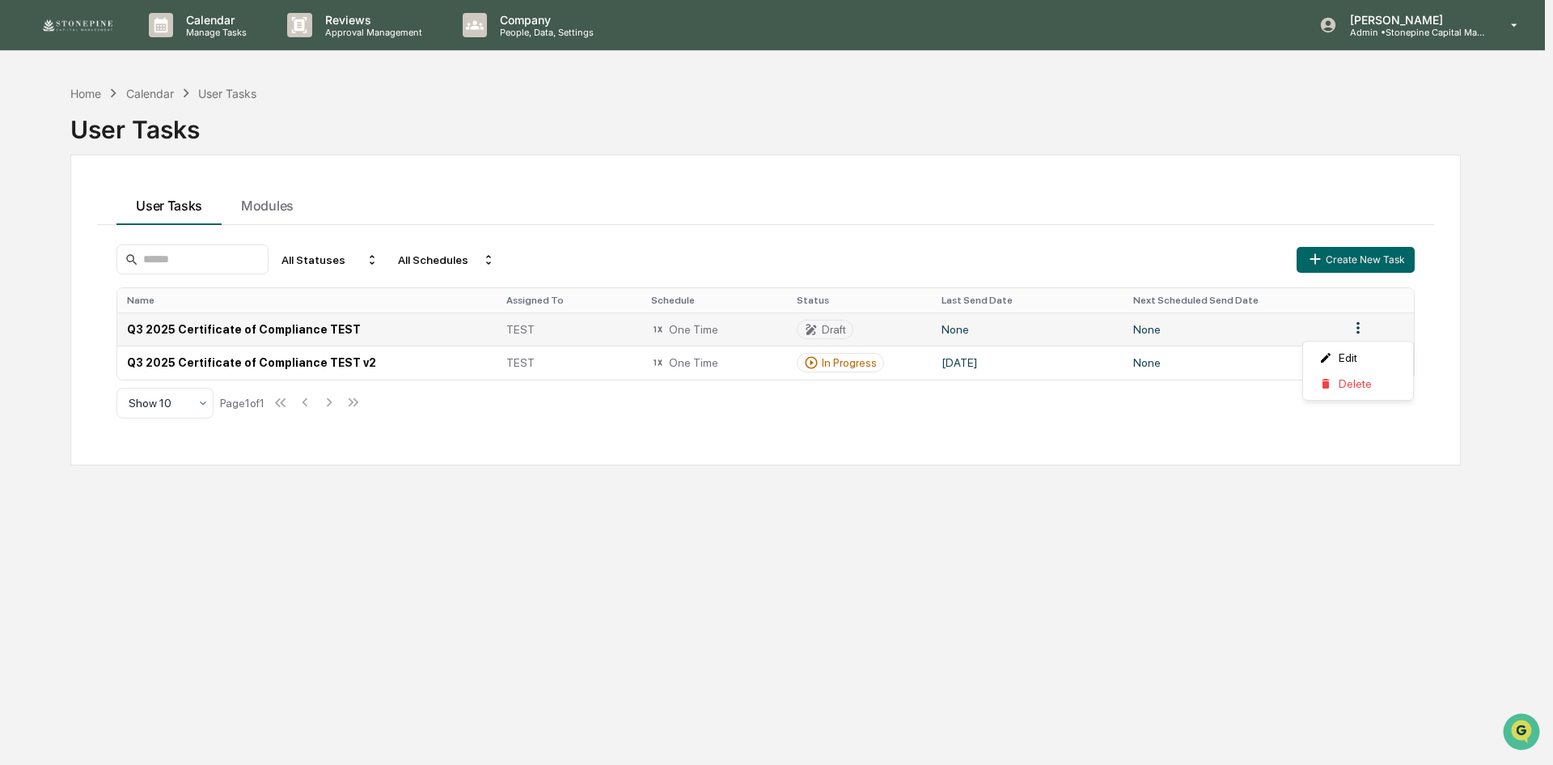
click at [1355, 330] on html "Calendar Manage Tasks Reviews Approval Management Company People, Data, Setting…" at bounding box center [776, 382] width 1553 height 765
click at [330, 327] on html "Calendar Manage Tasks Reviews Approval Management Company People, Data, Setting…" at bounding box center [776, 382] width 1553 height 765
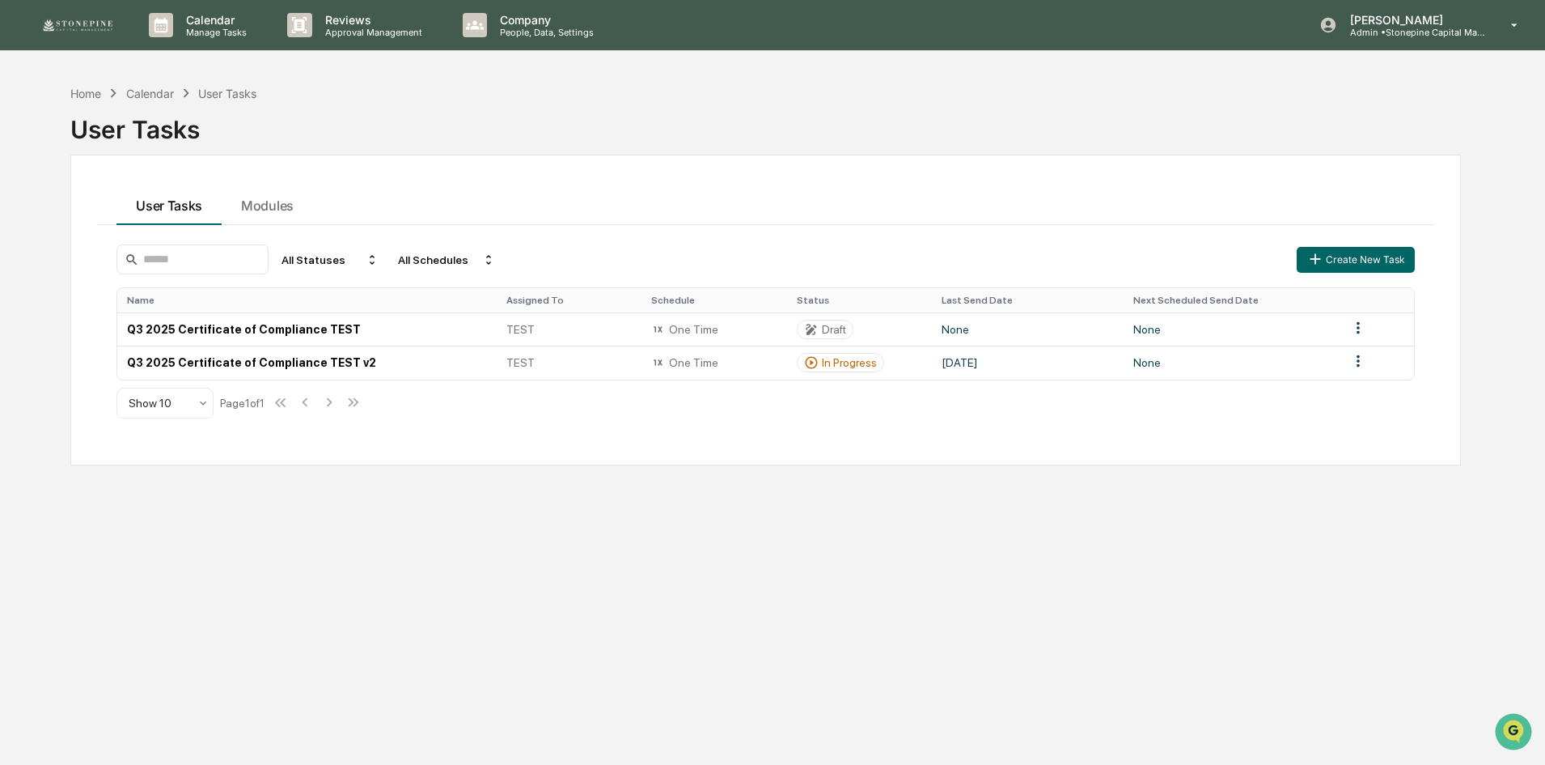
click at [330, 327] on td "Q3 2025 Certificate of Compliance TEST" at bounding box center [306, 328] width 379 height 33
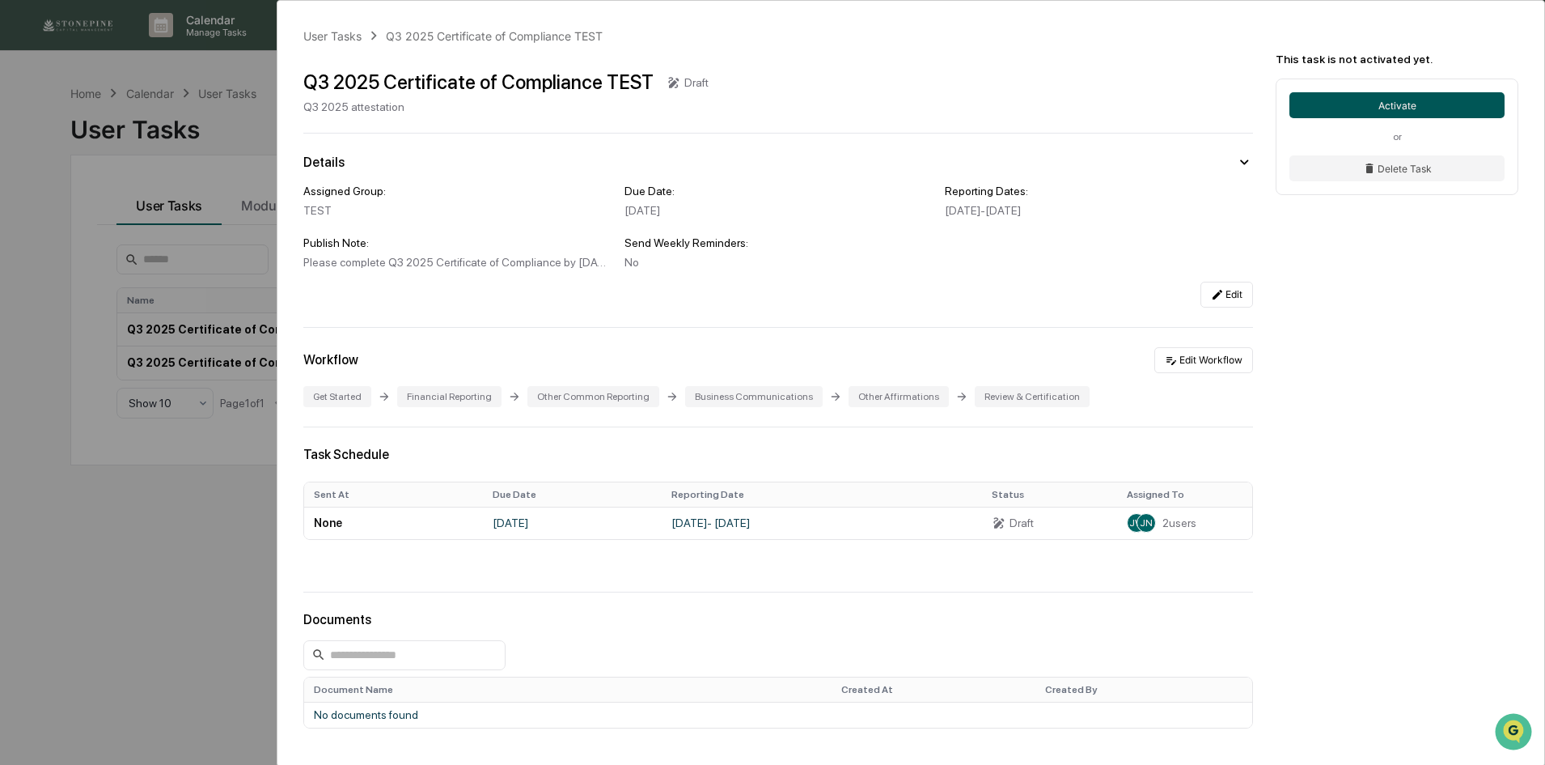
click at [1420, 102] on button "Activate" at bounding box center [1397, 105] width 215 height 26
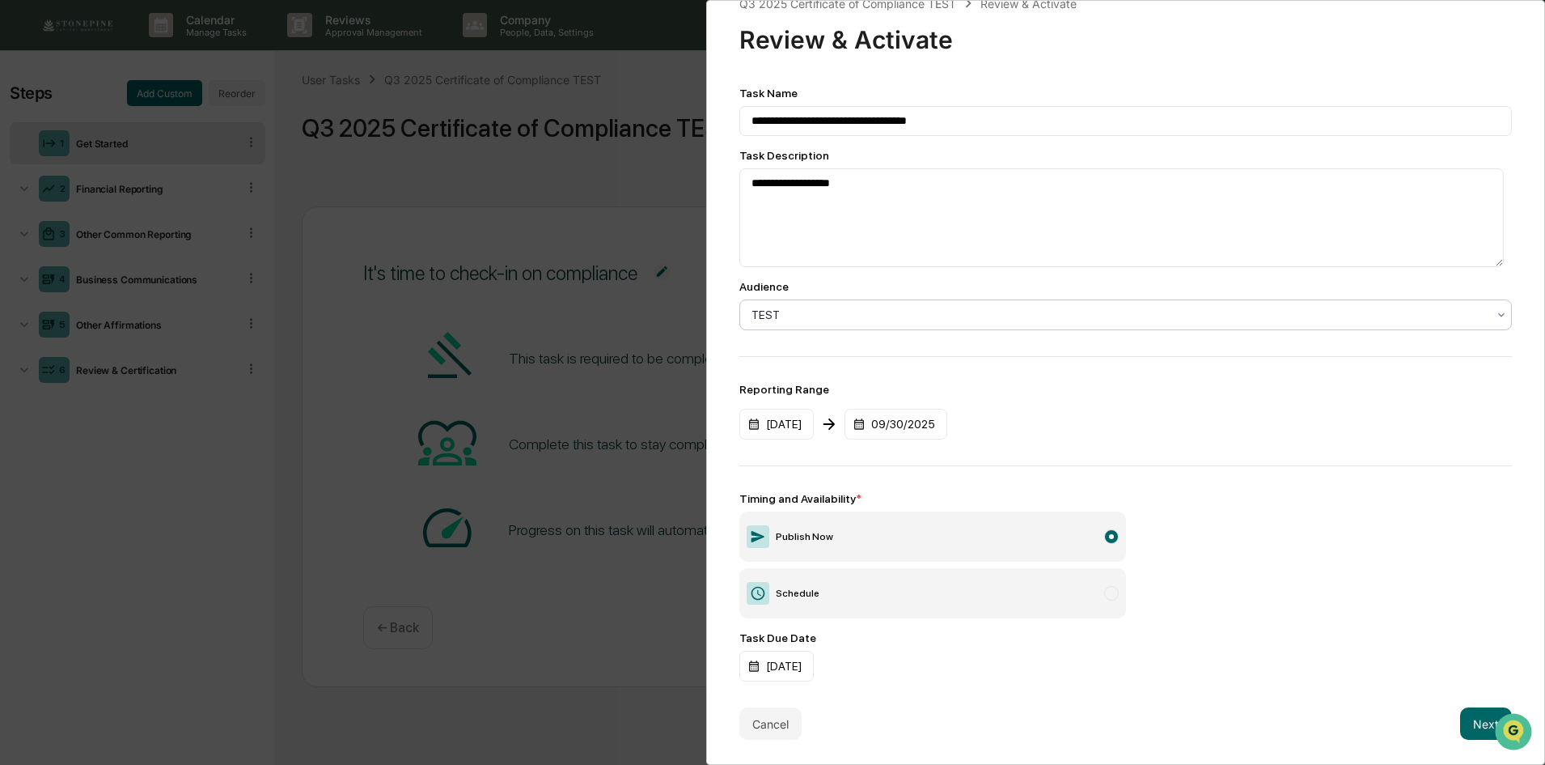
scroll to position [1, 0]
click at [1460, 714] on button "Next" at bounding box center [1486, 723] width 52 height 32
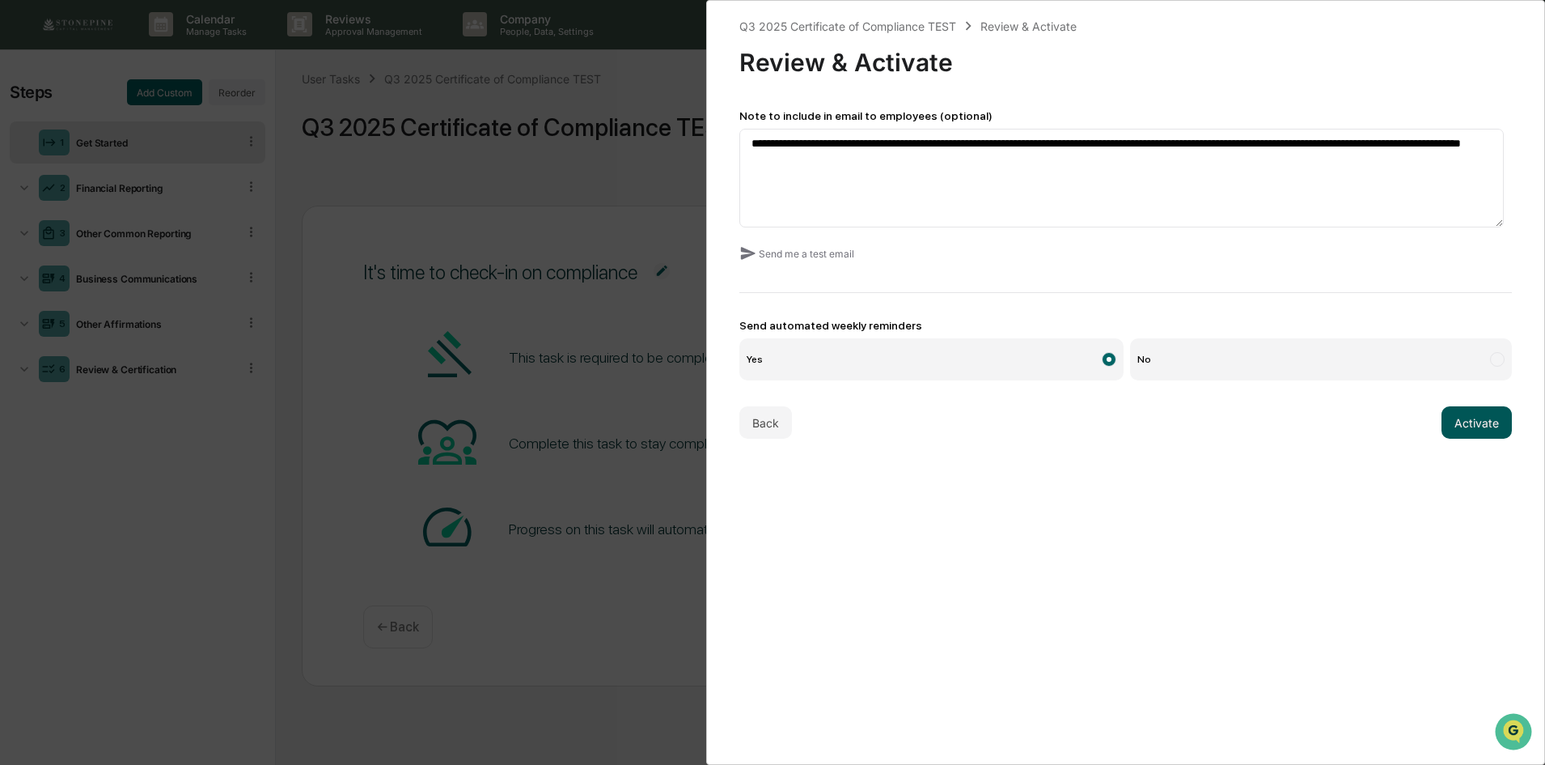
click at [1451, 417] on button "Activate" at bounding box center [1477, 422] width 70 height 32
